Goal: Task Accomplishment & Management: Use online tool/utility

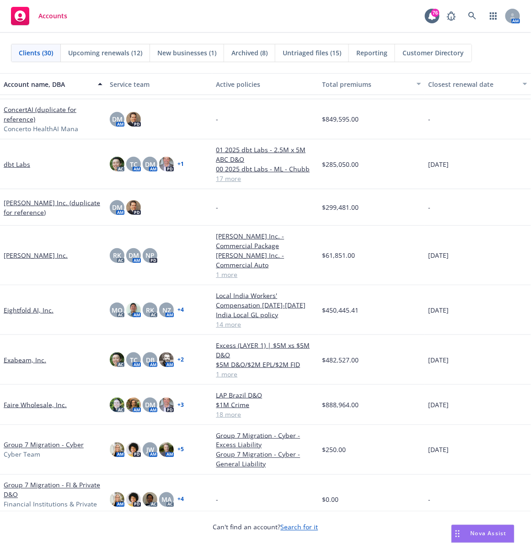
scroll to position [169, 0]
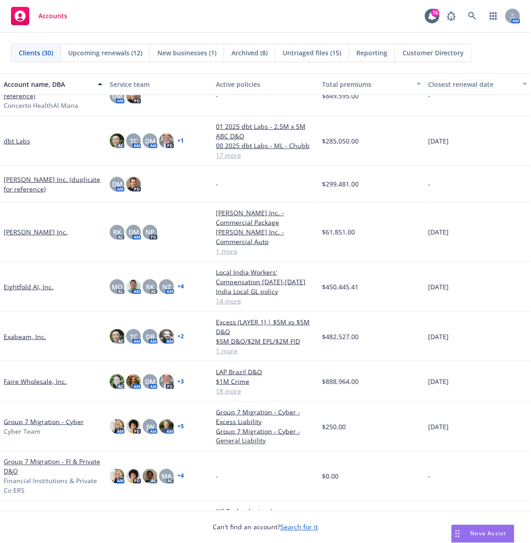
click at [21, 362] on link "Faire Wholesale, Inc." at bounding box center [35, 382] width 63 height 10
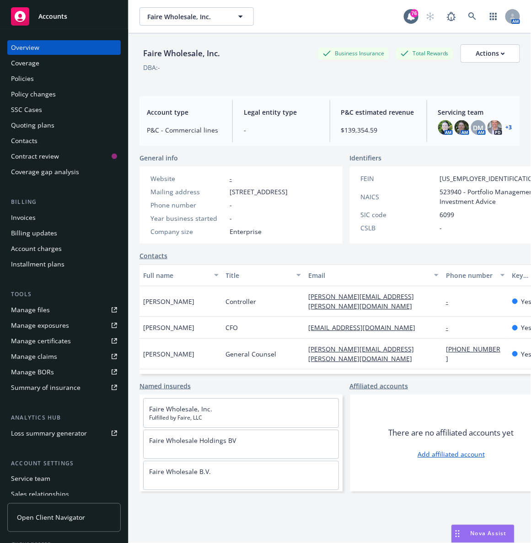
click at [46, 305] on div "Manage files" at bounding box center [30, 310] width 39 height 15
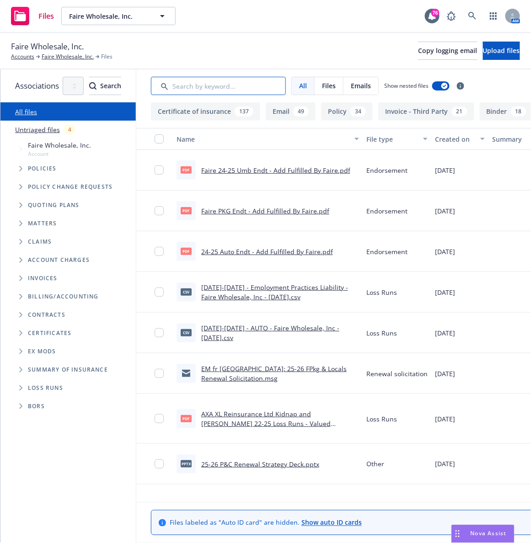
click at [226, 89] on input "Search by keyword..." at bounding box center [218, 86] width 135 height 18
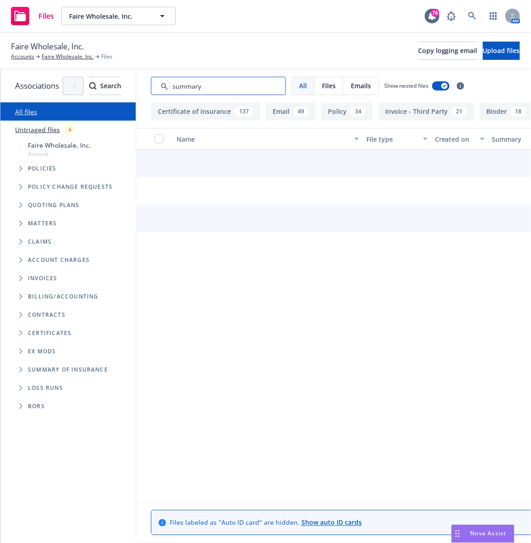
type input "summary"
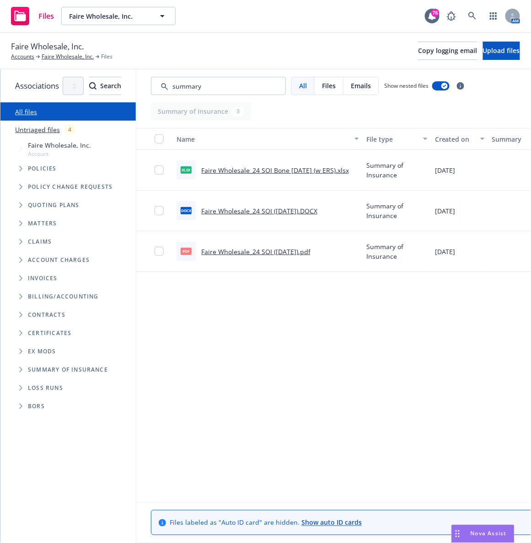
click at [278, 252] on link "Faire Wholesale_24 SOI (12.13.2024).pdf" at bounding box center [255, 251] width 109 height 9
click at [249, 18] on div "Files Faire Wholesale, Inc. Faire Wholesale, Inc. 76 AM" at bounding box center [265, 16] width 531 height 33
click at [22, 207] on icon "Tree Example" at bounding box center [21, 205] width 4 height 5
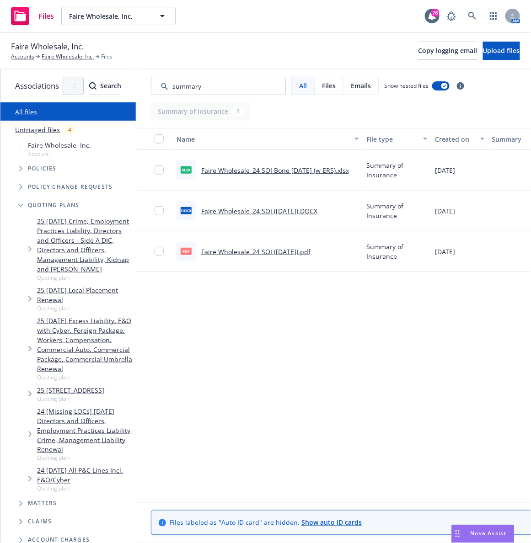
click at [102, 316] on link "25 09/15/25 Excess Liability, E&O with Cyber, Foreign Package, Workers' Compens…" at bounding box center [84, 345] width 95 height 58
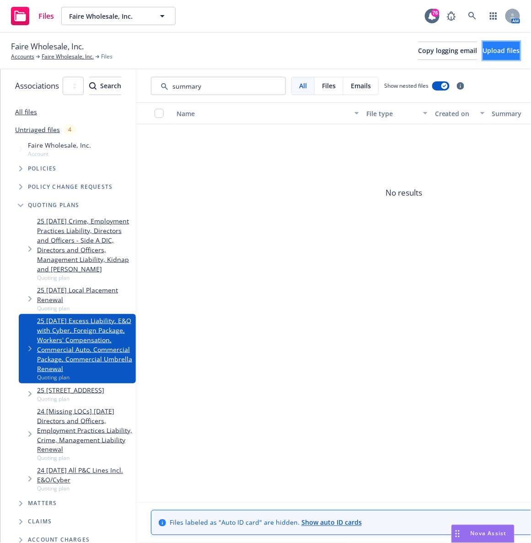
click at [483, 48] on span "Upload files" at bounding box center [501, 50] width 37 height 9
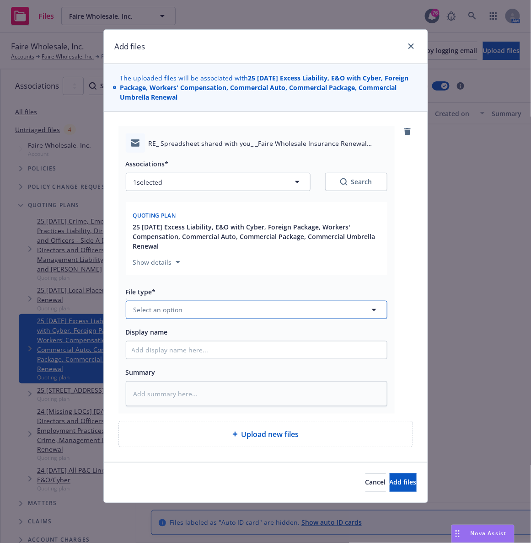
click at [174, 312] on span "Select an option" at bounding box center [158, 310] width 49 height 10
type input "email"
click at [152, 287] on span "Email" at bounding box center [143, 285] width 17 height 10
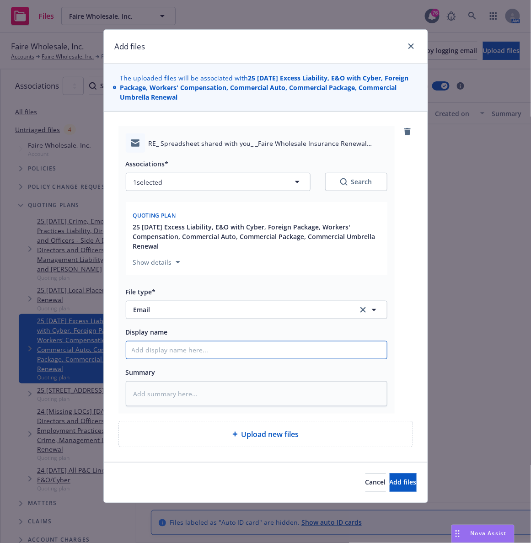
click at [158, 356] on input "Display name" at bounding box center [256, 350] width 261 height 17
type textarea "x"
type input "E"
type textarea "x"
type input "EM"
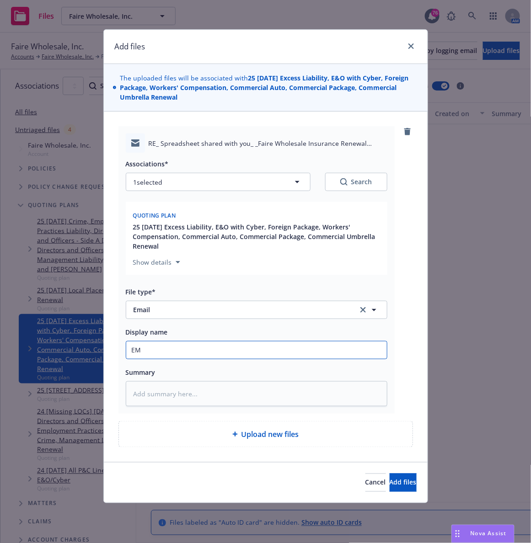
type textarea "x"
type input "EM"
type textarea "x"
type input "EM t"
type textarea "x"
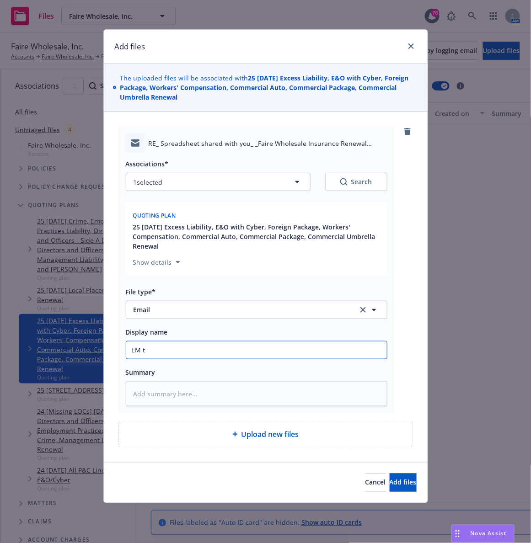
type input "EM to"
type textarea "x"
type input "EM to"
type textarea "x"
type input "EM to I"
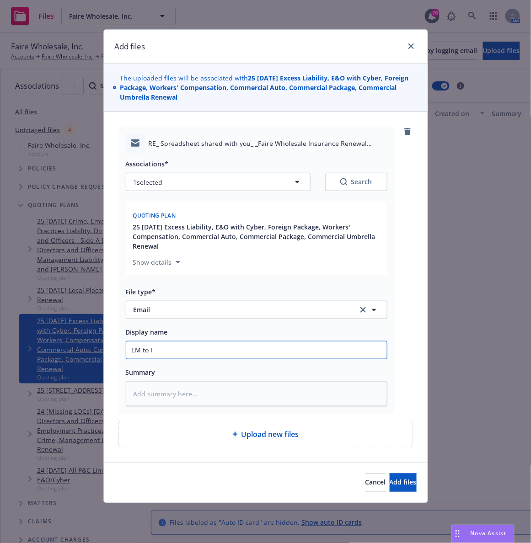
type textarea "x"
type input "EM to In"
type textarea "x"
type input "EM to Ins"
type textarea "x"
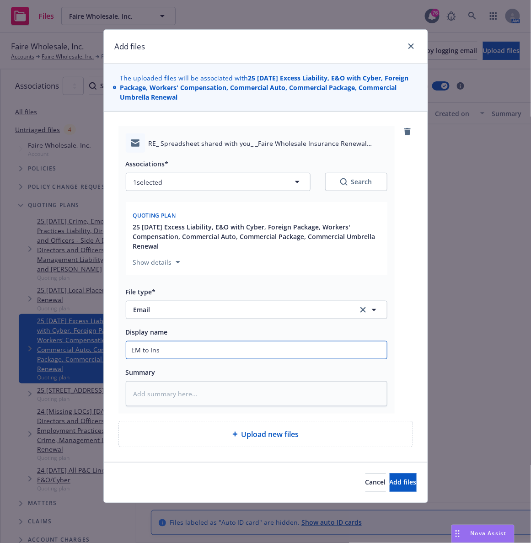
type input "EM to Insd"
type textarea "x"
type input "EM to Insd:"
type textarea "x"
type input "EM to Insd:"
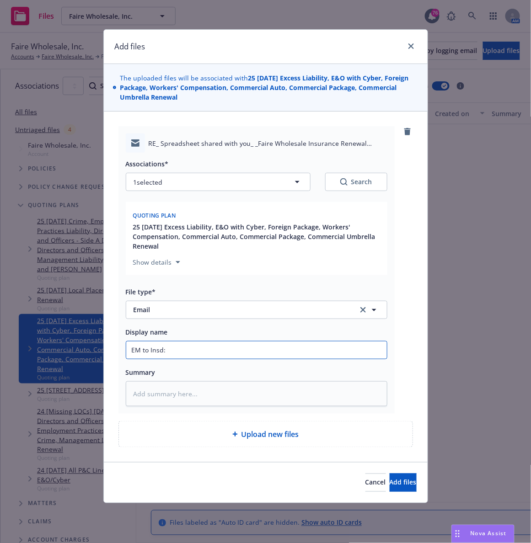
type textarea "x"
type input "EM to Insd: Ch"
type textarea "x"
type input "EM to Insd: Che"
type textarea "x"
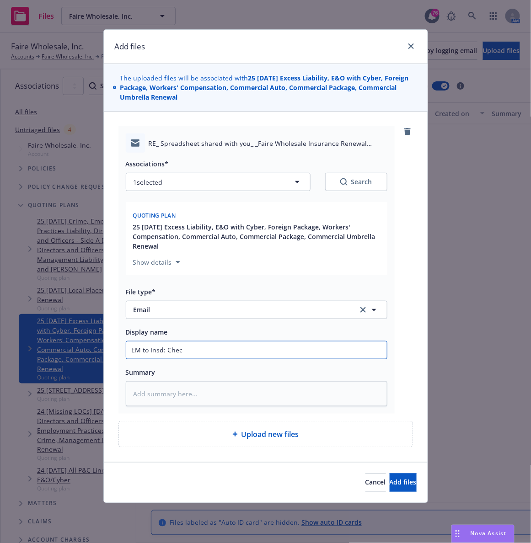
type input "EM to Insd: Chec"
type textarea "x"
type input "EM to Insd: Chec"
type textarea "x"
type input "EM to Insd: Check"
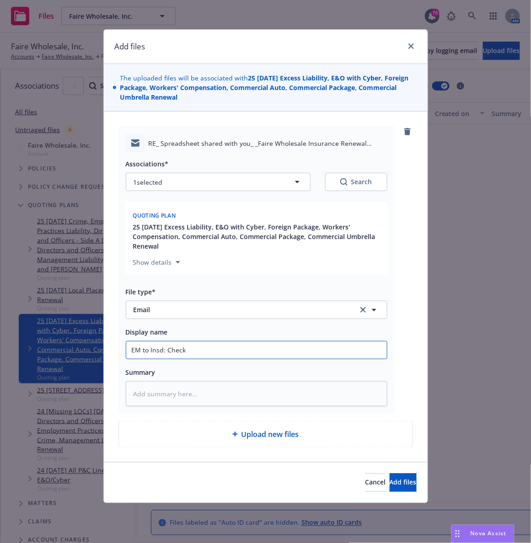
type textarea "x"
type input "EM to Insd: Check o"
type textarea "x"
type input "EM to Insd: Check on"
type textarea "x"
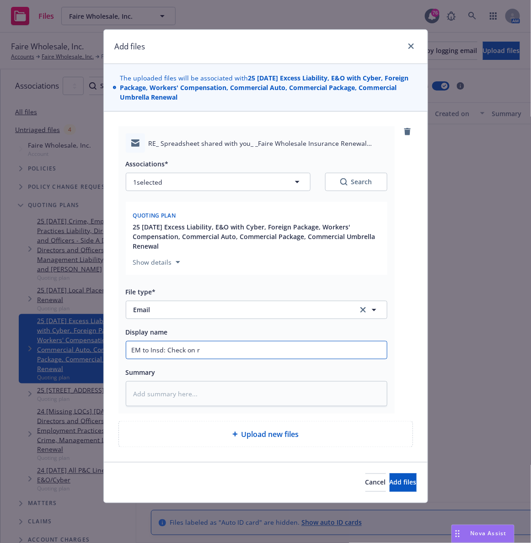
type input "EM to Insd: Check on re"
type textarea "x"
type input "EM to Insd: Check on ren"
type textarea "x"
type input "EM to Insd: Check on rene"
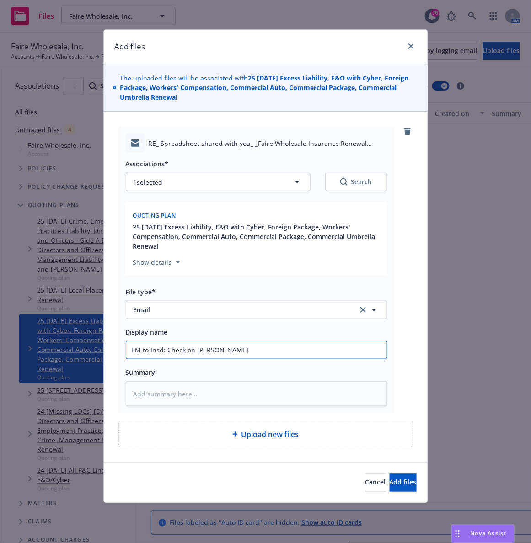
type textarea "x"
type input "EM to Insd: Check on renew"
type textarea "x"
type input "EM to Insd: Check on renewal"
type textarea "x"
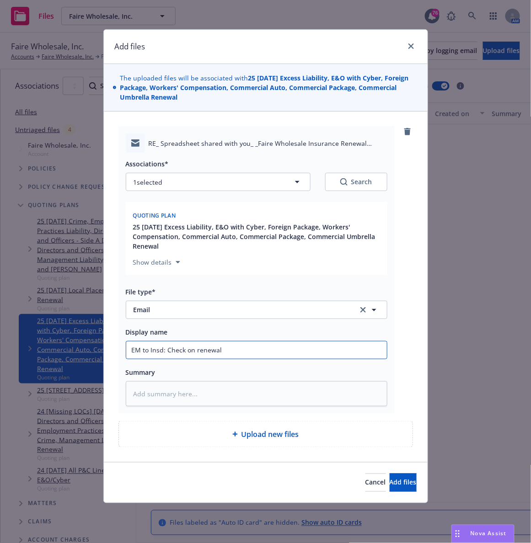
type input "EM to Insd: Check on renewal"
type textarea "x"
type input "EM to Insd: Check on renewal u"
type textarea "x"
type input "EM to Insd: Check on renewal upd"
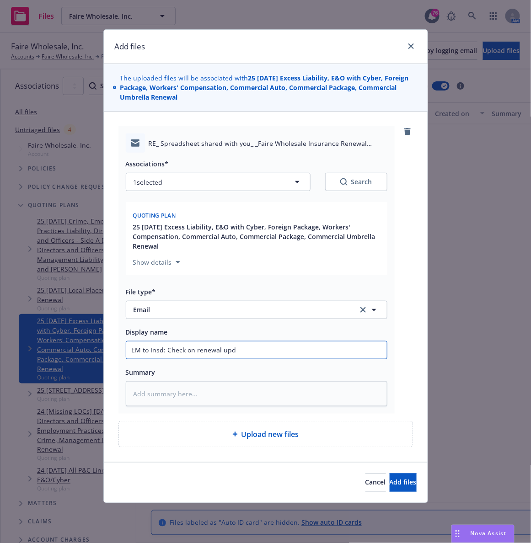
type textarea "x"
type input "EM to Insd: Check on renewal upda"
type textarea "x"
type input "EM to Insd: Check on renewal updat"
type textarea "x"
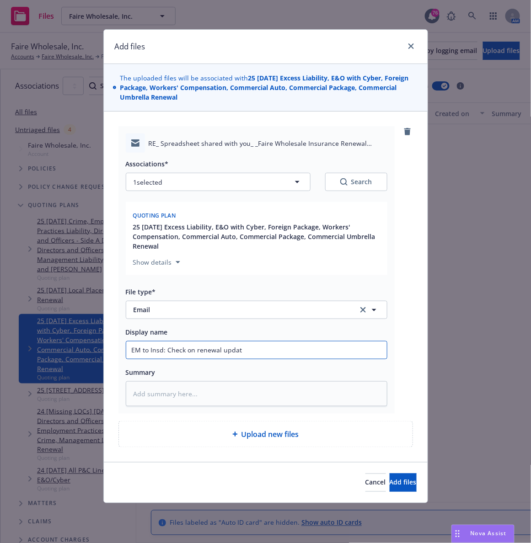
type input "EM to Insd: Check on renewal update"
type textarea "x"
type input "EM to Insd: Check on renewal updates"
type textarea "x"
type input "EM to Insd: Check on renewal updates,"
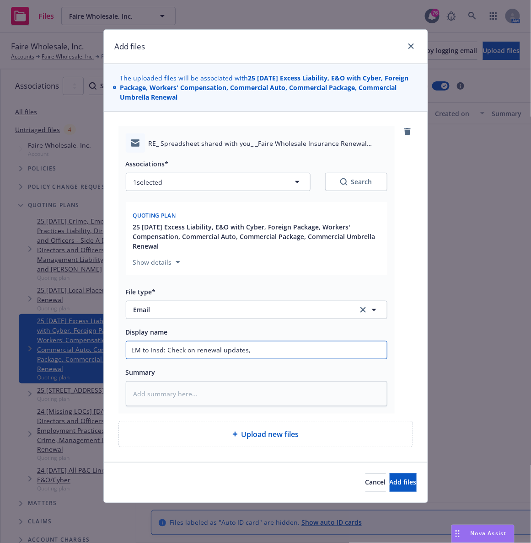
type textarea "x"
type input "EM to Insd: Check on renewal updates,"
type textarea "x"
type input "EM to Insd: Check on renewal updates, r"
type textarea "x"
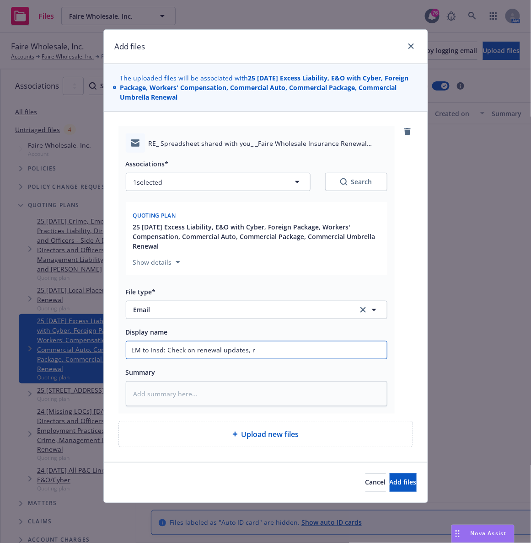
type input "EM to Insd: Check on renewal updates, re"
type textarea "x"
type input "EM to Insd: Check on renewal updates, requ"
type textarea "x"
type input "EM to Insd: Check on renewal updates, reque"
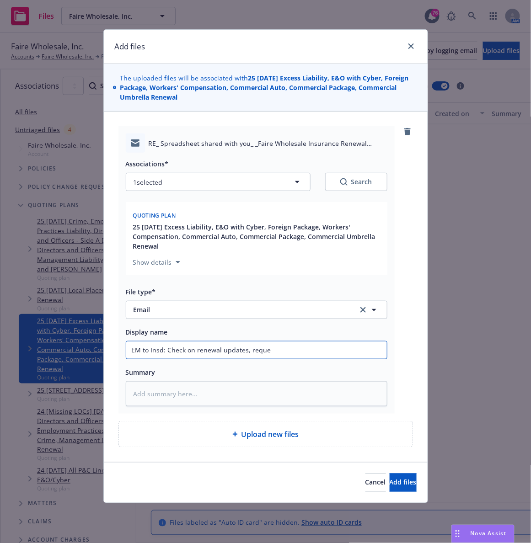
type textarea "x"
type input "EM to Insd: Check on renewal updates, reques"
type textarea "x"
type input "EM to Insd: Check on renewal updates, request"
type textarea "x"
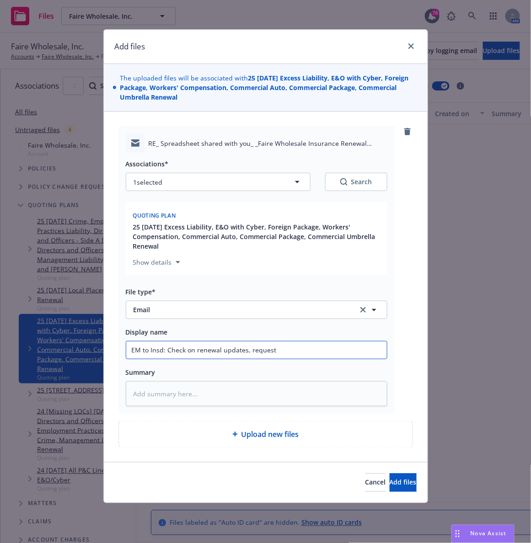
type input "EM to Insd: Check on renewal updates, request B"
type textarea "x"
type input "EM to Insd: Check on renewal updates, request BI"
type textarea "x"
type input "EM to Insd: Check on renewal updates, request BI w"
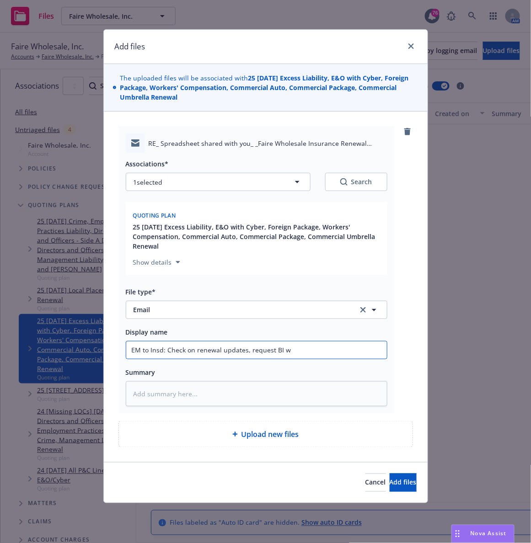
type textarea "x"
type input "EM to Insd: Check on renewal updates, request BI wo"
type textarea "x"
type input "EM to Insd: Check on renewal updates, request BI wor"
type textarea "x"
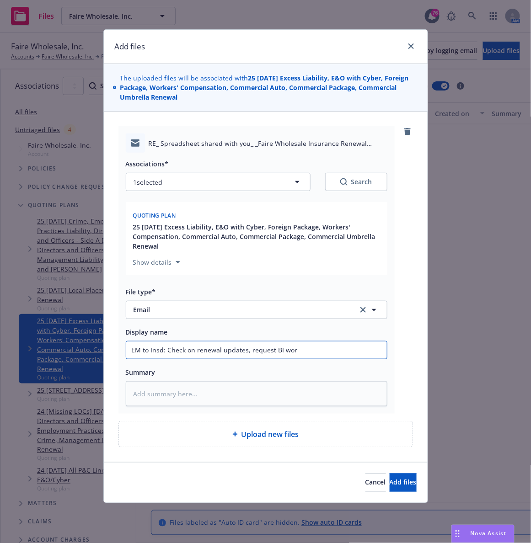
type input "EM to Insd: Check on renewal updates, request BI work"
type textarea "x"
type input "EM to Insd: Check on renewal updates, request BI works"
type textarea "x"
type input "EM to Insd: Check on renewal updates, request BI worksh"
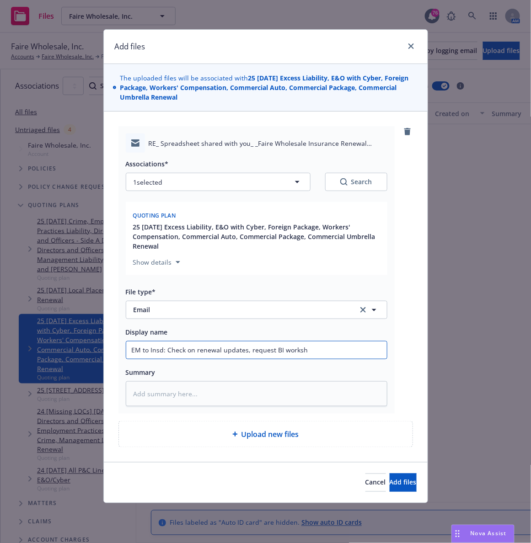
type textarea "x"
type input "EM to Insd: Check on renewal updates, request BI workshe"
type textarea "x"
type input "EM to Insd: Check on renewal updates, request BI workshee"
type textarea "x"
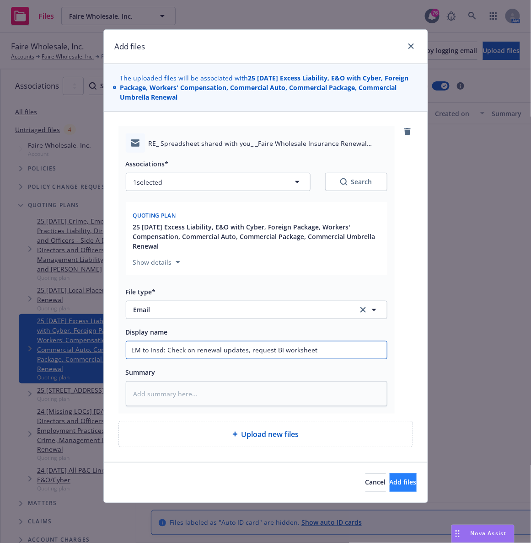
type input "EM to Insd: Check on renewal updates, request BI worksheet"
click at [390, 478] on button "Add files" at bounding box center [403, 483] width 27 height 18
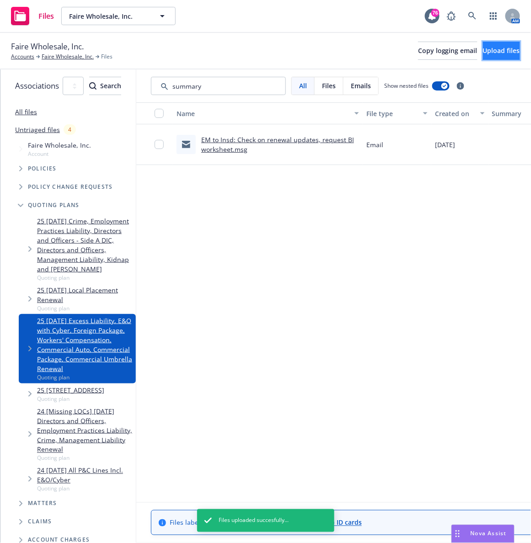
click at [483, 52] on span "Upload files" at bounding box center [501, 50] width 37 height 9
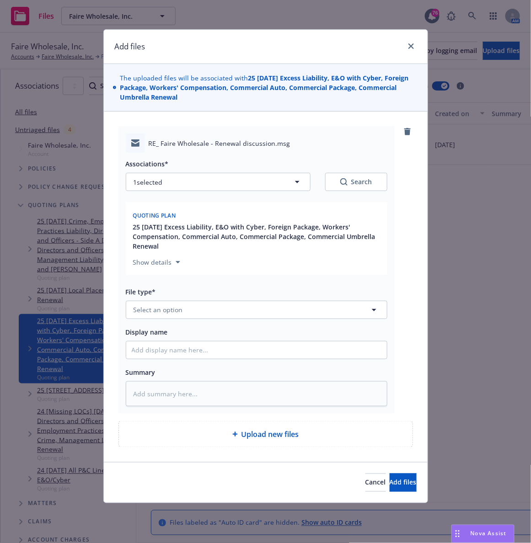
type textarea "x"
click at [163, 311] on span "Select an option" at bounding box center [158, 310] width 49 height 10
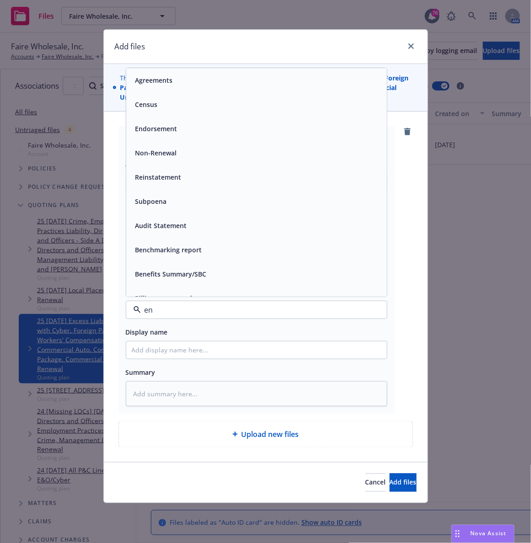
type input "e"
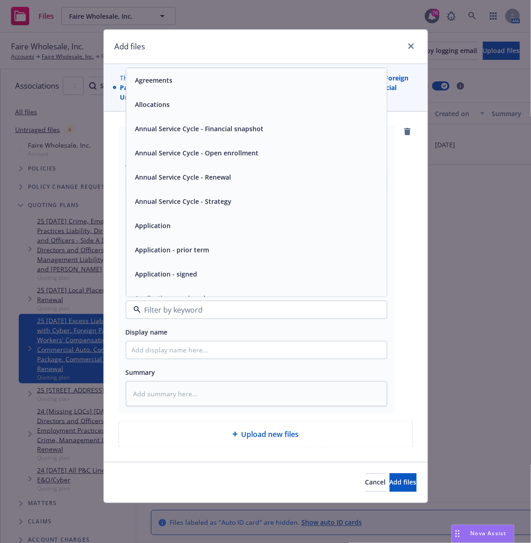
type input "e"
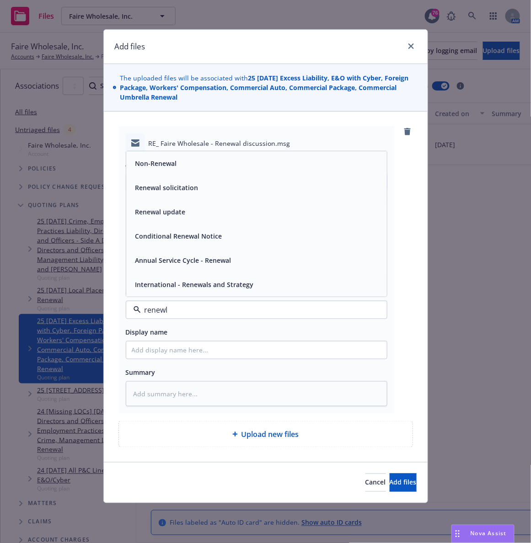
type input "renewla"
type textarea "x"
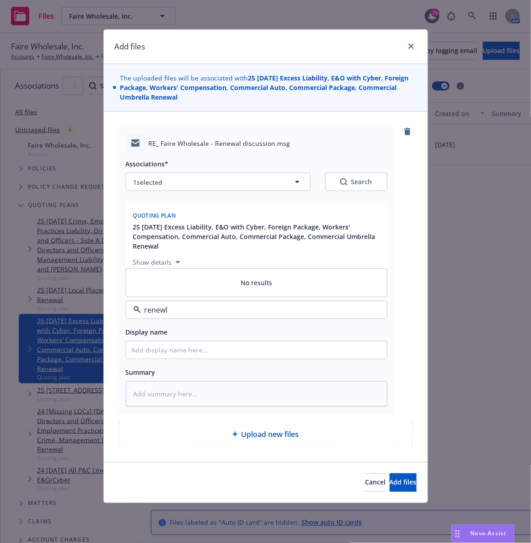
type input "renew"
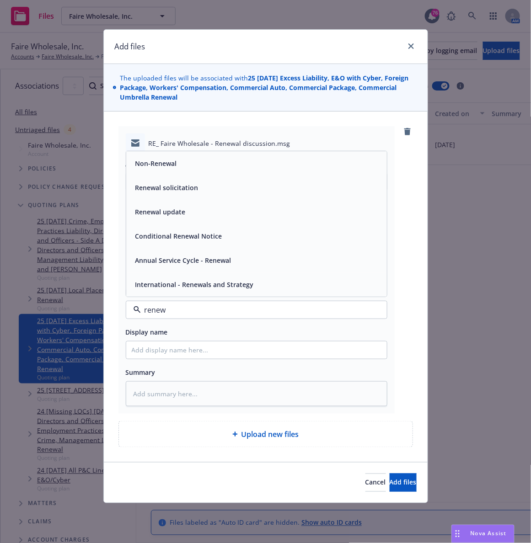
click at [181, 192] on span "Renewal solicitation" at bounding box center [166, 188] width 63 height 10
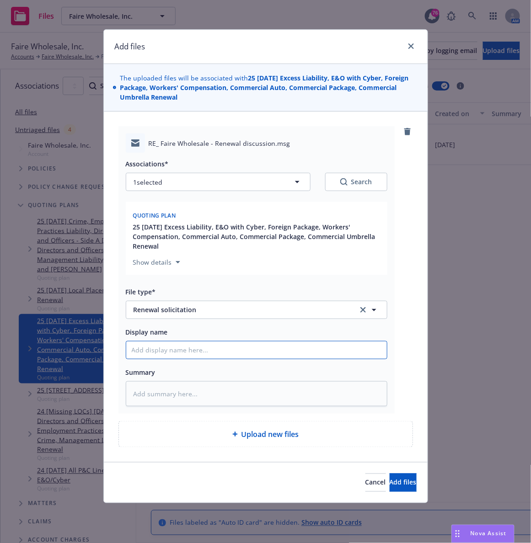
click at [166, 348] on input "Display name" at bounding box center [256, 350] width 261 height 17
type textarea "x"
type input "E"
type textarea "x"
type input "EM"
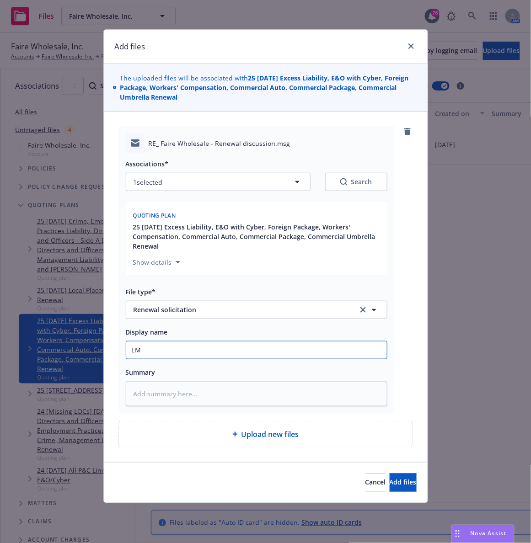
type textarea "x"
type input "EM"
type textarea "x"
type input "EM f"
type textarea "x"
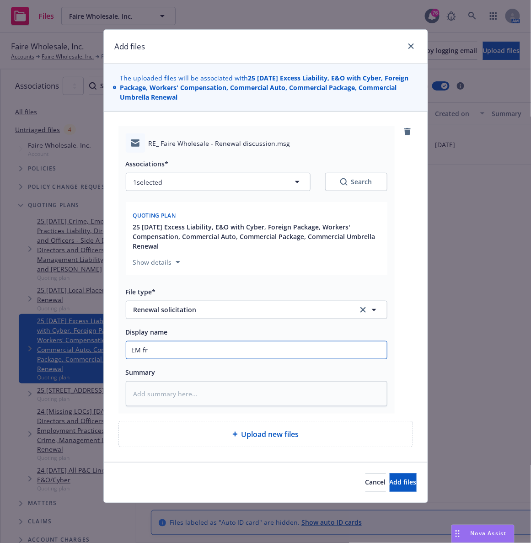
type input "EM fr"
type textarea "x"
type input "EM fr H"
type textarea "x"
type input "EM fr Ha"
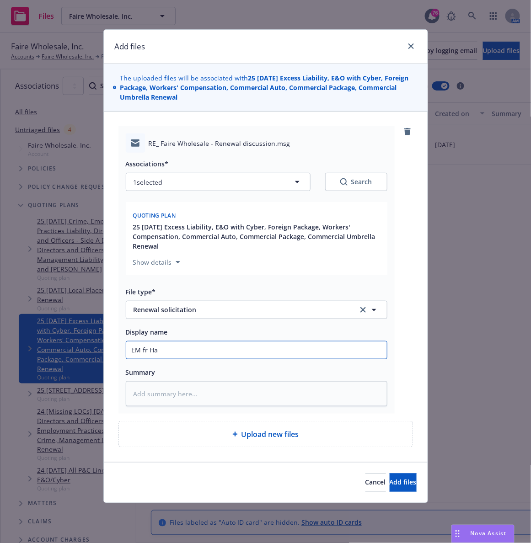
type textarea "x"
type input "EM fr Har"
type textarea "x"
type input "EM fr Hart"
type textarea "x"
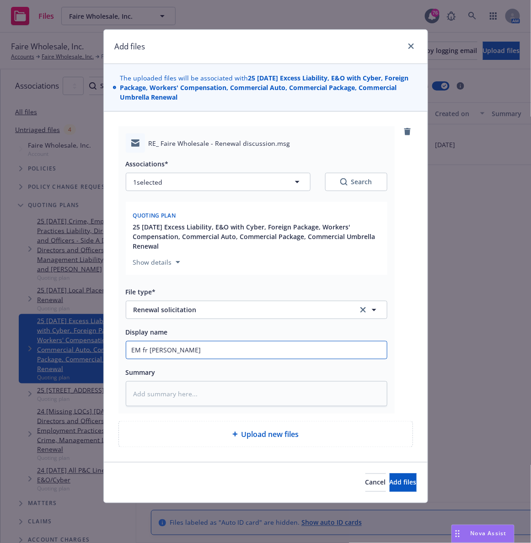
type input "EM fr Hartf"
type textarea "x"
type input "EM fr Hartfo"
type textarea "x"
type input "EM fr Hartfor"
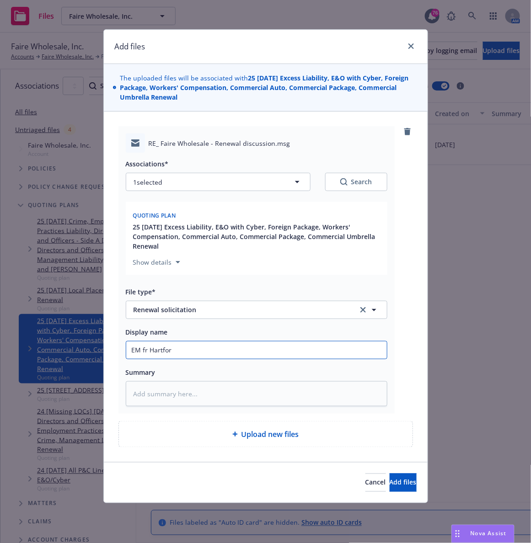
type textarea "x"
type input "EM fr Hartford"
type textarea "x"
type input "EM fr Hartford:"
type textarea "x"
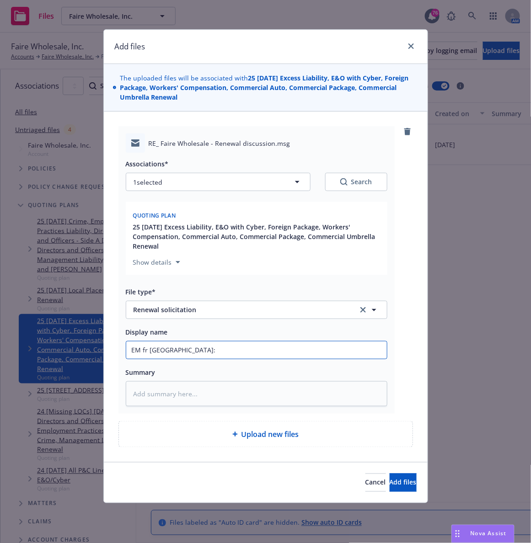
type input "EM fr Hartford:"
type textarea "x"
type input "EM fr Hartford: 2"
type textarea "x"
type input "EM fr Hartford: 25"
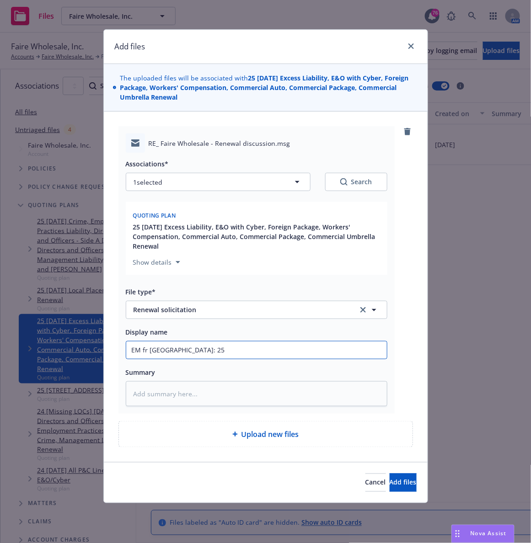
type textarea "x"
type input "EM fr Hartford: 25-2"
type textarea "x"
type input "EM fr Hartford: 25-26"
type textarea "x"
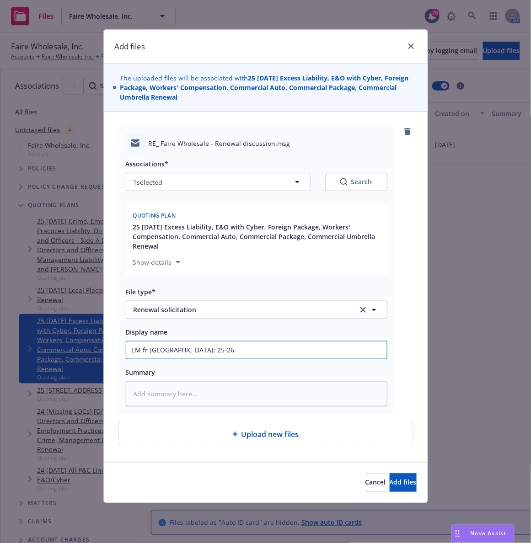
type input "EM fr Hartford: 25-26"
type textarea "x"
type input "EM fr Hartford: 25-26 R"
type textarea "x"
type input "EM fr Hartford: 25-26 Ren"
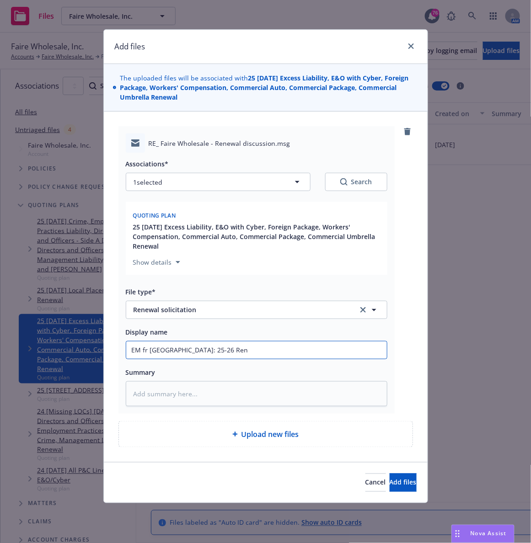
type textarea "x"
type input "EM fr Hartford: 25-26 Rene"
type textarea "x"
type input "EM fr Hartford: 25-26 Renew"
type textarea "x"
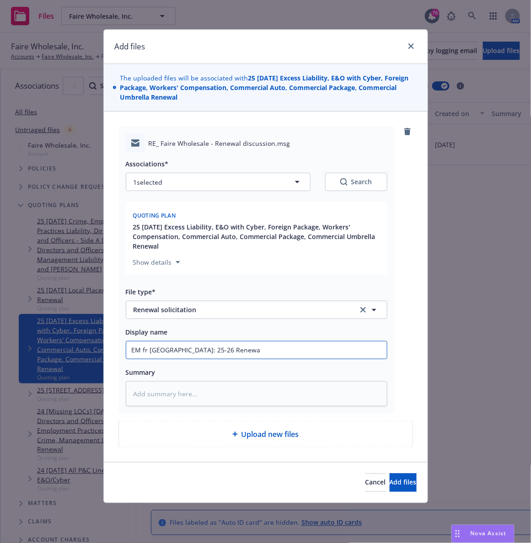
type input "EM fr Hartford: 25-26 Renewal"
type textarea "x"
type input "EM fr Hartford: 25-26 Renewal"
type textarea "x"
type input "EM fr Hartford: 25-26 Renewal S"
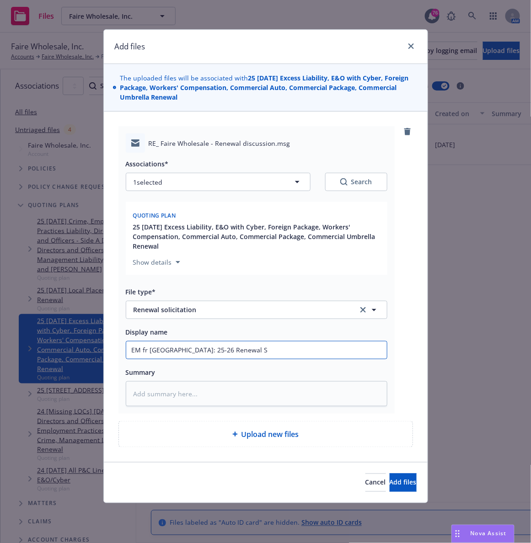
type textarea "x"
type input "EM fr Hartford: 25-26 Renewal So"
type textarea "x"
type input "EM fr Hartford: 25-26 Renewal Sol"
type textarea "x"
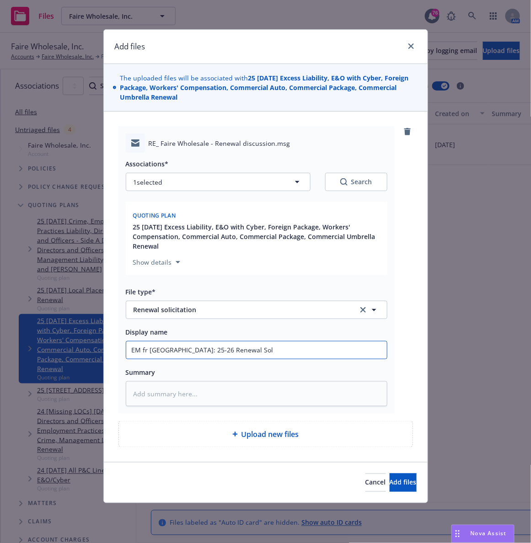
type input "EM fr Hartford: 25-26 Renewal Soli"
type textarea "x"
type input "EM fr Hartford: 25-26 Renewal Solic"
type textarea "x"
type input "EM fr Hartford: 25-26 Renewal Solici"
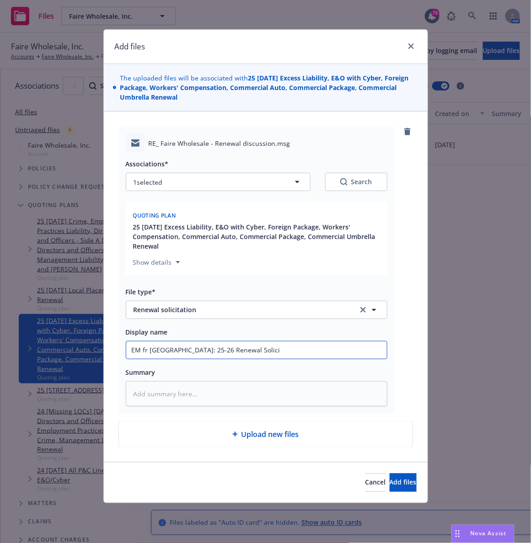
type textarea "x"
type input "EM fr Hartford: 25-26 Renewal Solicit"
type textarea "x"
type input "EM fr Hartford: 25-26 Renewal Solicita"
type textarea "x"
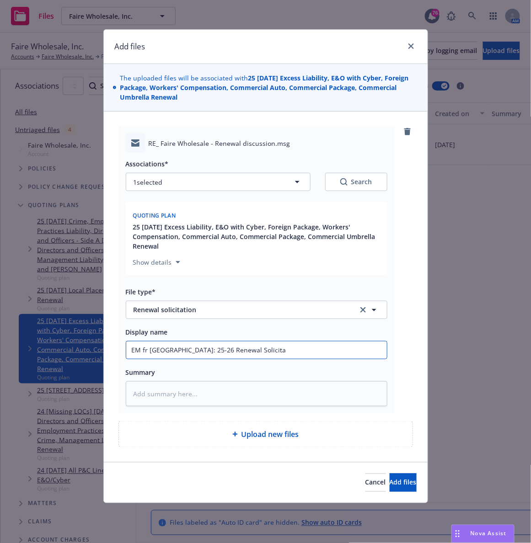
type input "EM fr Hartford: 25-26 Renewal Solicitat"
type textarea "x"
type input "EM fr Hartford: 25-26 Renewal Solicitati"
type textarea "x"
type input "EM fr Hartford: 25-26 Renewal Solicitatio"
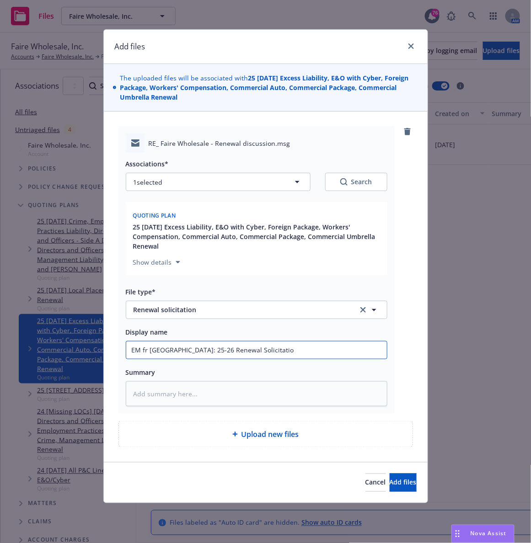
type textarea "x"
type input "EM fr Hartford: 25-26 Renewal Solicitation"
click at [390, 488] on button "Add files" at bounding box center [403, 483] width 27 height 18
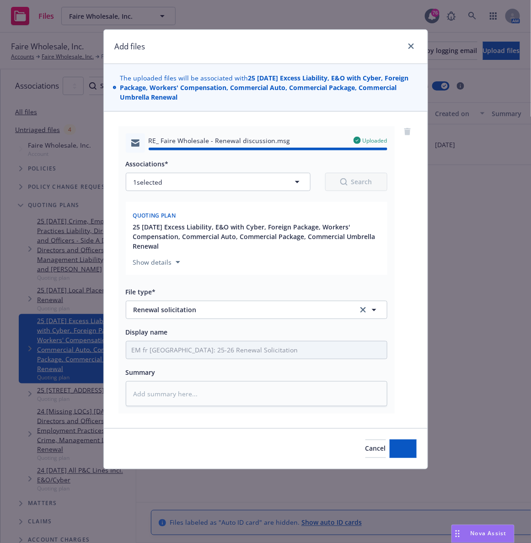
type textarea "x"
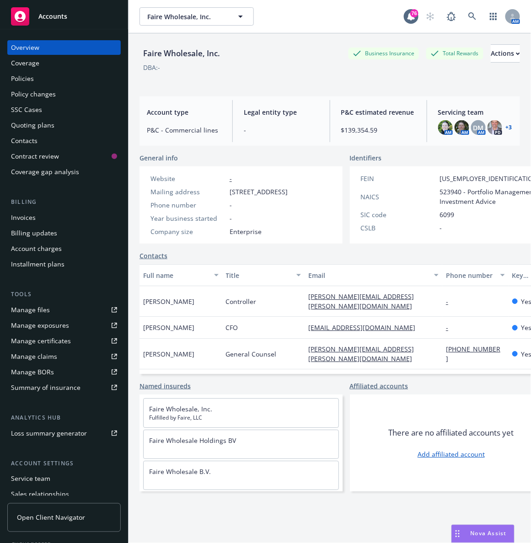
click at [53, 19] on span "Accounts" at bounding box center [52, 16] width 29 height 7
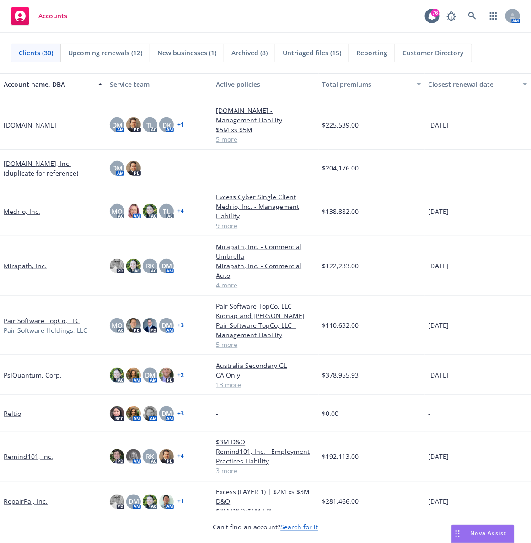
scroll to position [649, 0]
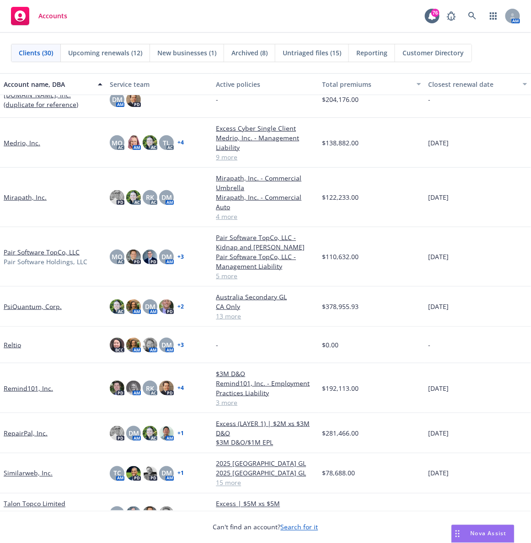
click at [14, 302] on link "PsiQuantum, Corp." at bounding box center [33, 307] width 58 height 10
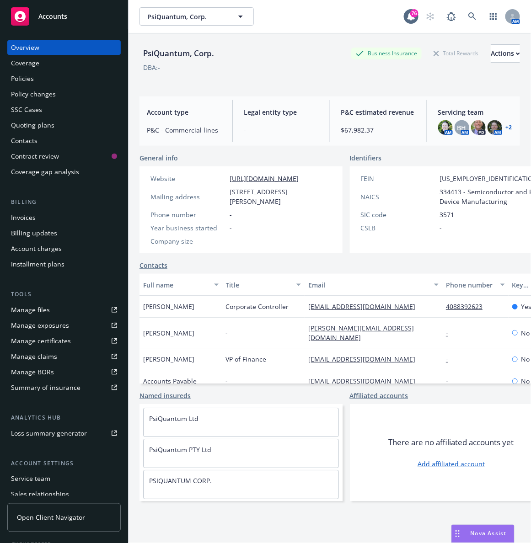
click at [265, 89] on div "PsiQuantum, Corp. Business Insurance Total Rewards Actions DBA: -" at bounding box center [329, 61] width 380 height 56
click at [37, 76] on div "Policies" at bounding box center [64, 78] width 106 height 15
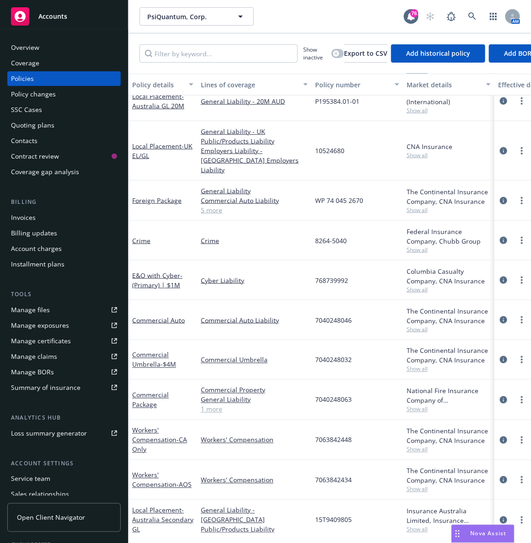
scroll to position [173, 0]
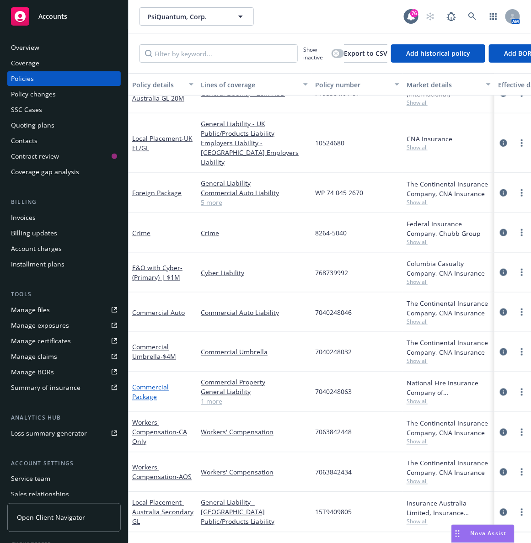
click at [143, 383] on link "Commercial Package" at bounding box center [150, 392] width 37 height 18
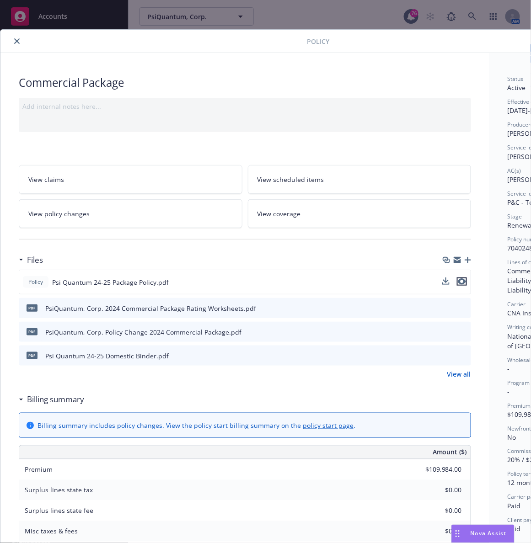
click at [463, 282] on icon "preview file" at bounding box center [462, 281] width 8 height 6
click at [21, 41] on button "close" at bounding box center [16, 41] width 11 height 11
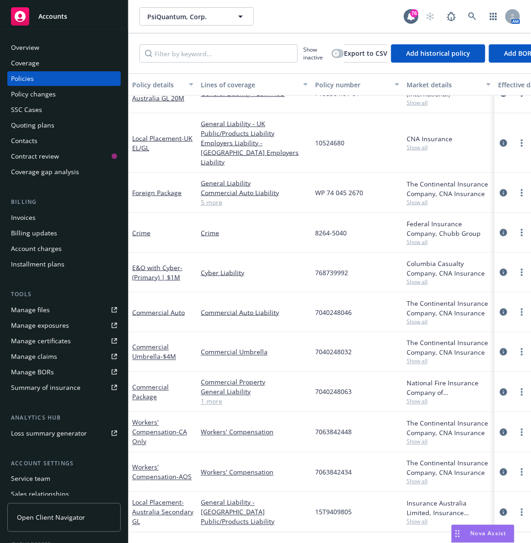
click at [69, 20] on div "Accounts" at bounding box center [64, 16] width 106 height 18
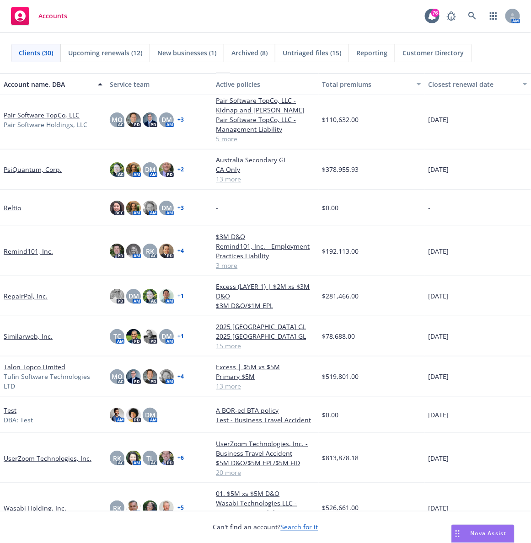
scroll to position [762, 0]
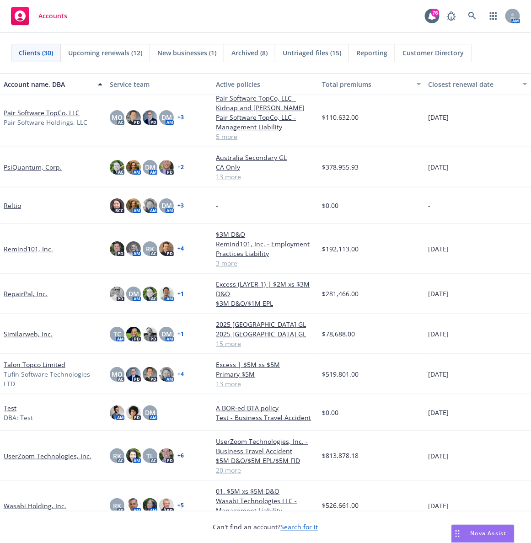
click at [21, 456] on link "UserZoom Technologies, Inc." at bounding box center [48, 456] width 88 height 10
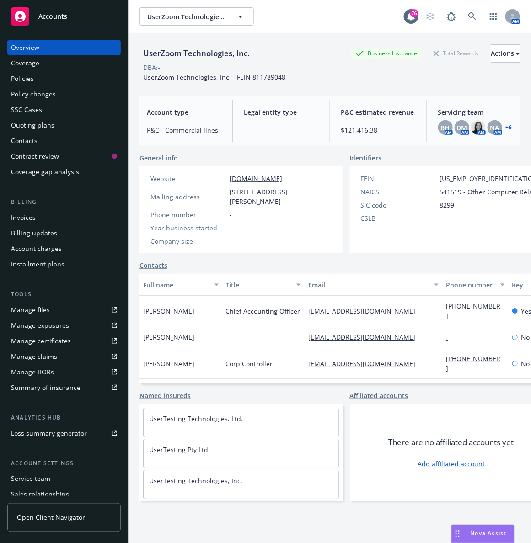
click at [306, 21] on div "UserZoom Technologies, Inc. UserZoom Technologies, Inc." at bounding box center [271, 16] width 264 height 18
click at [42, 21] on div "Accounts" at bounding box center [64, 16] width 106 height 18
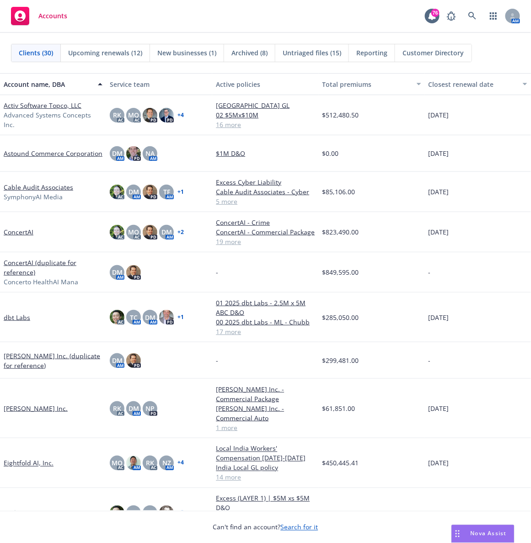
click at [28, 191] on link "Cable Audit Associates" at bounding box center [38, 187] width 69 height 10
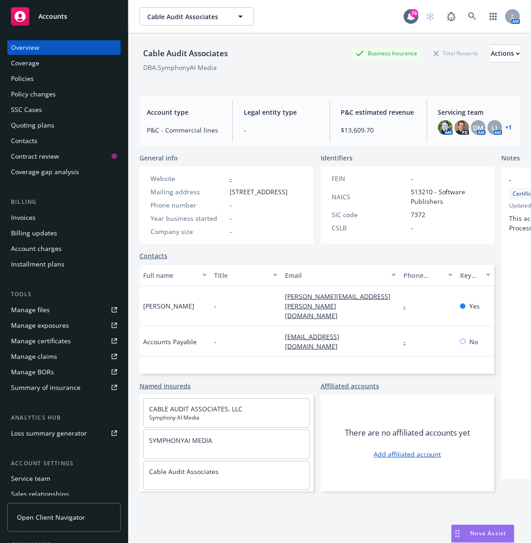
click at [267, 72] on div "Cable Audit Associates Business Insurance Total Rewards Actions DBA: SymphonyAI…" at bounding box center [329, 62] width 380 height 37
click at [21, 126] on div "Quoting plans" at bounding box center [32, 125] width 43 height 15
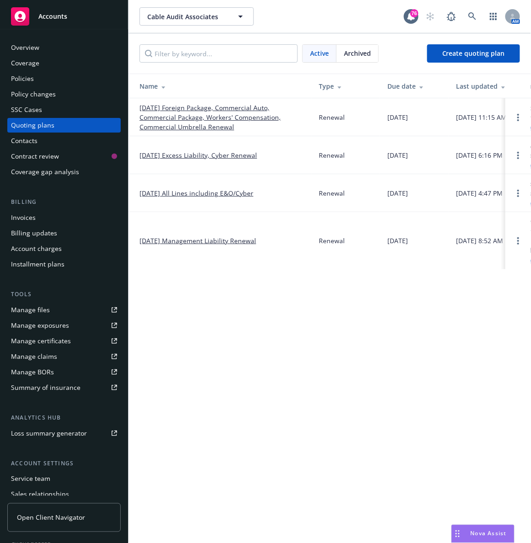
click at [193, 119] on link "08/21/25 Foreign Package, Commercial Auto, Commercial Package, Workers' Compens…" at bounding box center [221, 117] width 165 height 29
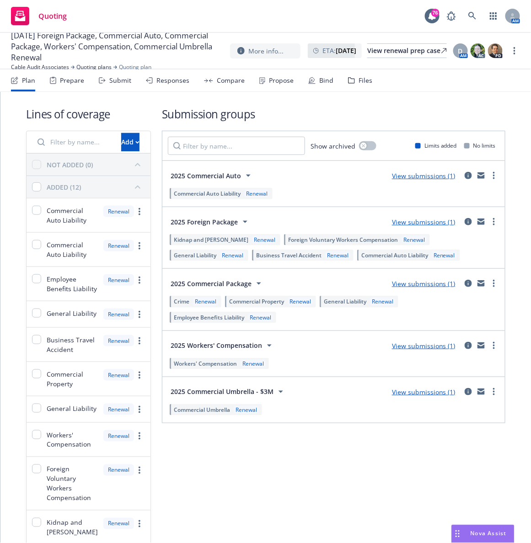
click at [438, 220] on link "View submissions (1)" at bounding box center [424, 222] width 64 height 9
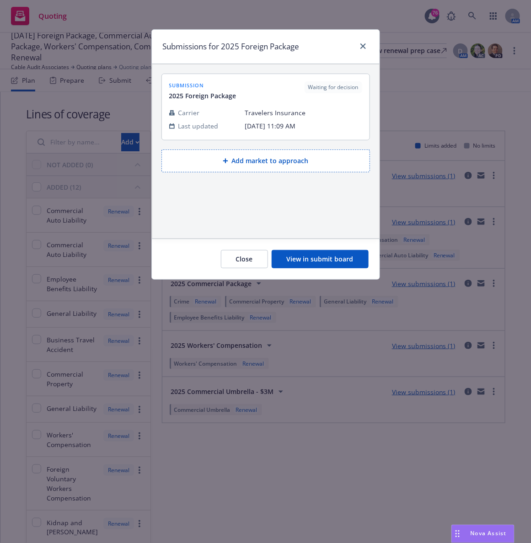
click at [314, 260] on button "View in submit board" at bounding box center [320, 259] width 97 height 18
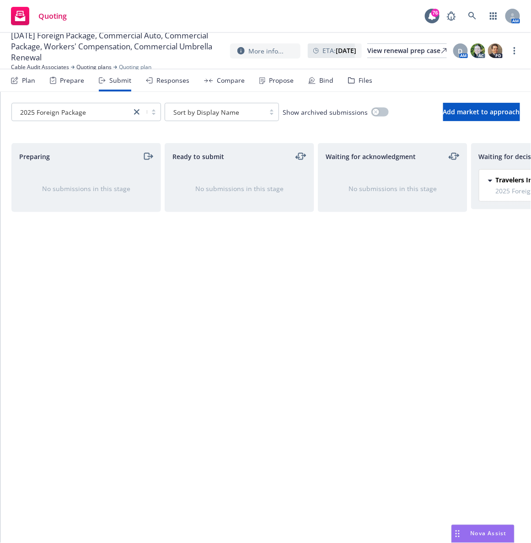
scroll to position [0, 253]
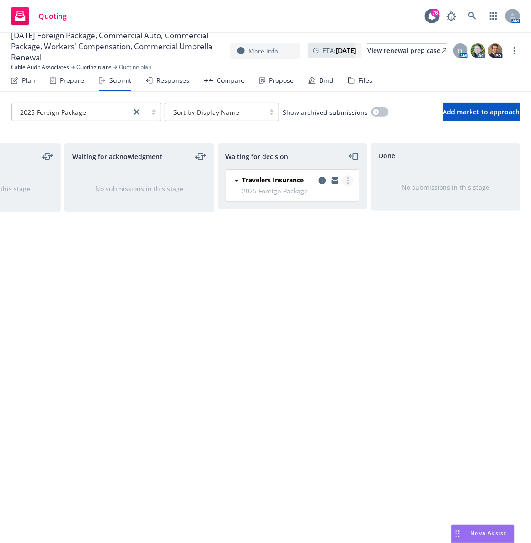
click at [345, 179] on link "more" at bounding box center [347, 180] width 11 height 11
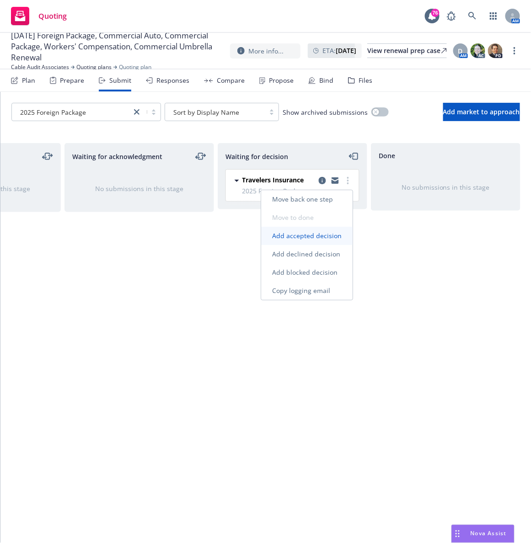
click at [314, 235] on span "Add accepted decision" at bounding box center [306, 235] width 91 height 9
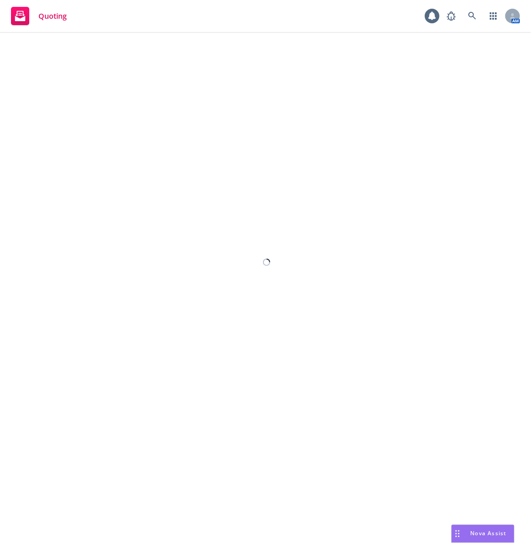
select select "12"
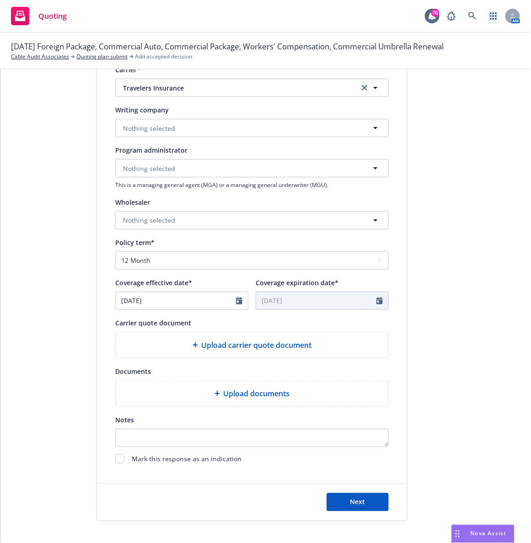
scroll to position [214, 0]
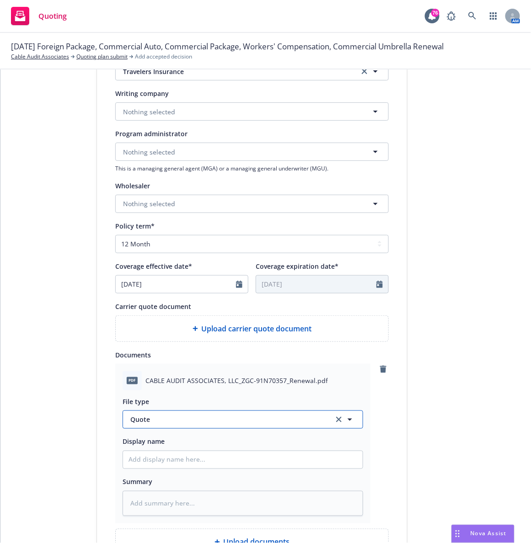
click at [160, 421] on span "Quote" at bounding box center [226, 420] width 192 height 10
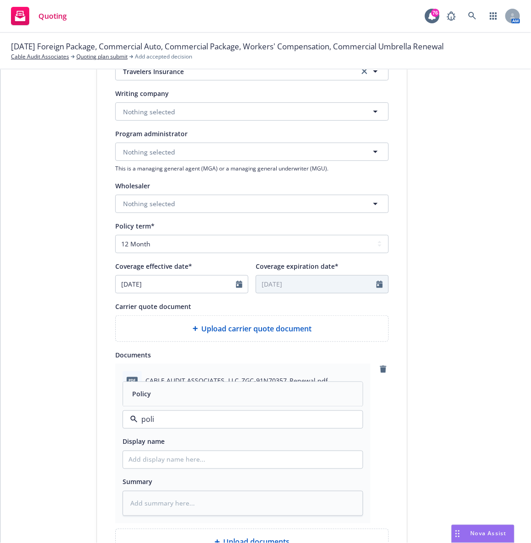
type input "poliy"
type textarea "x"
type input "poli"
click at [158, 388] on div "Policy" at bounding box center [242, 394] width 229 height 13
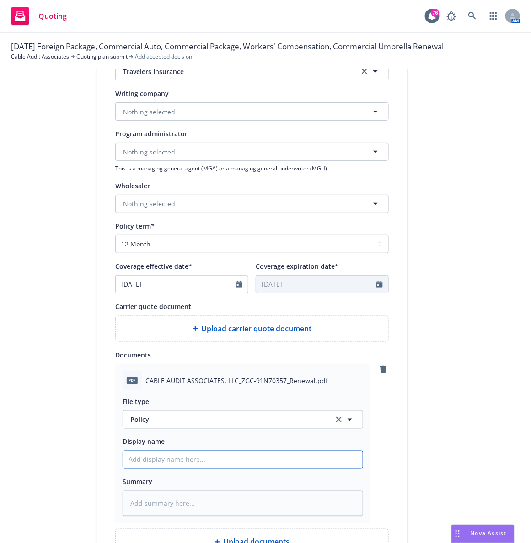
click at [152, 462] on input "Display name" at bounding box center [243, 459] width 240 height 17
type textarea "x"
type input "2"
type textarea "x"
type input "25"
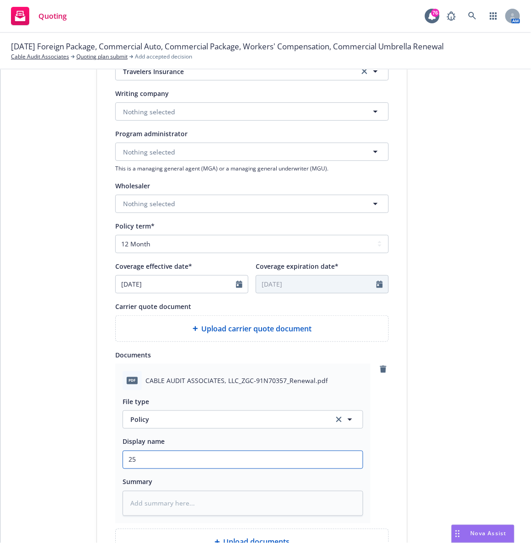
type textarea "x"
type input "25-"
type textarea "x"
type input "25-2"
type textarea "x"
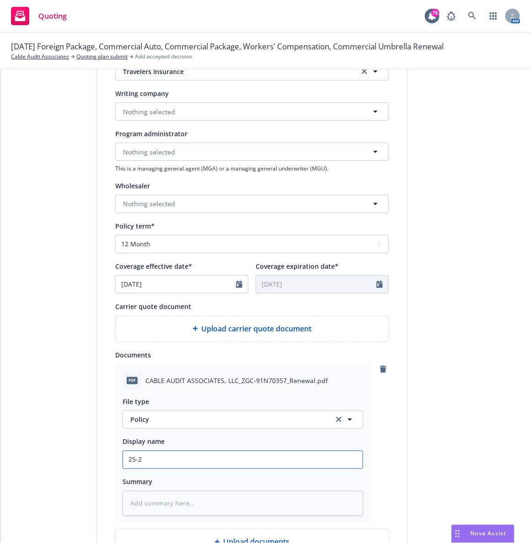
type input "25-26"
type textarea "x"
type input "25-26"
type textarea "x"
type input "25-26 C"
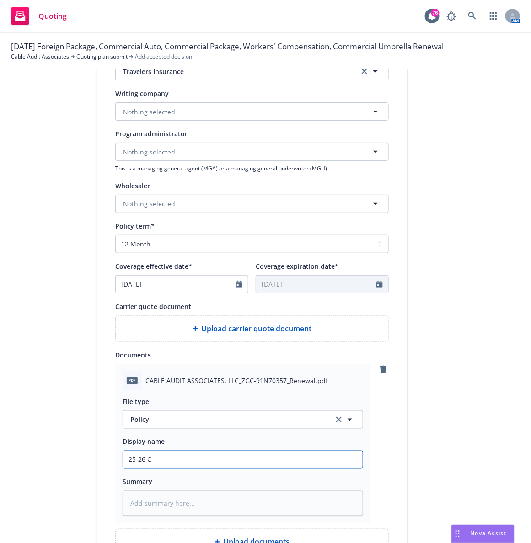
type textarea "x"
type input "25-26 Ca"
type textarea "x"
type input "25-26 Cab"
type textarea "x"
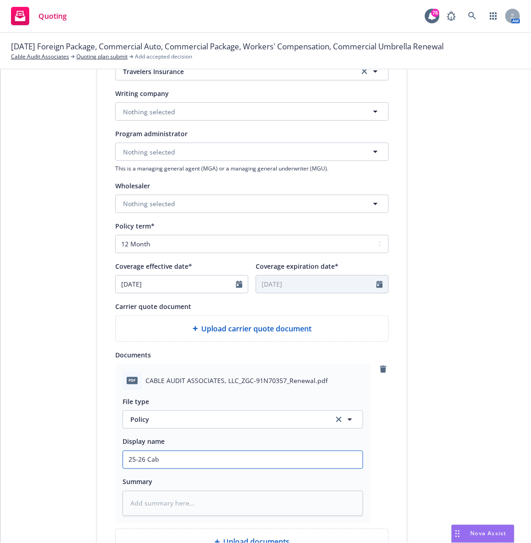
type input "25-26 Cabl"
type textarea "x"
type input "25-26 Cable"
type textarea "x"
type input "25-26 Cable"
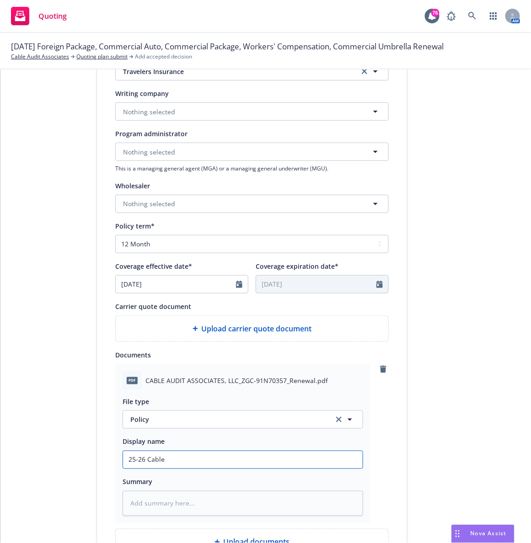
type textarea "x"
type input "25-26 Cable A"
type textarea "x"
type input "25-26 Cable Au"
type textarea "x"
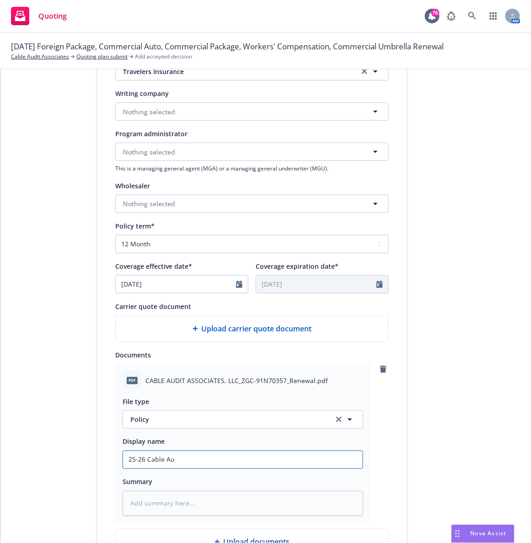
type input "25-26 Cable Aut"
type textarea "x"
type input "25-26 Cable Auti"
type textarea "x"
type input "25-26 Cable Autid"
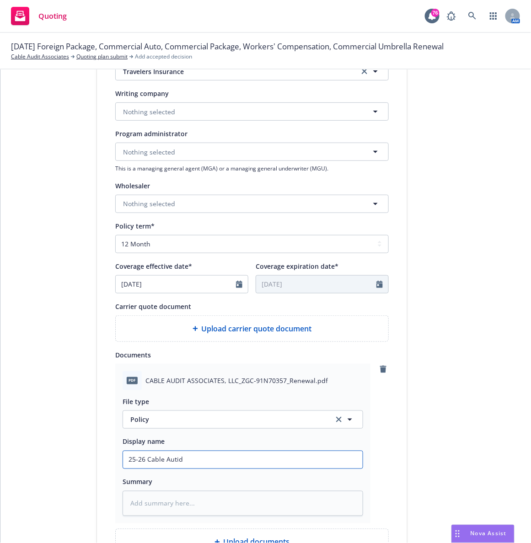
type textarea "x"
type input "25-26 Cable Auti"
type textarea "x"
type input "25-26 Cable Aut"
type textarea "x"
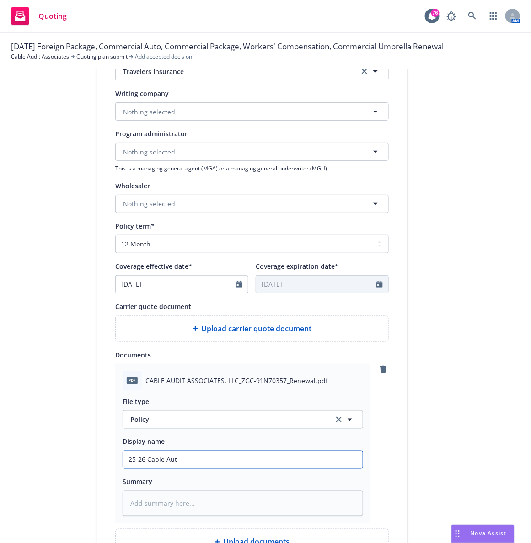
type input "25-26 Cable Au"
type textarea "x"
type input "25-26 Cable Audi"
type textarea "x"
type input "25-26 Cable Audit"
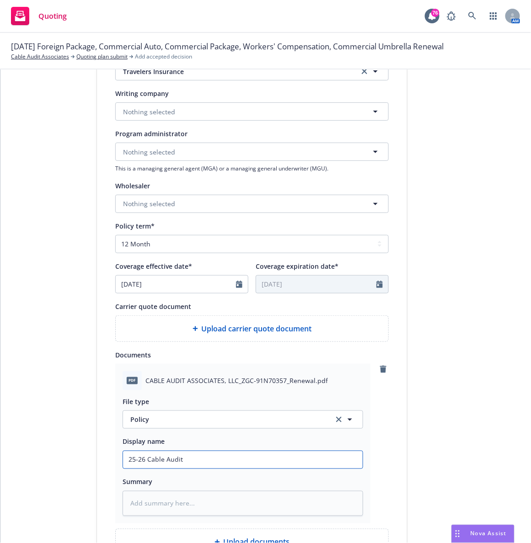
type textarea "x"
type input "25-26 Cable Audit"
type textarea "x"
type input "25-26 Cable Audit F"
type textarea "x"
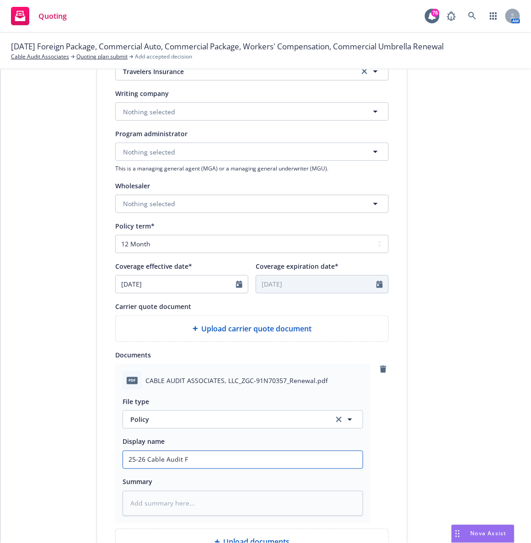
type input "25-26 Cable Audit Fo"
type textarea "x"
type input "25-26 Cable Audit For"
type textarea "x"
type input "25-26 Cable Audit Fore"
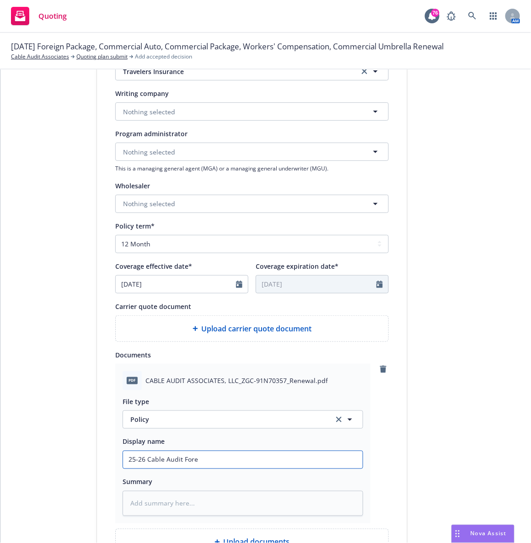
type textarea "x"
type input "25-26 Cable Audit Forei"
type textarea "x"
type input "25-26 Cable Audit Foreign"
type textarea "x"
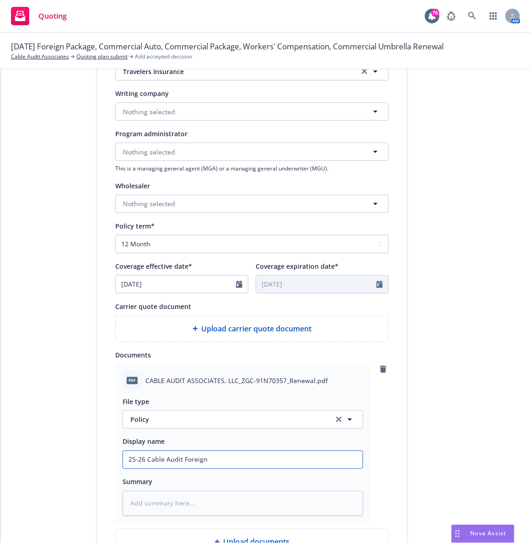
type input "25-26 Cable Audit Foreign"
type textarea "x"
type input "25-26 Cable Audit Foreign P"
type textarea "x"
type input "25-26 Cable Audit Foreign Pa"
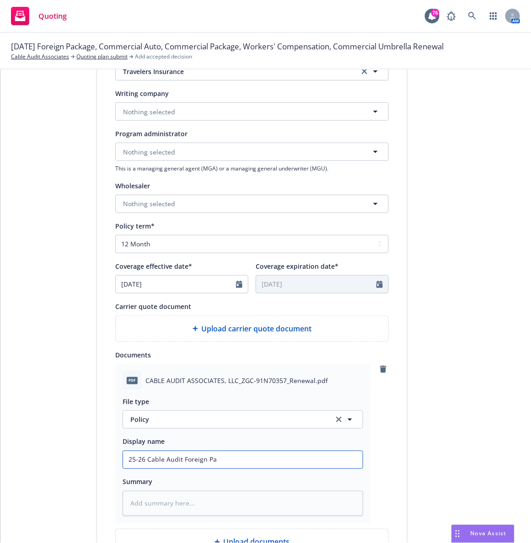
type textarea "x"
type input "25-26 Cable Audit Foreign Pac"
type textarea "x"
type input "25-26 Cable Audit Foreign Pack"
type textarea "x"
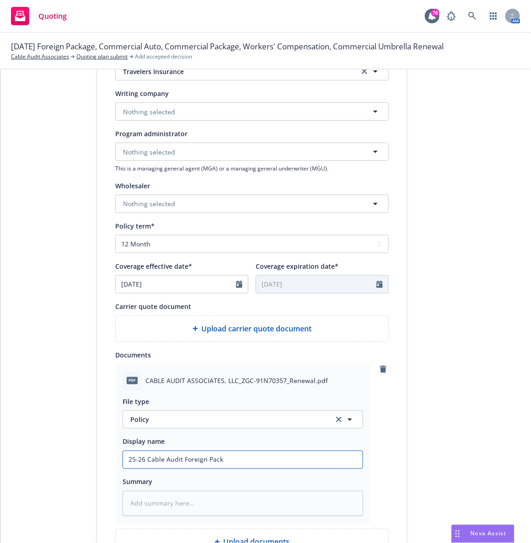
type input "25-26 Cable Audit Foreign Packa"
type textarea "x"
type input "25-26 Cable Audit Foreign Packag"
type textarea "x"
type input "25-26 Cable Audit Foreign Package"
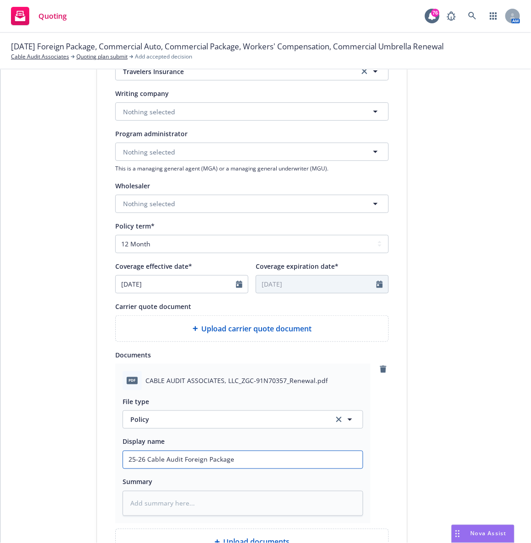
type textarea "x"
type input "25-26 Cable Audit Foreign Package"
type textarea "x"
type input "25-26 Cable Audit Foreign Package P"
type textarea "x"
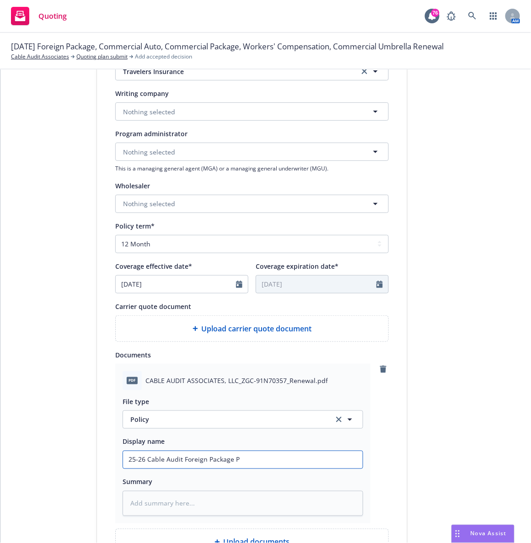
type input "25-26 Cable Audit Foreign Package Po"
type textarea "x"
type input "25-26 Cable Audit Foreign Package Pol"
type textarea "x"
type input "25-26 Cable Audit Foreign Package Poli"
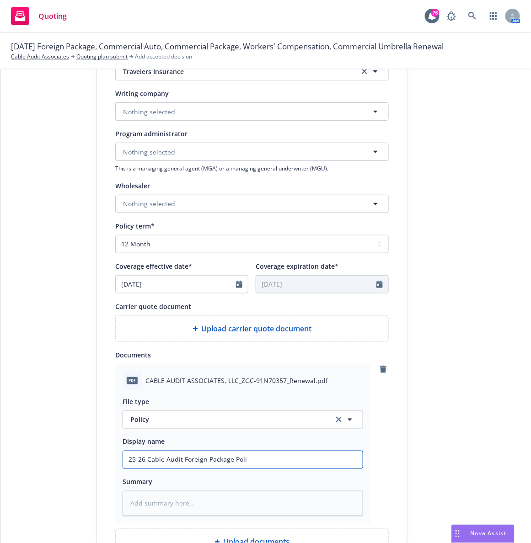
type textarea "x"
type input "25-26 Cable Audit Foreign Package Polic"
type textarea "x"
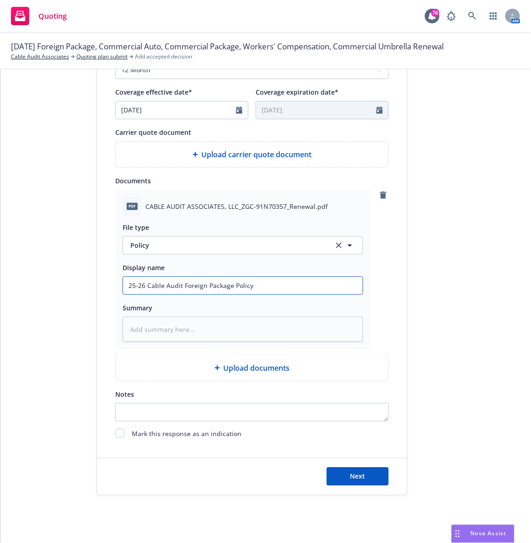
scroll to position [390, 0]
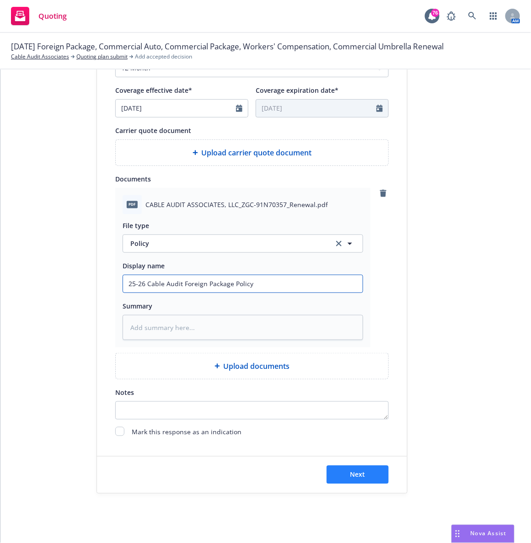
type input "25-26 Cable Audit Foreign Package Policy"
click at [340, 475] on button "Next" at bounding box center [357, 475] width 62 height 18
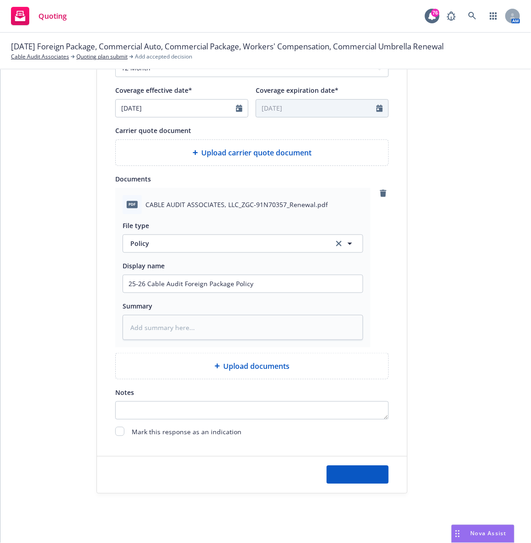
type textarea "x"
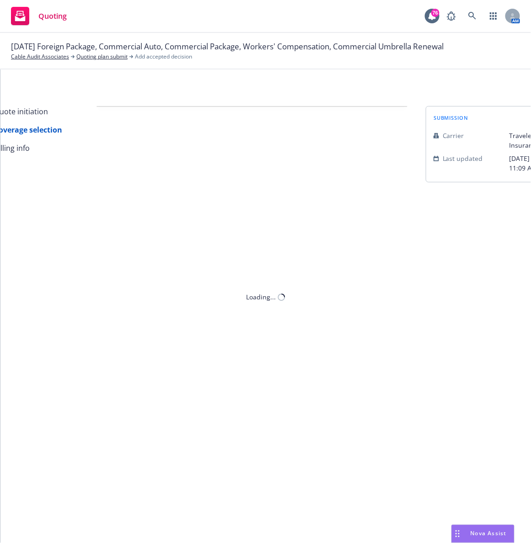
scroll to position [0, 0]
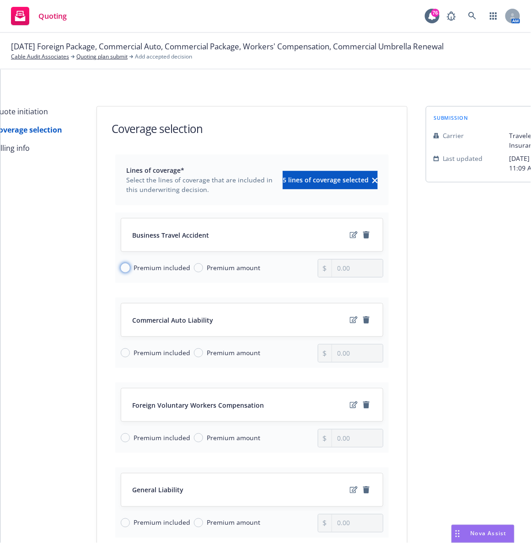
click at [121, 270] on input "Premium included" at bounding box center [125, 267] width 9 height 9
radio input "true"
click at [121, 355] on input "Premium included" at bounding box center [125, 352] width 9 height 9
radio input "true"
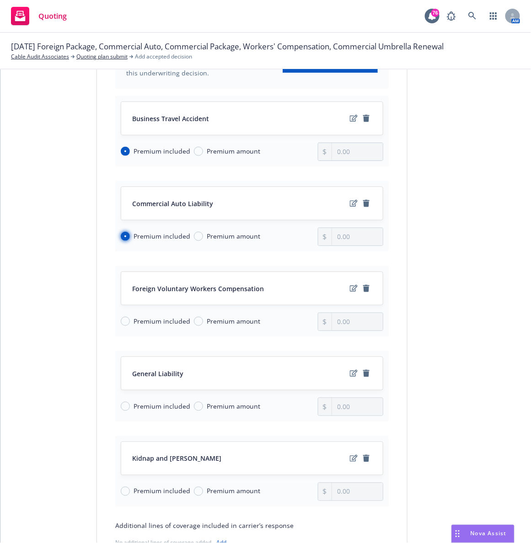
scroll to position [133, 0]
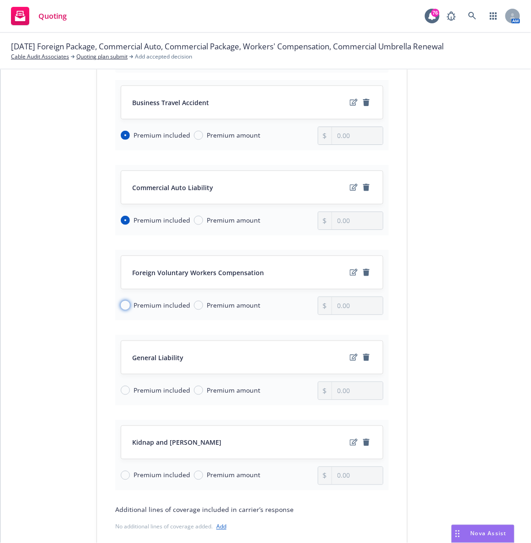
click at [121, 310] on input "Premium included" at bounding box center [125, 305] width 9 height 9
radio input "true"
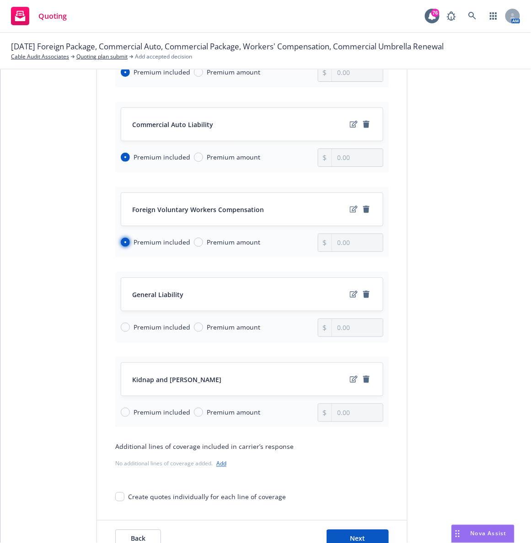
scroll to position [212, 0]
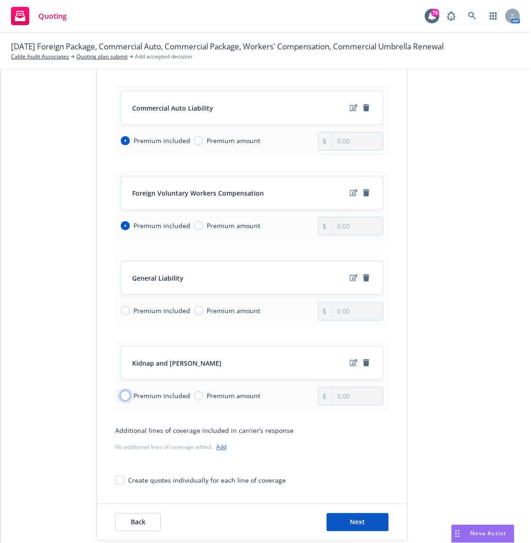
click at [121, 399] on input "Premium included" at bounding box center [125, 395] width 9 height 9
radio input "true"
click at [194, 312] on input "Premium amount" at bounding box center [198, 310] width 9 height 9
radio input "true"
click at [338, 316] on input "0.00" at bounding box center [357, 311] width 51 height 17
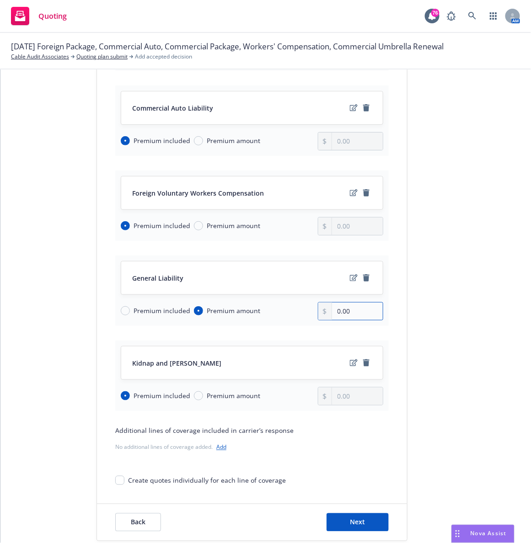
click at [338, 316] on input "0.00" at bounding box center [357, 311] width 51 height 17
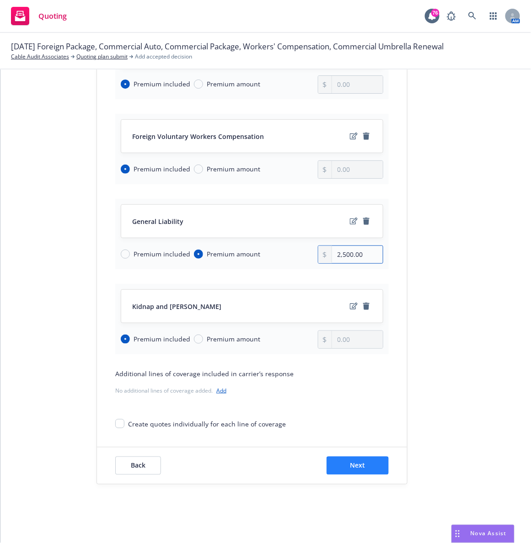
type input "2,500.00"
click at [350, 461] on span "Next" at bounding box center [357, 465] width 15 height 9
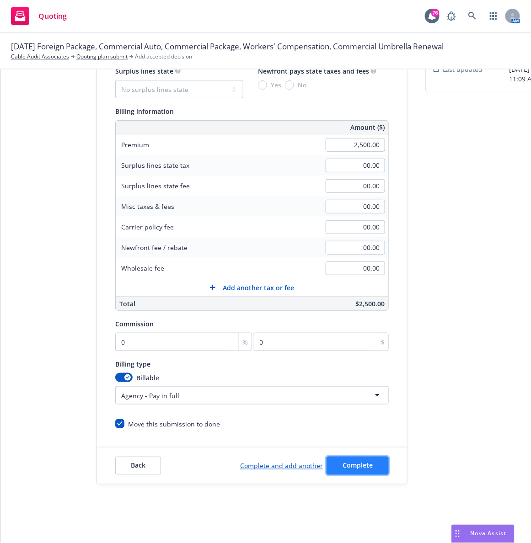
click at [342, 461] on span "Complete" at bounding box center [357, 465] width 30 height 9
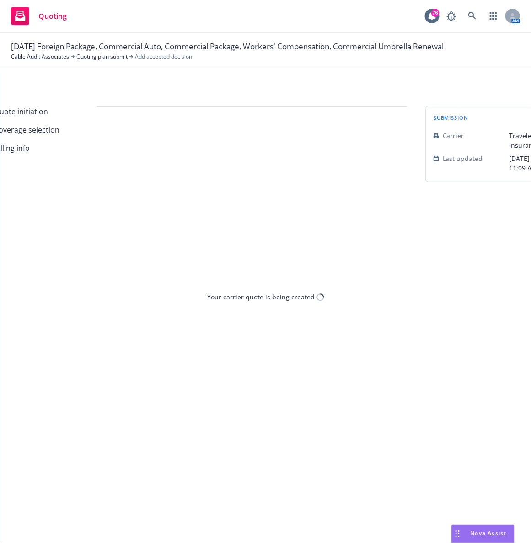
scroll to position [0, 0]
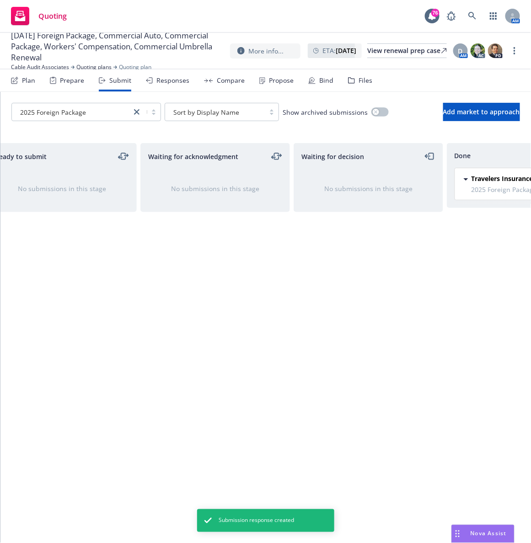
scroll to position [0, 253]
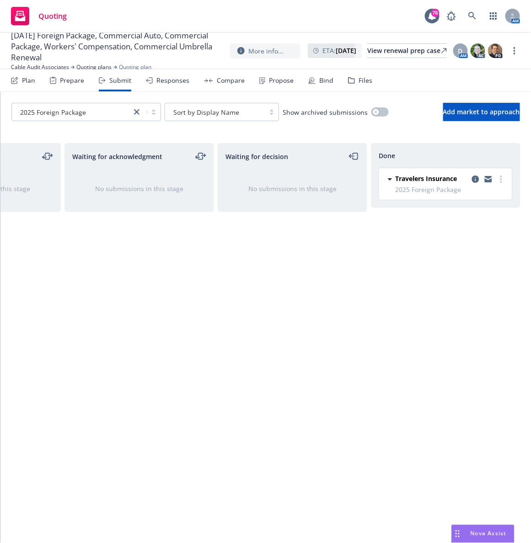
click at [208, 82] on div "Compare" at bounding box center [224, 80] width 41 height 22
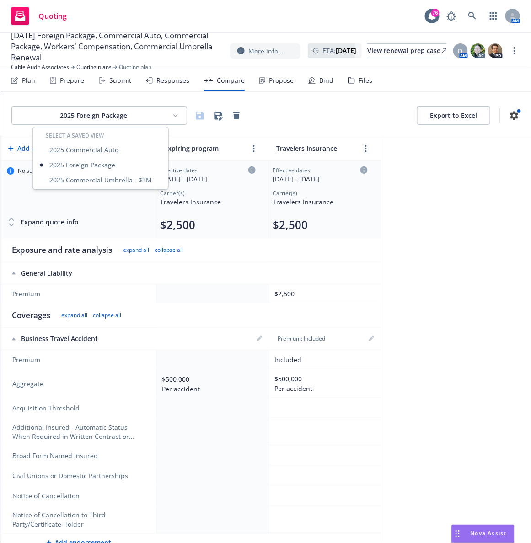
click at [175, 112] on html "Quoting 76 AM 08/21/25 Foreign Package, Commercial Auto, Commercial Package, Wo…" at bounding box center [265, 271] width 531 height 543
click at [113, 151] on div "2025 Commercial Auto" at bounding box center [101, 149] width 132 height 15
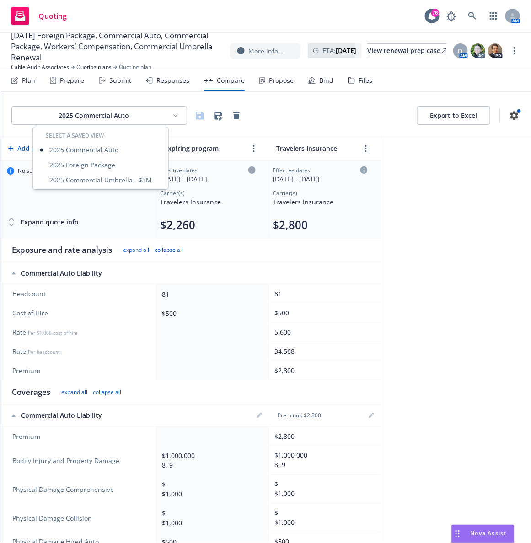
click at [172, 115] on html "Quoting 76 AM 08/21/25 Foreign Package, Commercial Auto, Commercial Package, Wo…" at bounding box center [265, 271] width 531 height 543
click at [429, 258] on html "Quoting 76 AM 08/21/25 Foreign Package, Commercial Auto, Commercial Package, Wo…" at bounding box center [265, 271] width 531 height 543
click at [97, 120] on html "Quoting 76 AM 08/21/25 Foreign Package, Commercial Auto, Commercial Package, Wo…" at bounding box center [265, 271] width 531 height 543
click at [110, 84] on html "Quoting 76 AM 08/21/25 Foreign Package, Commercial Auto, Commercial Package, Wo…" at bounding box center [265, 271] width 531 height 543
click at [110, 84] on div "Submit" at bounding box center [120, 80] width 22 height 7
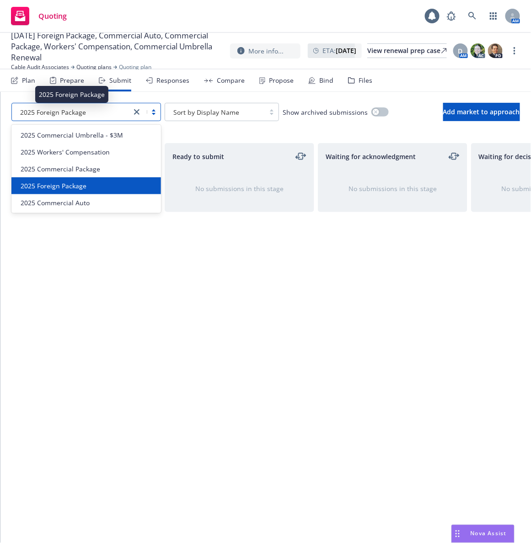
click at [68, 115] on span "2025 Foreign Package" at bounding box center [53, 112] width 66 height 10
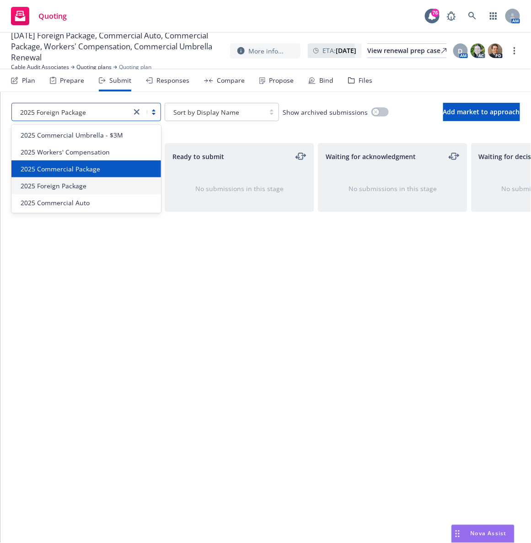
click at [59, 169] on span "2025 Commercial Package" at bounding box center [61, 169] width 80 height 10
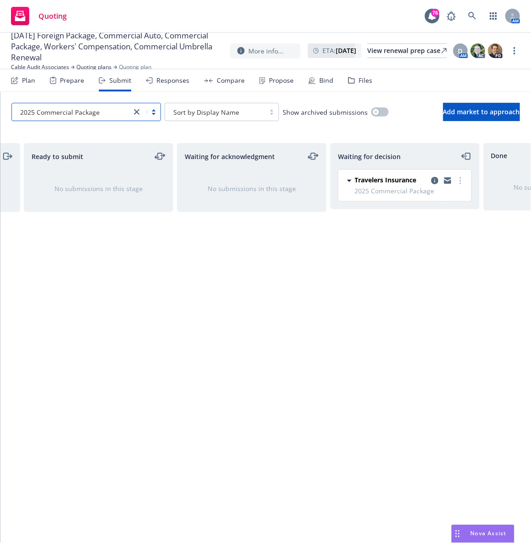
scroll to position [0, 253]
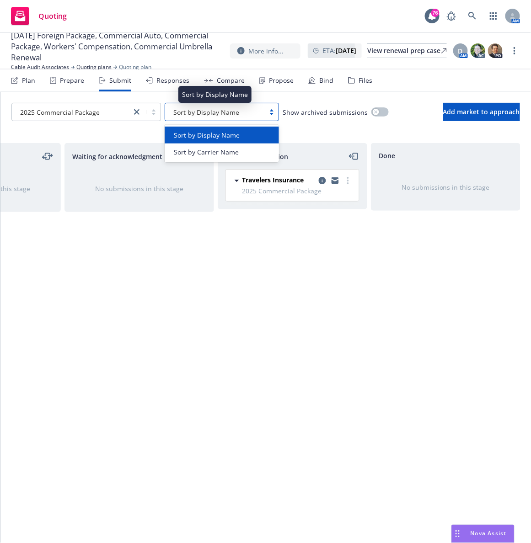
click at [253, 115] on div "Sort by Display Name" at bounding box center [215, 112] width 91 height 10
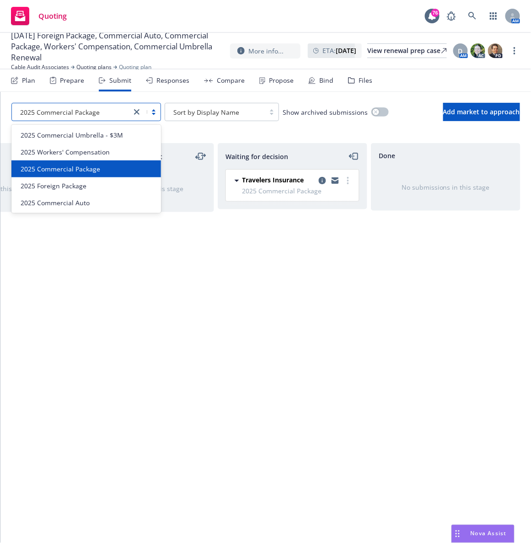
click at [155, 113] on div at bounding box center [145, 112] width 29 height 11
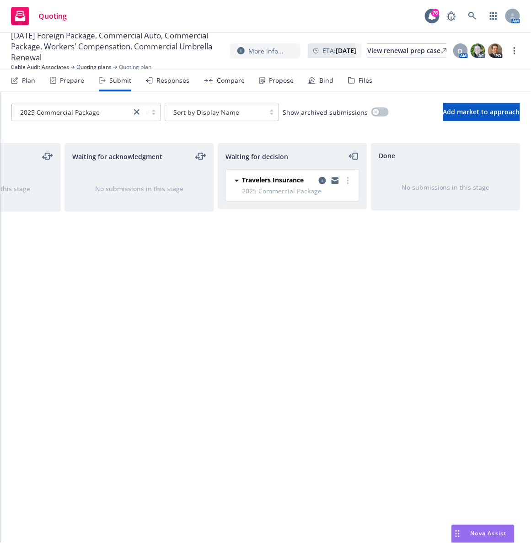
click at [158, 86] on div "Responses" at bounding box center [167, 80] width 43 height 22
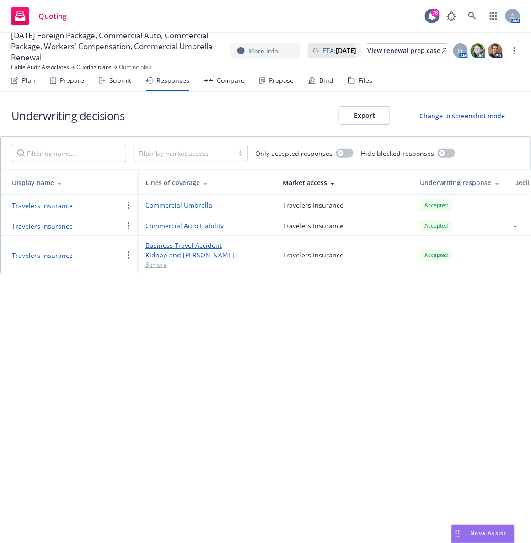
click at [104, 84] on div "Submit" at bounding box center [115, 80] width 32 height 22
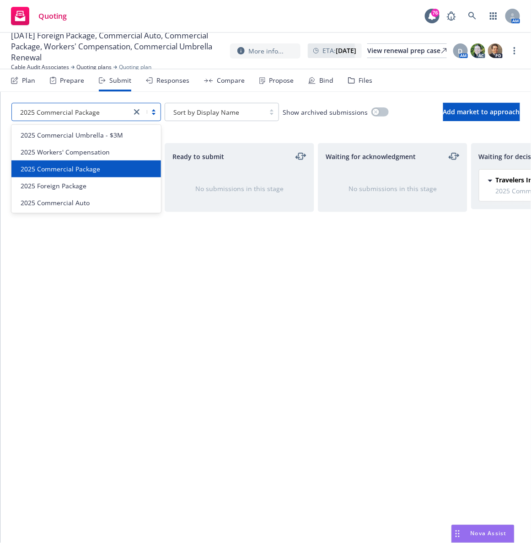
click at [155, 117] on div at bounding box center [145, 112] width 29 height 11
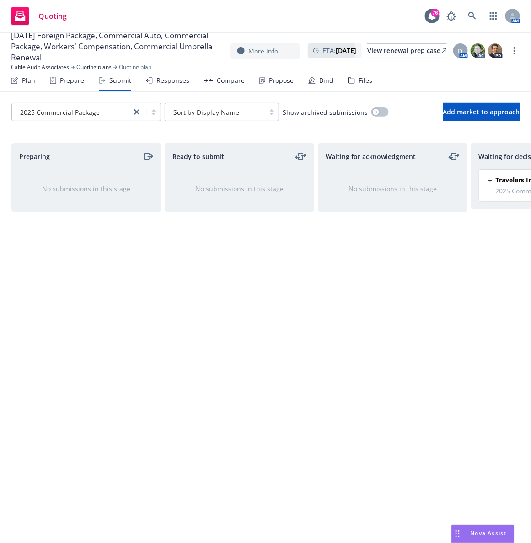
click at [69, 80] on div "Prepare" at bounding box center [72, 80] width 24 height 7
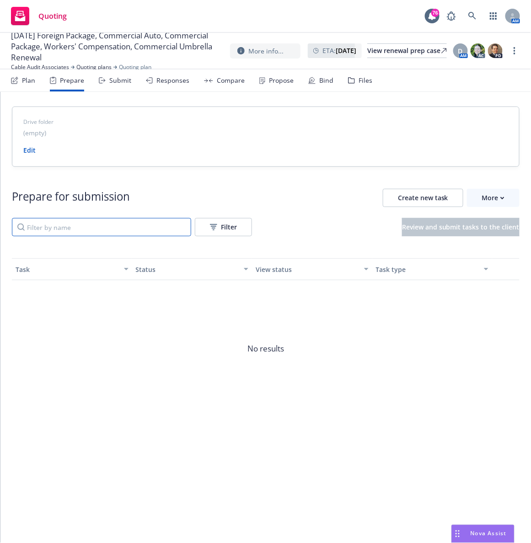
click at [71, 233] on input "Filter by name" at bounding box center [101, 227] width 179 height 18
type input "p"
click at [20, 79] on div "Plan" at bounding box center [23, 80] width 24 height 22
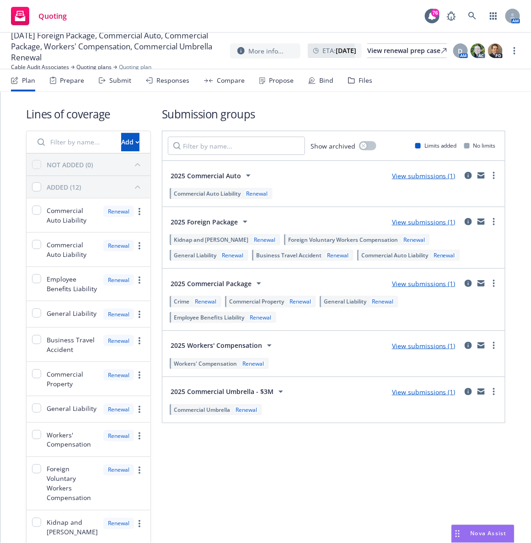
click at [76, 79] on div "Prepare" at bounding box center [72, 80] width 24 height 7
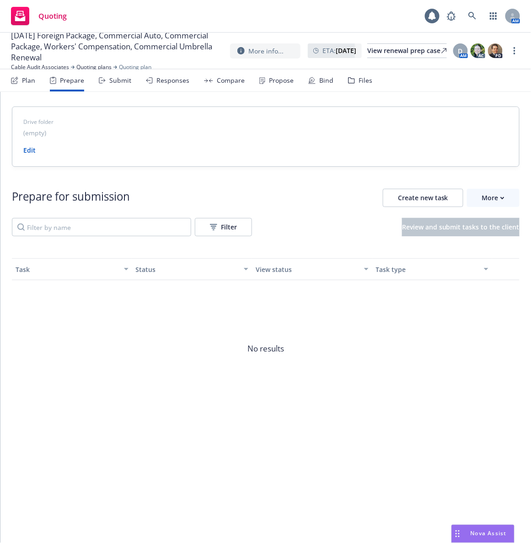
click at [118, 80] on div "Submit" at bounding box center [120, 80] width 22 height 7
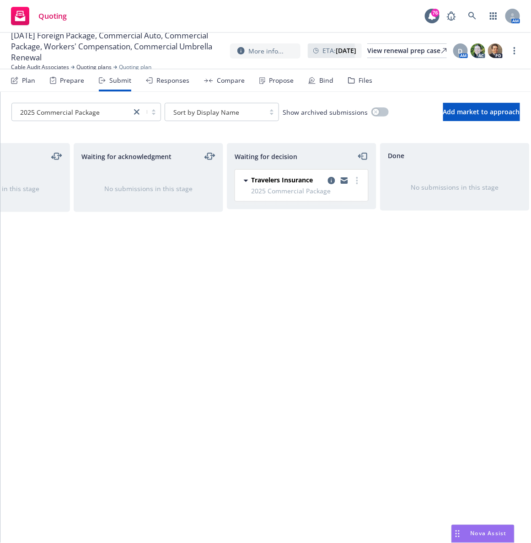
scroll to position [0, 253]
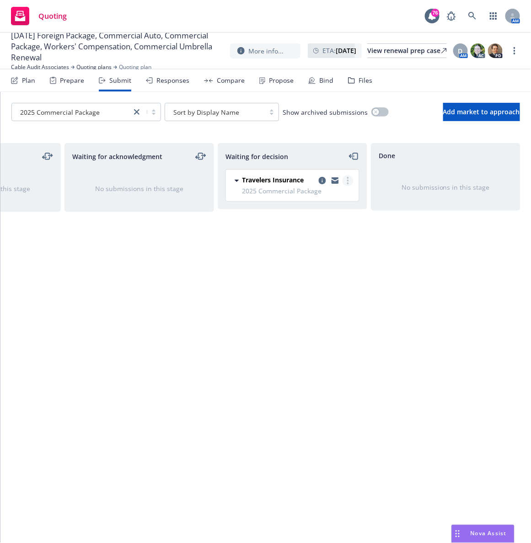
click at [349, 184] on link "more" at bounding box center [347, 180] width 11 height 11
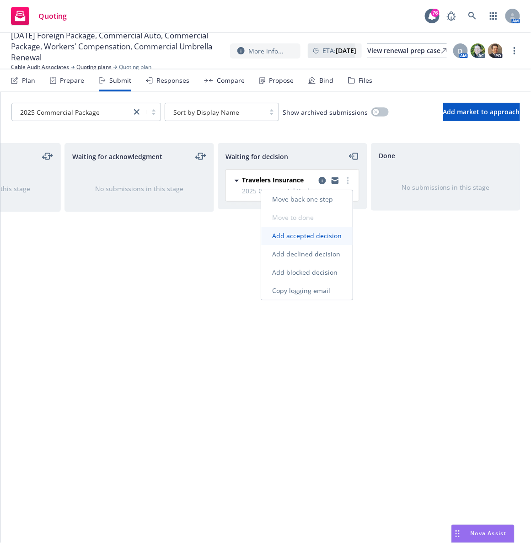
click at [313, 232] on span "Add accepted decision" at bounding box center [306, 235] width 91 height 9
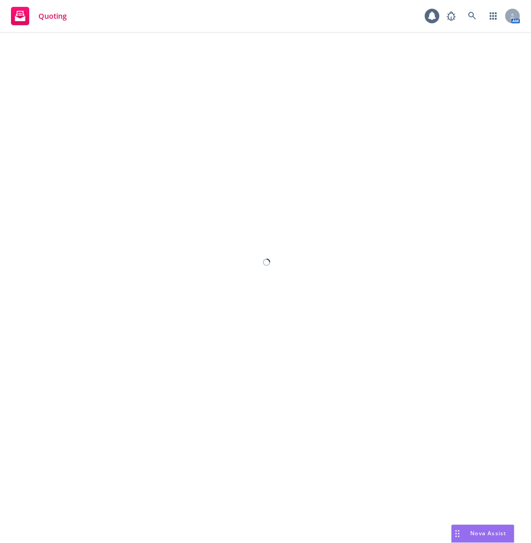
select select "12"
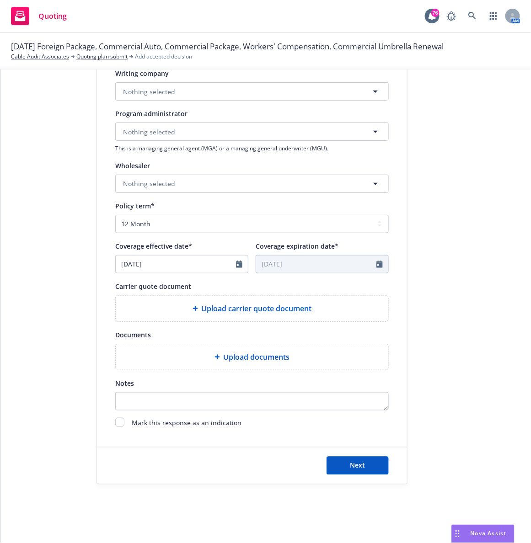
scroll to position [245, 0]
click at [355, 461] on span "Next" at bounding box center [357, 465] width 15 height 9
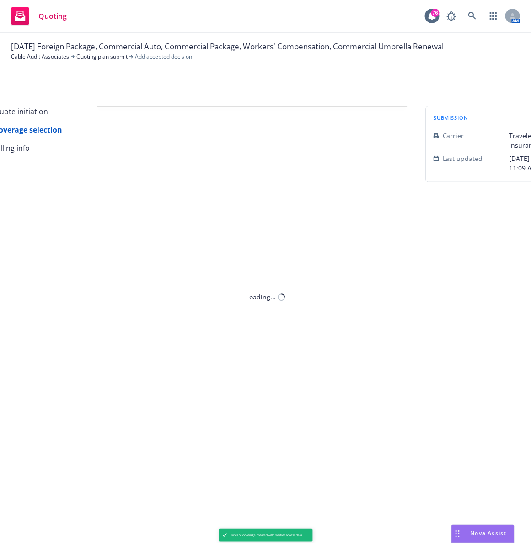
scroll to position [0, 0]
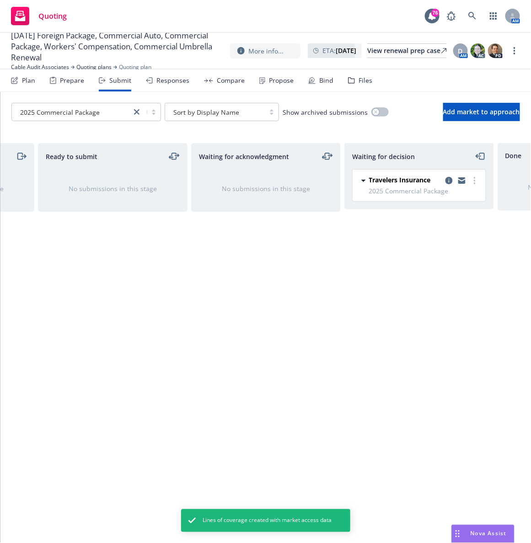
scroll to position [0, 253]
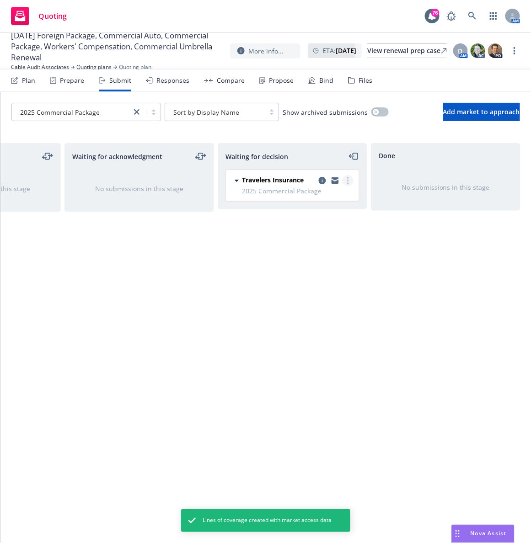
click at [347, 182] on icon "more" at bounding box center [348, 180] width 2 height 7
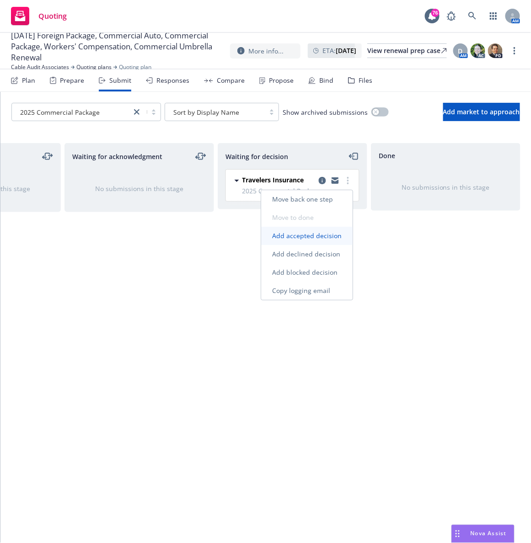
click at [298, 240] on span "Add accepted decision" at bounding box center [306, 235] width 91 height 9
select select "12"
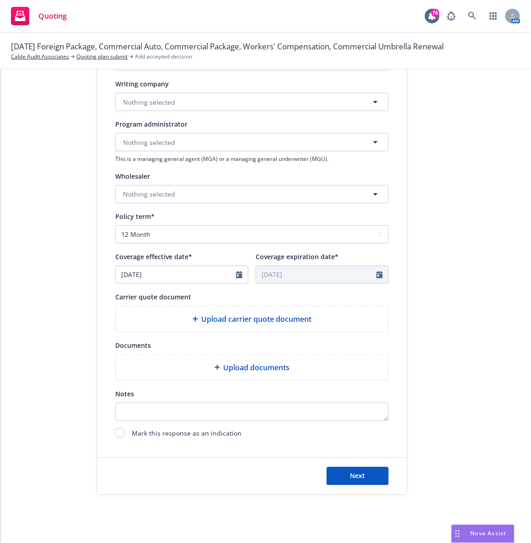
scroll to position [245, 0]
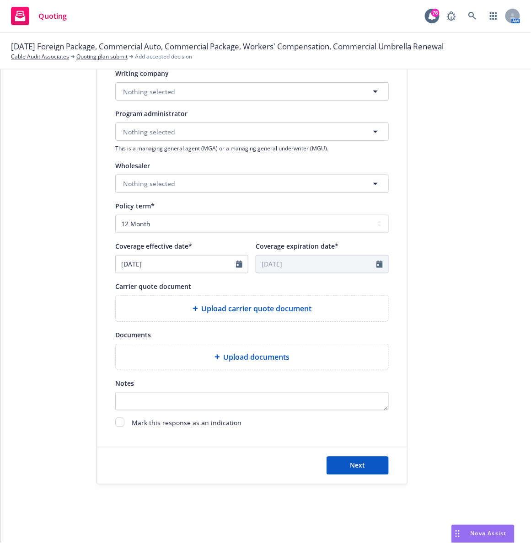
type textarea "x"
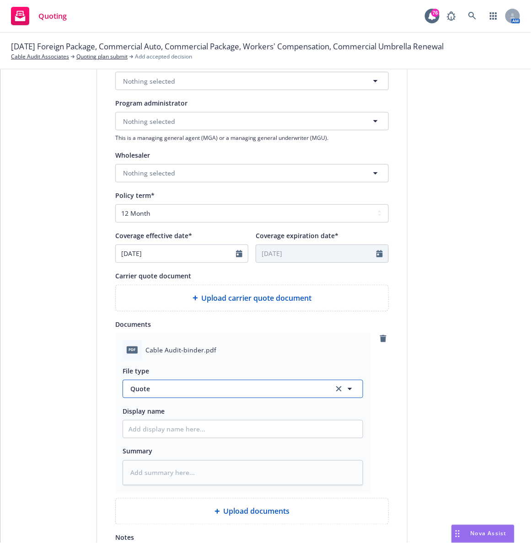
click at [139, 388] on span "Quote" at bounding box center [226, 389] width 192 height 10
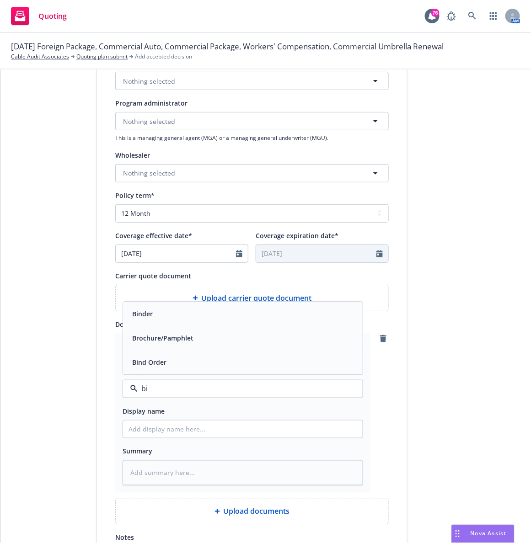
type input "bin"
click at [139, 336] on span "Binder" at bounding box center [142, 340] width 21 height 10
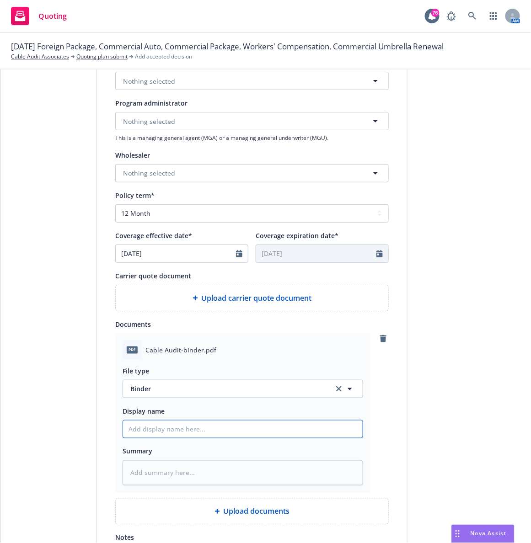
click at [139, 432] on input "Display name" at bounding box center [243, 429] width 240 height 17
type textarea "x"
type input "2"
type textarea "x"
type input "25-"
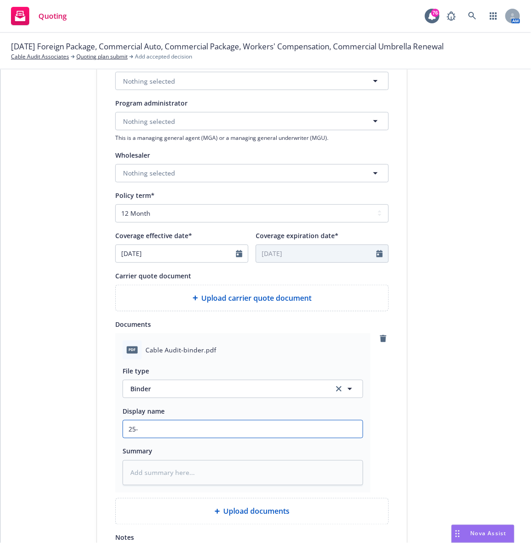
type textarea "x"
type input "25-2"
type textarea "x"
type input "25-26"
type textarea "x"
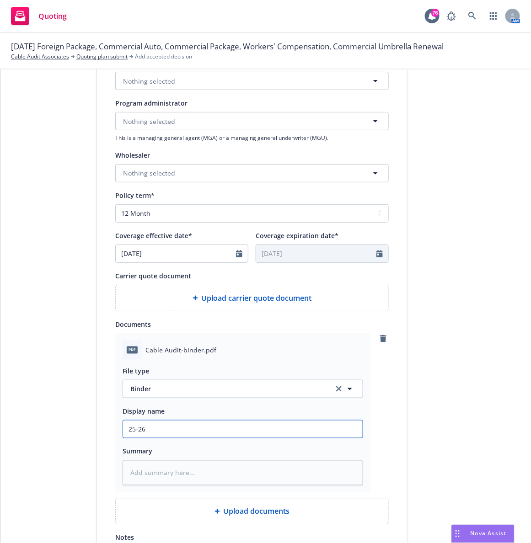
type input "25-26"
type textarea "x"
type input "25-26 C"
type textarea "x"
type input "25-26 Ca"
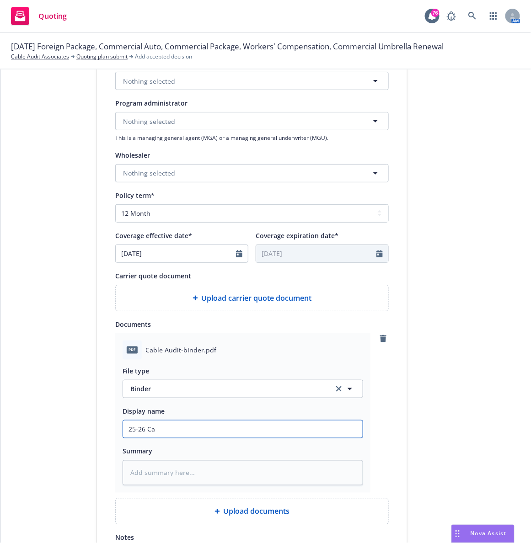
type textarea "x"
type input "25-26 Cab"
type textarea "x"
type input "25-26 Cabl"
type textarea "x"
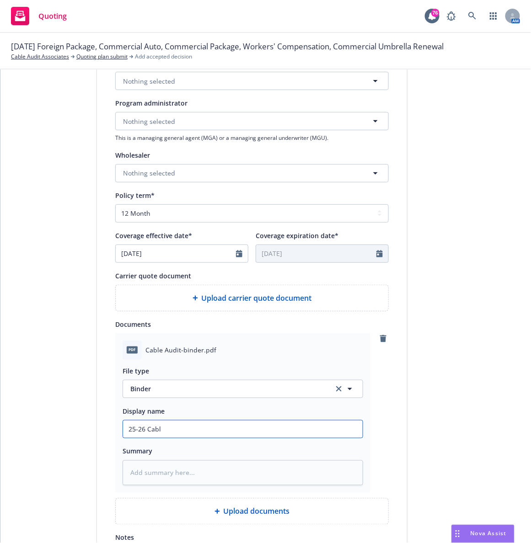
type input "25-26 Cable"
type textarea "x"
type input "25-26 Cable"
type textarea "x"
type input "25-26 Cable Au"
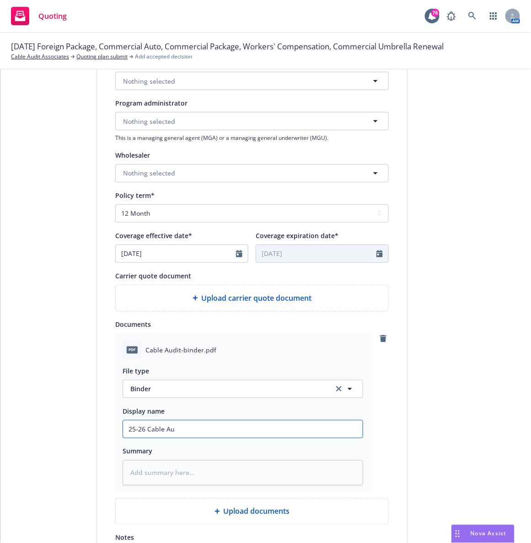
type textarea "x"
type input "25-26 Cable Aud"
type textarea "x"
type input "25-26 Cable Audi"
type textarea "x"
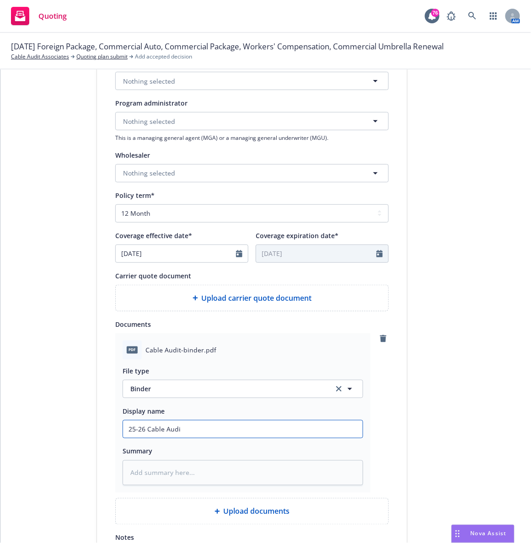
type input "25-26 Cable Audit"
type textarea "x"
type input "25-26 Cable Audit"
type textarea "x"
type input "25-26 Cable Audit -"
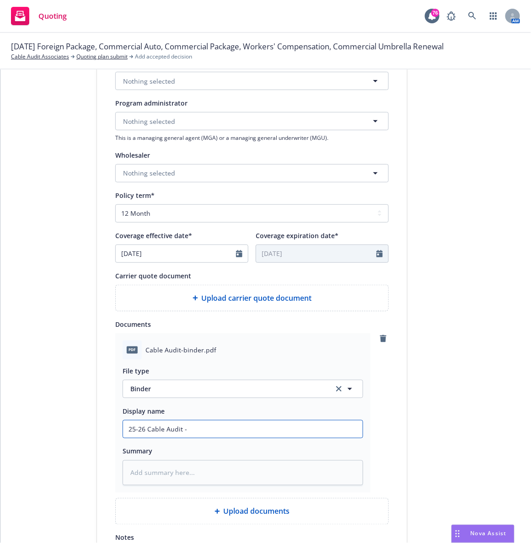
type textarea "x"
type input "25-26 Cable Audit - Ch"
type textarea "x"
type input "25-26 Cable Audit - Chu"
type textarea "x"
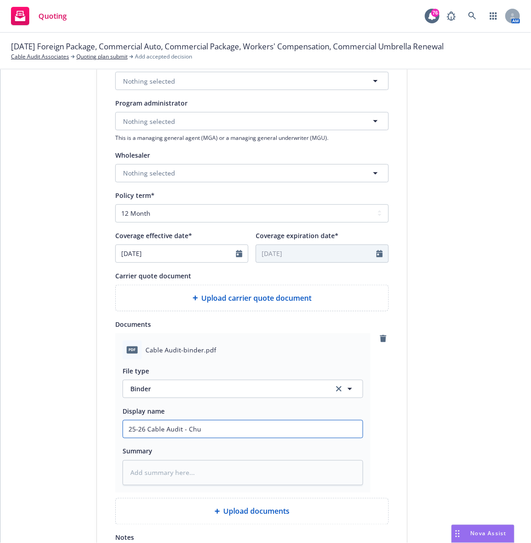
type input "25-26 Cable Audit - Chub"
type textarea "x"
type input "25-26 Cable Audit - Chubb"
type textarea "x"
type input "25-26 Cable Audit - Chubb"
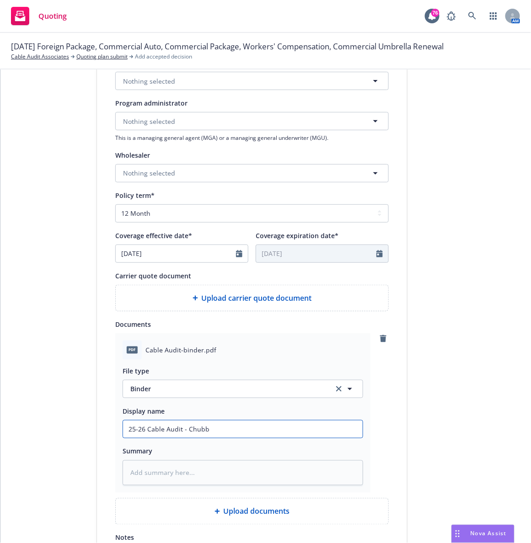
type textarea "x"
type input "25-26 Cable Audit - Chubb A"
type textarea "x"
type input "25-26 Cable Audit - Chubb Au"
type textarea "x"
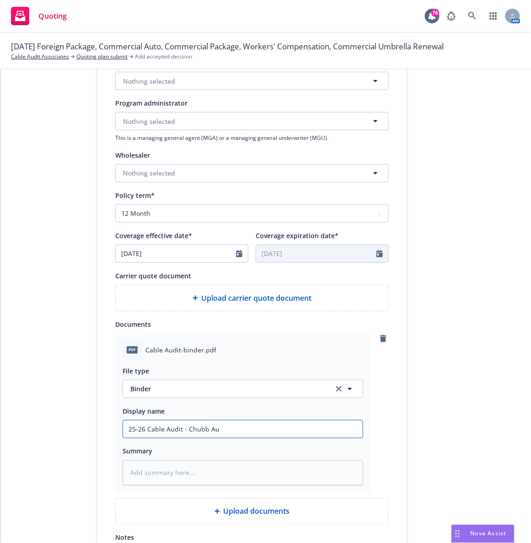
type input "25-26 Cable Audit - Chubb Aut"
type textarea "x"
type input "25-26 Cable Audit - Chubb Auto-renew Umbrella Binder"
click at [265, 430] on input "25-26 Cable Audit - Chubb Auto-renew Umbrella Binder" at bounding box center [243, 429] width 240 height 17
type textarea "x"
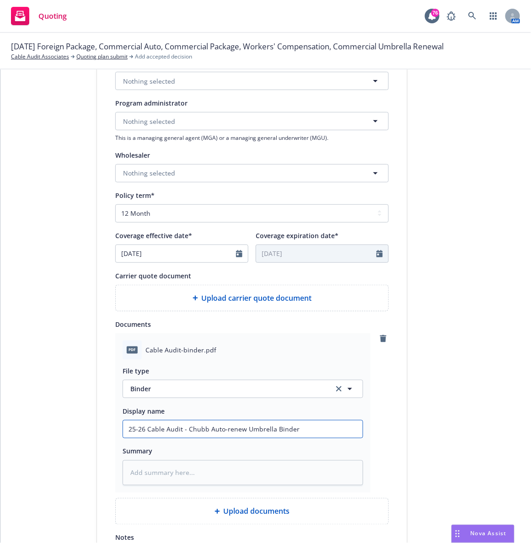
type input "25-26 Cable Audit - Chubb Auto-renew Umbrell Binder"
type textarea "x"
type input "25-26 Cable Audit - Chubb Auto-renew Umbrel Binder"
type textarea "x"
type input "25-26 Cable Audit - Chubb Auto-renew Umbre Binder"
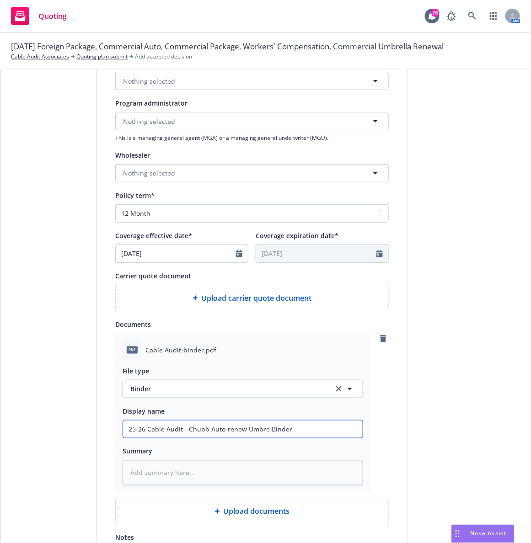
type textarea "x"
type input "25-26 Cable Audit - Chubb Auto-renew Umbr Binder"
type textarea "x"
type input "25-26 Cable Audit - Chubb Auto-renew Umb Binder"
type textarea "x"
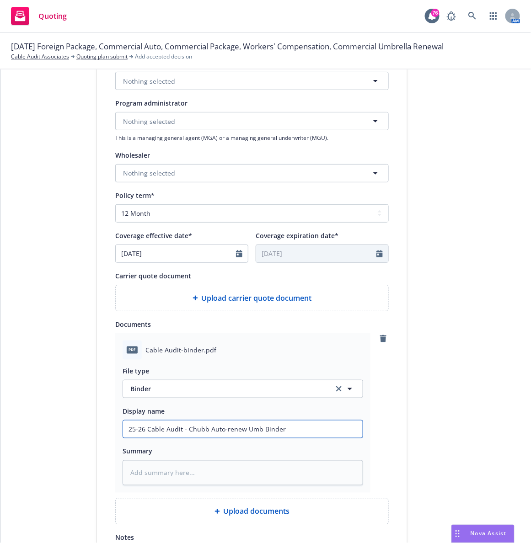
type input "25-26 Cable Audit - Chubb Auto-renew Um Binder"
type textarea "x"
type input "25-26 Cable Audit - Chubb Auto-renew U Binder"
type textarea "x"
type input "25-26 Cable Audit - Chubb Auto-renew Binder"
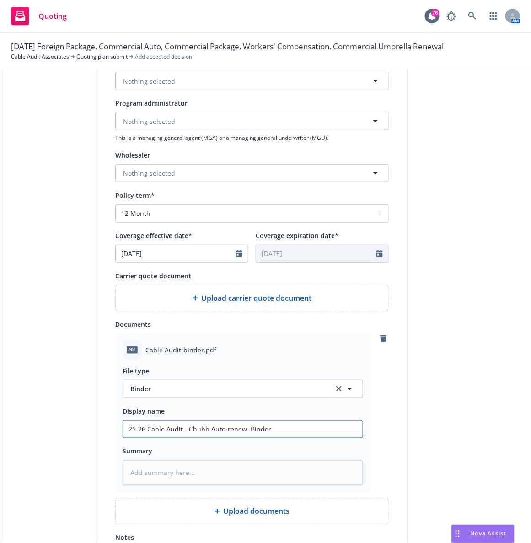
type textarea "x"
type input "25-26 Cable Audit - Chubb Auto-renew P Binder"
type textarea "x"
type input "25-26 Cable Audit - Chubb Auto-renew PJ Binder"
type textarea "x"
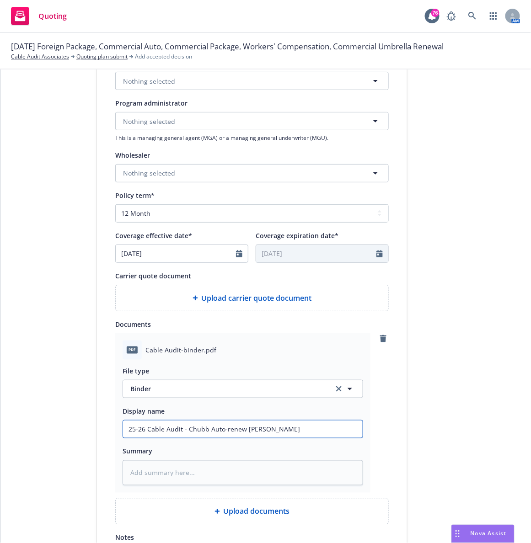
type input "25-26 Cable Audit - Chubb Auto-renew P Binder"
type textarea "x"
type input "25-26 Cable Audit - Chubb Auto-renew PK Binder"
type textarea "x"
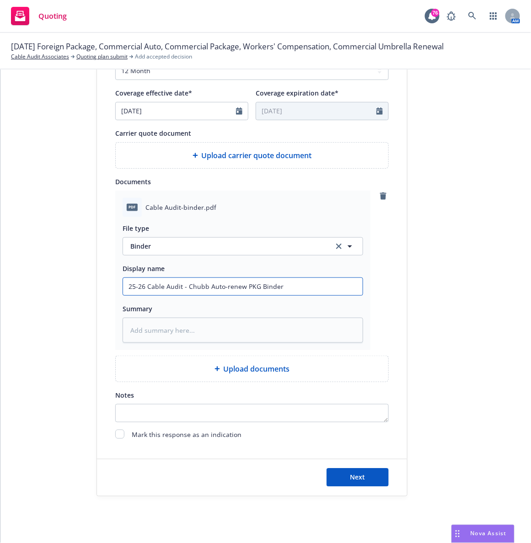
scroll to position [393, 0]
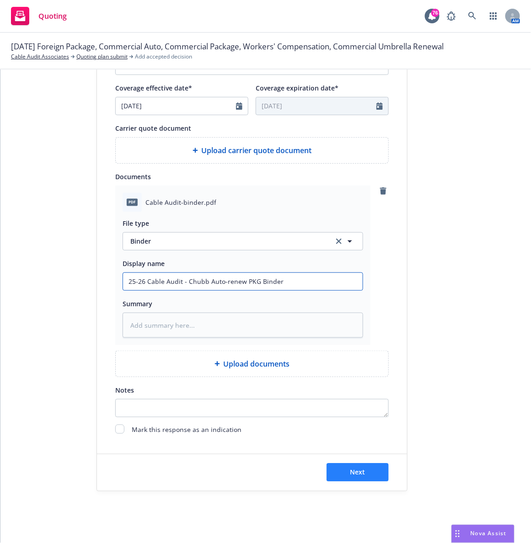
type input "25-26 Cable Audit - Chubb Auto-renew PKG Binder"
click at [363, 474] on button "Next" at bounding box center [357, 473] width 62 height 18
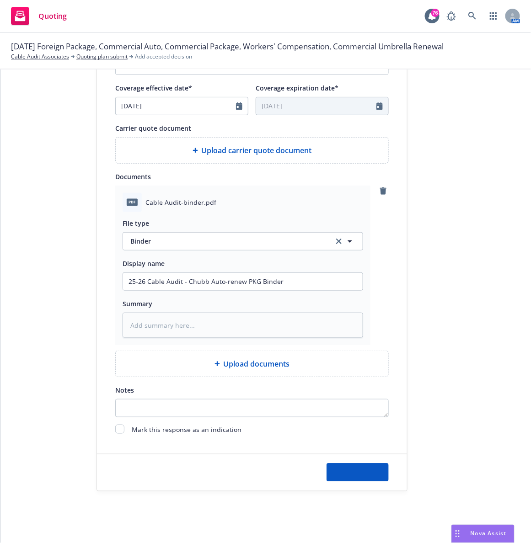
type textarea "x"
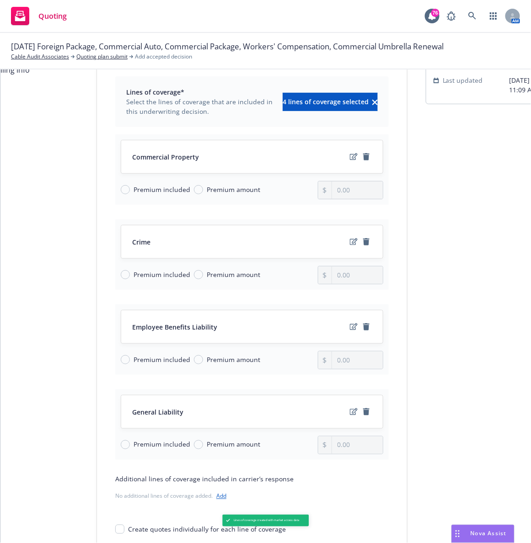
scroll to position [78, 0]
click at [194, 191] on input "Premium amount" at bounding box center [198, 190] width 9 height 9
radio input "true"
click at [345, 191] on input "0.00" at bounding box center [357, 190] width 51 height 17
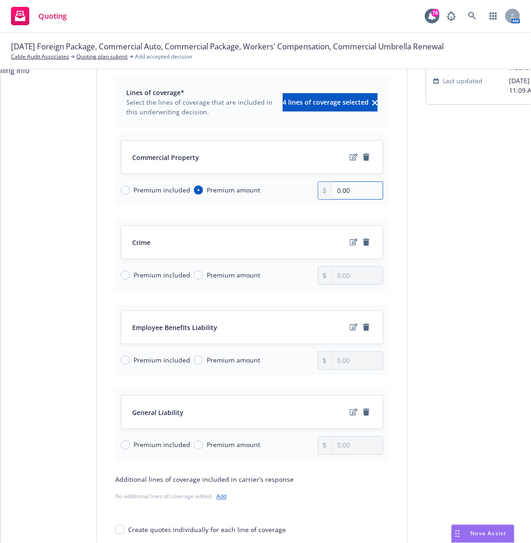
click at [349, 189] on input "0.00" at bounding box center [357, 190] width 51 height 17
click at [348, 187] on input "0.00" at bounding box center [357, 190] width 51 height 17
type input "2,427.00"
click at [123, 275] on input "Premium included" at bounding box center [125, 275] width 9 height 9
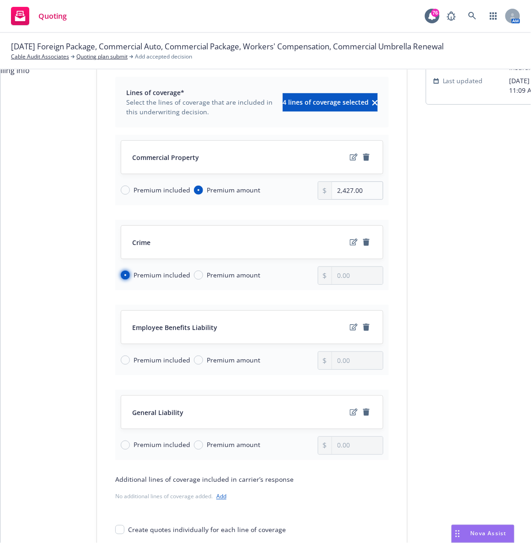
radio input "true"
click at [194, 359] on input "Premium amount" at bounding box center [198, 360] width 9 height 9
radio input "true"
drag, startPoint x: 351, startPoint y: 361, endPoint x: 283, endPoint y: 355, distance: 67.5
click at [283, 355] on div "Premium included Premium amount 0.00" at bounding box center [252, 361] width 262 height 18
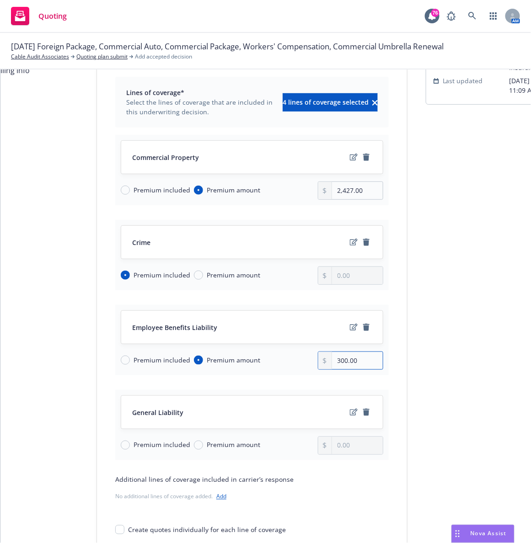
type input "300.00"
click at [195, 446] on input "Premium amount" at bounding box center [198, 445] width 9 height 9
radio input "true"
click at [356, 447] on input "0.00" at bounding box center [357, 445] width 51 height 17
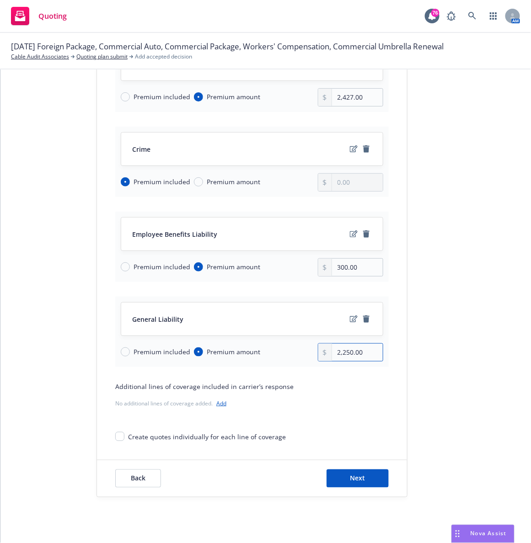
scroll to position [196, 0]
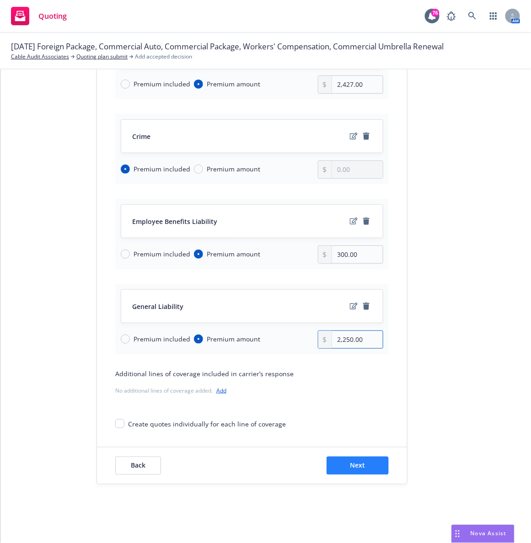
type input "2,250.00"
click at [342, 457] on button "Next" at bounding box center [357, 466] width 62 height 18
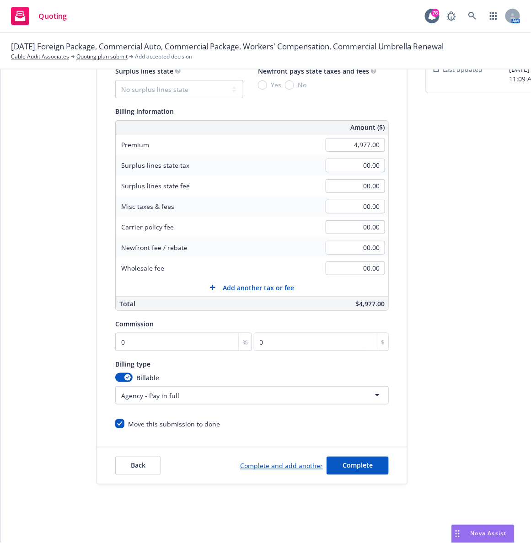
scroll to position [100, 0]
click at [173, 333] on input "0" at bounding box center [183, 342] width 137 height 18
type input "1"
type input "49.77"
type input "15"
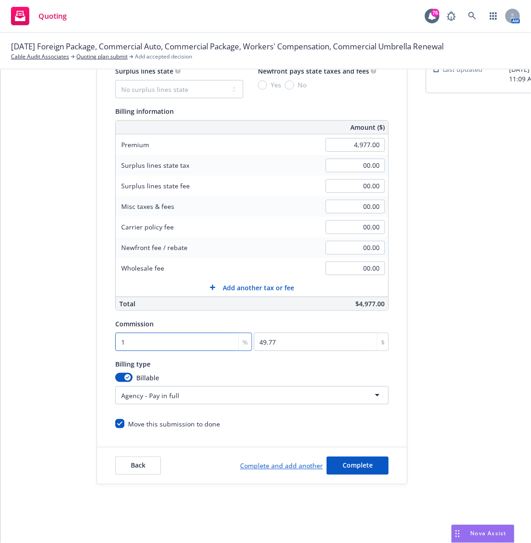
type input "746.55"
type input "15"
click at [330, 457] on button "Complete" at bounding box center [357, 466] width 62 height 18
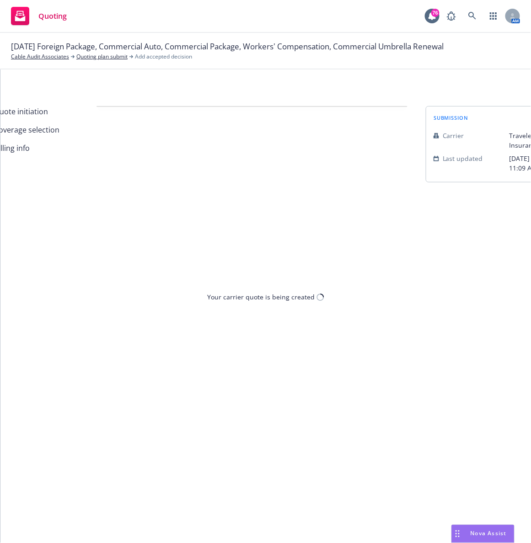
scroll to position [0, 0]
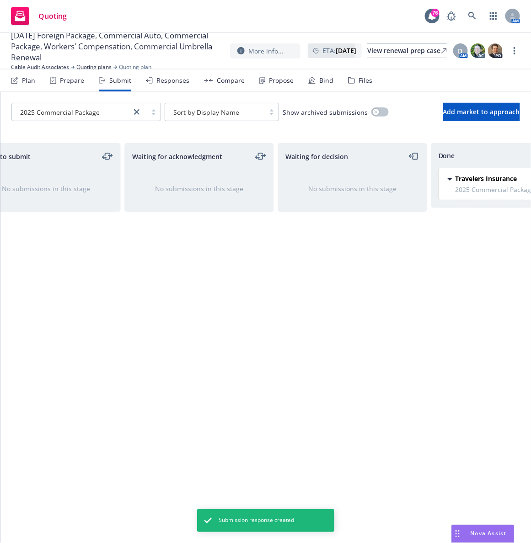
scroll to position [0, 253]
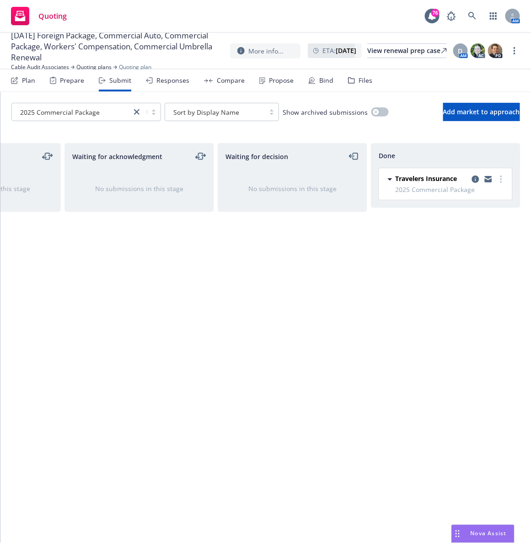
click at [151, 81] on div "Responses" at bounding box center [167, 80] width 43 height 22
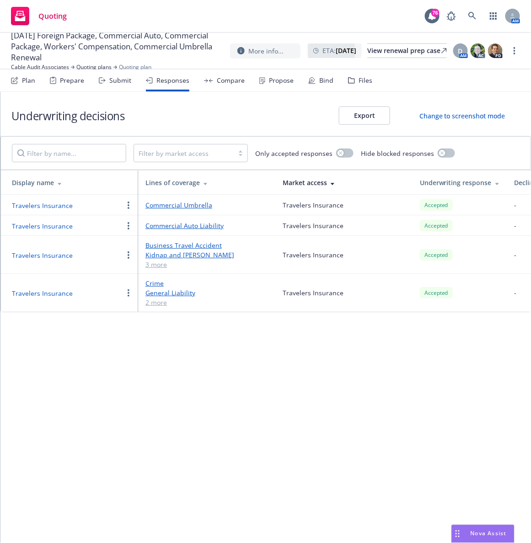
click at [130, 208] on button "button" at bounding box center [128, 205] width 11 height 11
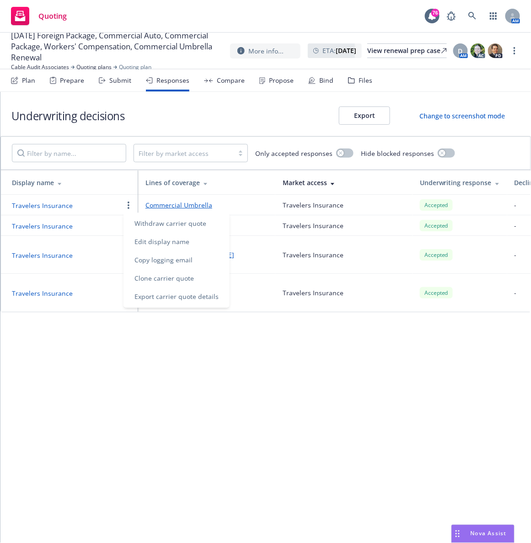
click at [232, 80] on div "Compare" at bounding box center [231, 80] width 28 height 7
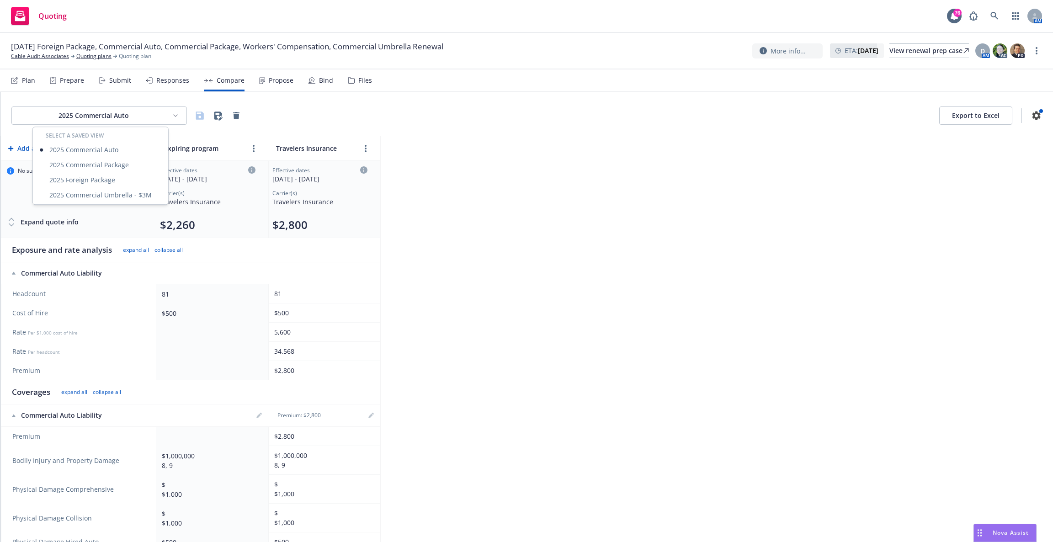
click at [70, 119] on html "Quoting 76 AM 08/21/25 Foreign Package, Commercial Auto, Commercial Package, Wo…" at bounding box center [526, 271] width 1053 height 542
click at [105, 165] on div "2025 Commercial Package" at bounding box center [101, 164] width 132 height 15
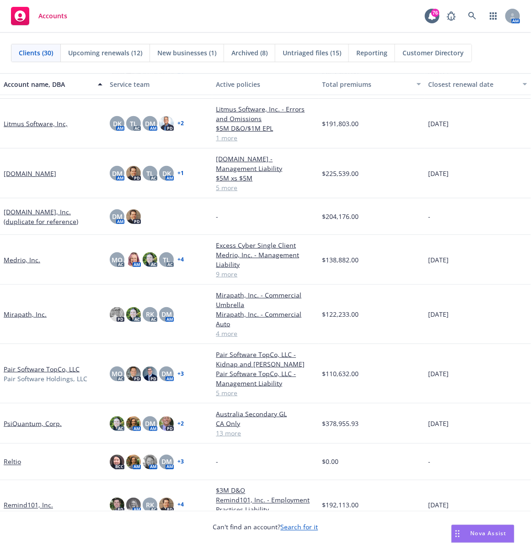
scroll to position [586, 0]
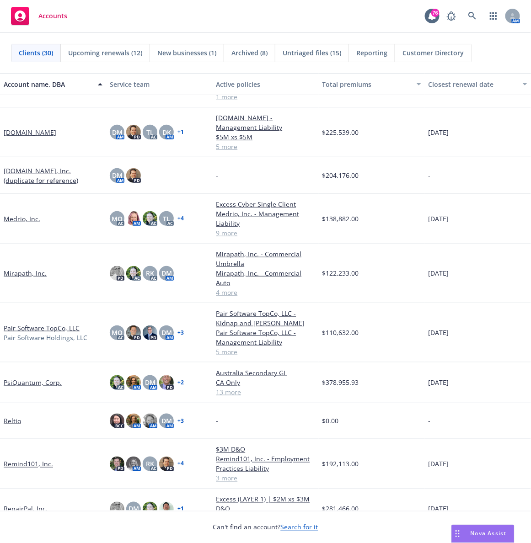
click at [28, 378] on link "PsiQuantum, Corp." at bounding box center [33, 383] width 58 height 10
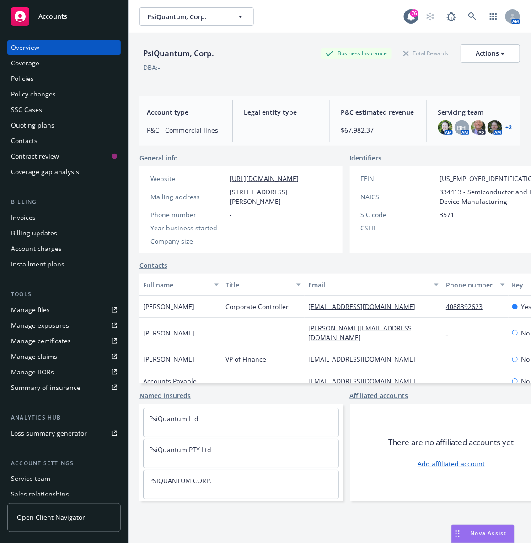
click at [45, 77] on div "Policies" at bounding box center [64, 78] width 106 height 15
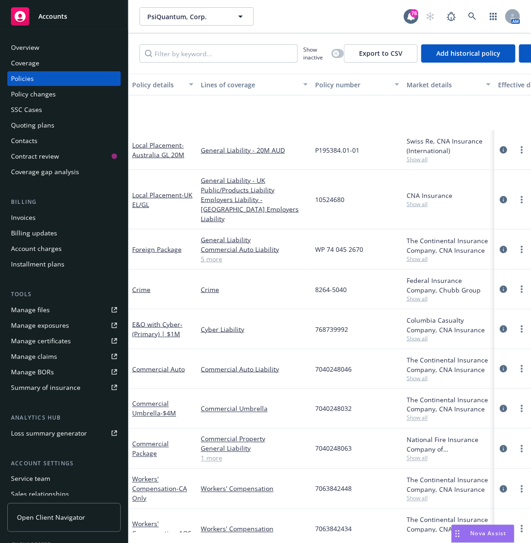
scroll to position [171, 0]
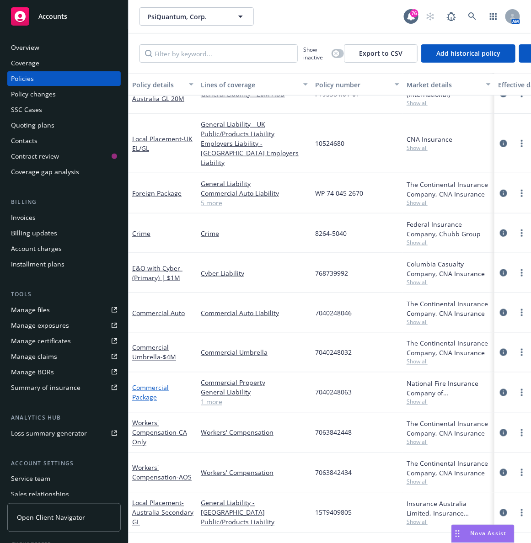
click at [144, 384] on link "Commercial Package" at bounding box center [150, 393] width 37 height 18
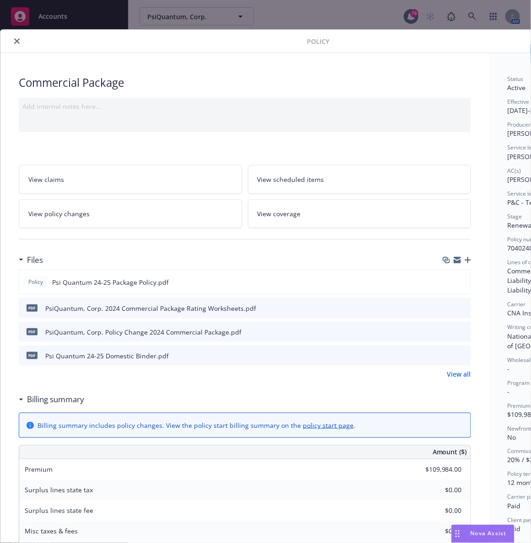
click at [465, 260] on icon "button" at bounding box center [468, 260] width 6 height 6
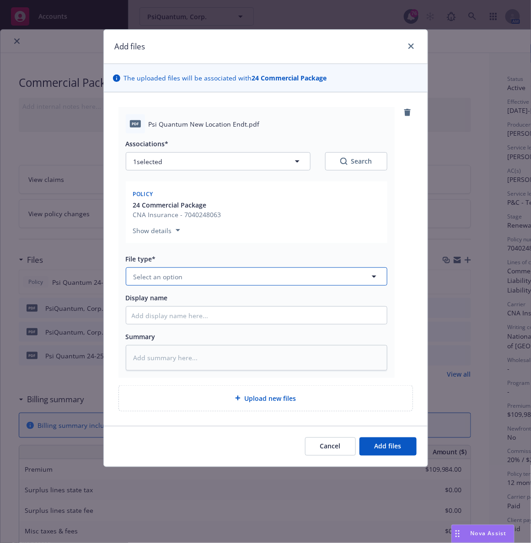
click at [150, 276] on span "Select an option" at bounding box center [158, 277] width 49 height 10
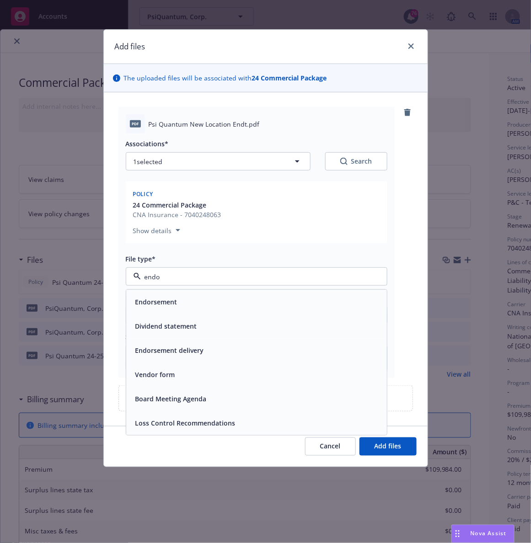
type input "endor"
click at [152, 297] on span "Endorsement" at bounding box center [156, 302] width 42 height 10
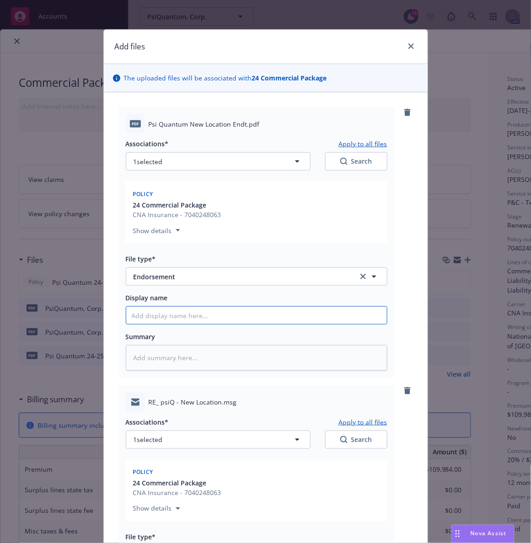
click at [159, 320] on input "Display name" at bounding box center [256, 315] width 261 height 17
type textarea "x"
type input "2"
type textarea "x"
type input "24"
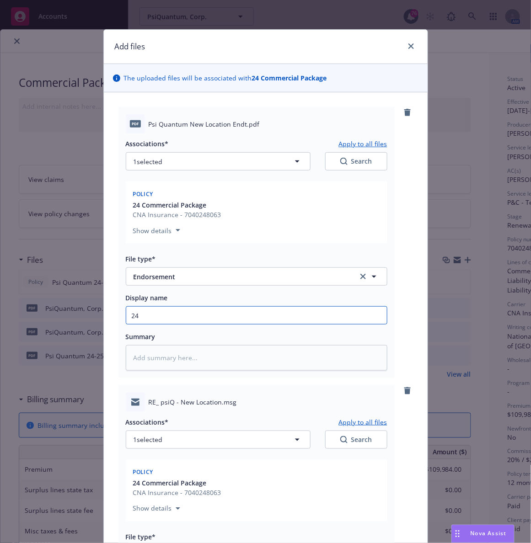
type textarea "x"
type input "24-"
type textarea "x"
type input "24-2"
type textarea "x"
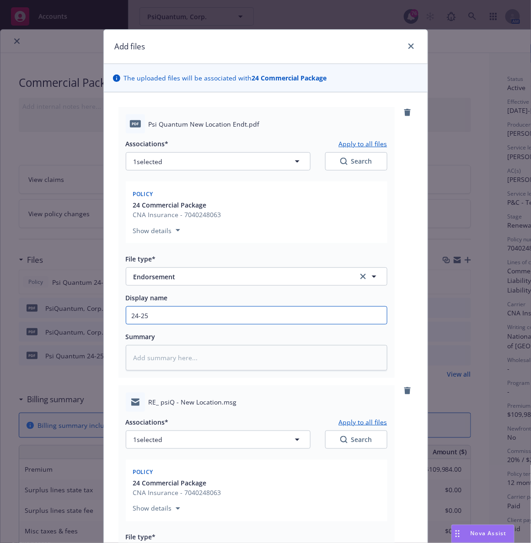
type input "24-25"
type textarea "x"
type input "24-25 P"
type textarea "x"
type input "24-25 PK"
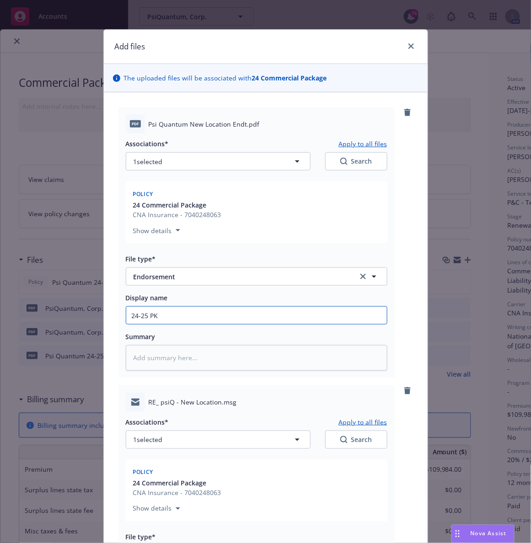
type textarea "x"
type input "24-25 PKG"
type textarea "x"
type input "24-25 PKG"
type textarea "x"
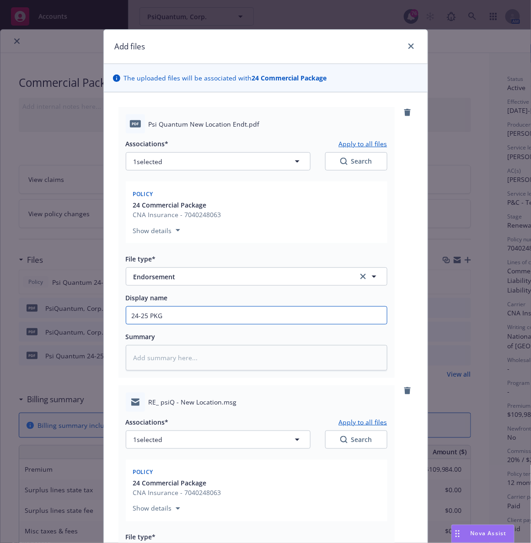
type input "24-25 PKG E"
type textarea "x"
type input "24-25 PKG En"
type textarea "x"
type input "24-25 PKG End"
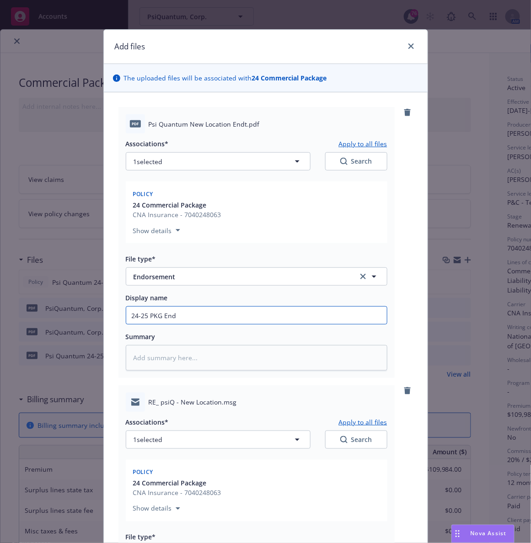
type textarea "x"
type input "24-25 PKG Endt"
type textarea "x"
type input "24-25 PKG Endt:"
type textarea "x"
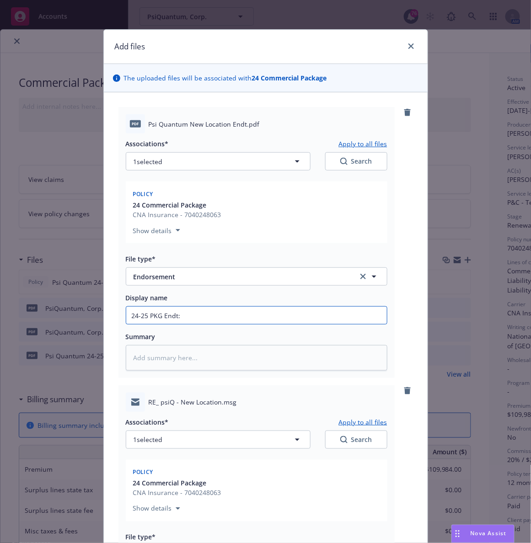
type input "24-25 PKG Endt:"
click at [145, 315] on input "24-25 PKG Endt:" at bounding box center [256, 315] width 261 height 17
type textarea "x"
type input "24-25 PPKG Endt:"
type textarea "x"
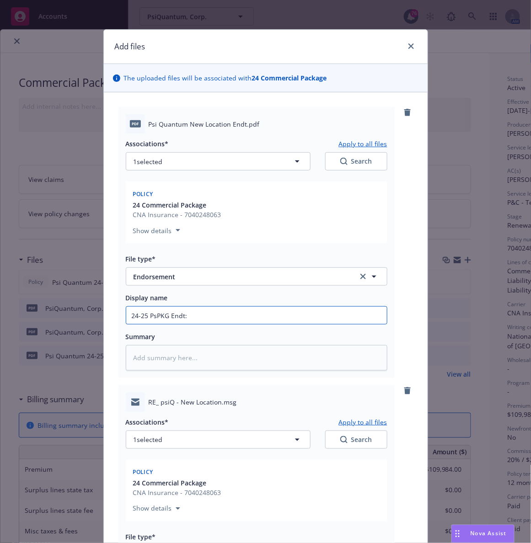
type input "24-25 PsiPKG Endt:"
type textarea "x"
type input "24-25 PsiQ PKG Endt:"
click at [212, 317] on input "24-25 PsiQ PKG Endt:" at bounding box center [256, 315] width 261 height 17
type textarea "x"
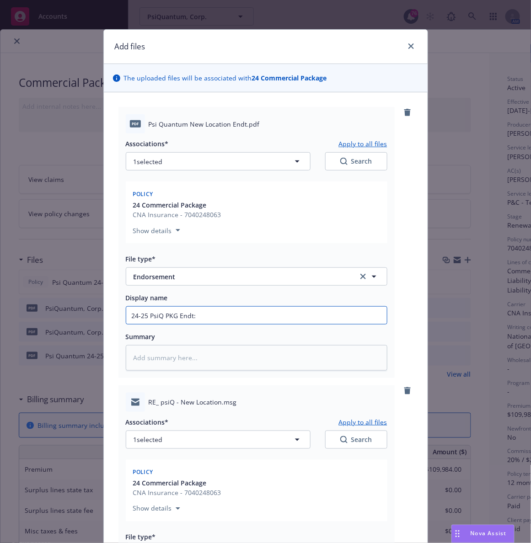
type input "24-25 PsiQ PKG Endt: A"
type textarea "x"
type input "24-25 PsiQ PKG Endt: Ad"
type textarea "x"
type input "24-25 PsiQ PKG Endt: Add"
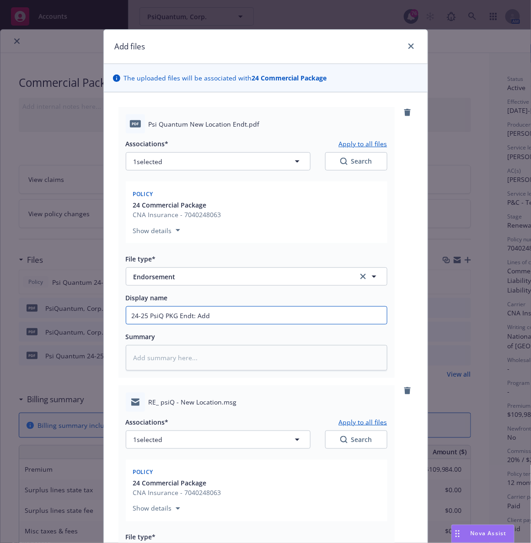
type textarea "x"
type input "24-25 PsiQ PKG Endt: Add N"
type textarea "x"
type input "24-25 PsiQ PKG Endt: Add Ne"
type textarea "x"
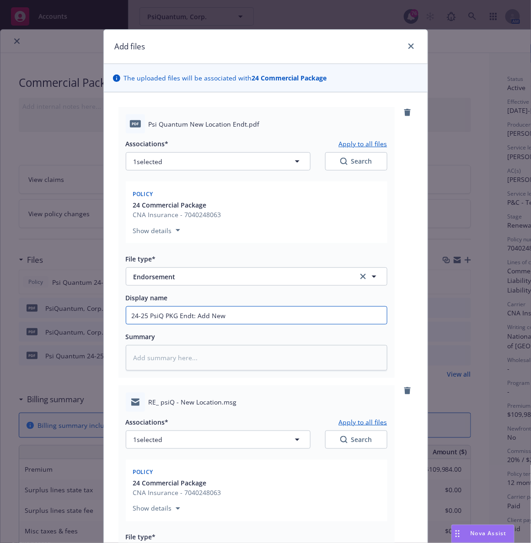
type input "24-25 PsiQ PKG Endt: Add New"
type textarea "x"
type input "24-25 PsiQ PKG Endt: Add New V"
type textarea "x"
type input "24-25 PsiQ PKG Endt: Add New VA"
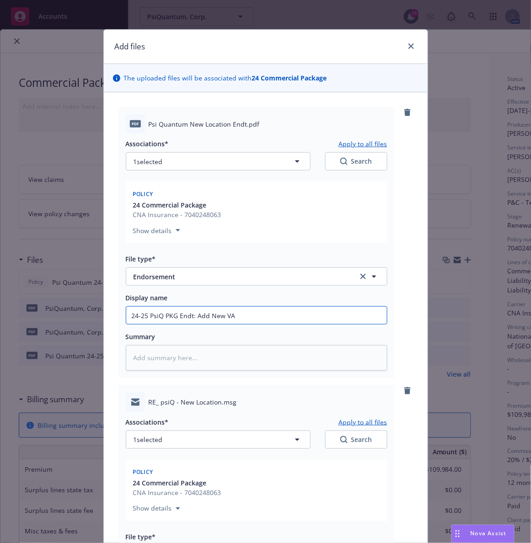
type textarea "x"
type input "24-25 PsiQ PKG Endt: Add New VA O"
type textarea "x"
type input "24-25 PsiQ PKG Endt: Add New VA Off"
type textarea "x"
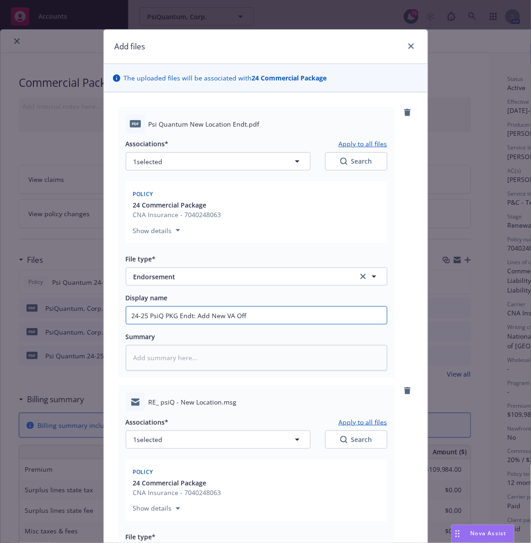
type input "24-25 PsiQ PKG Endt: Add New VA Offi"
type textarea "x"
type input "24-25 PsiQ PKG Endt: Add New VA Offic"
type textarea "x"
type input "24-25 PsiQ PKG Endt: Add New VA Office"
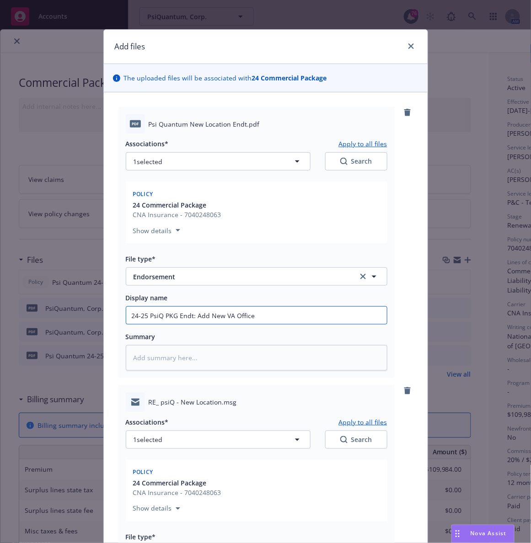
type textarea "x"
type input "24-25 PsiQ PKG Endt: Add New VA Office"
type textarea "x"
type input "24-25 PsiQ PKG Endt: Add New VA Office L"
type textarea "x"
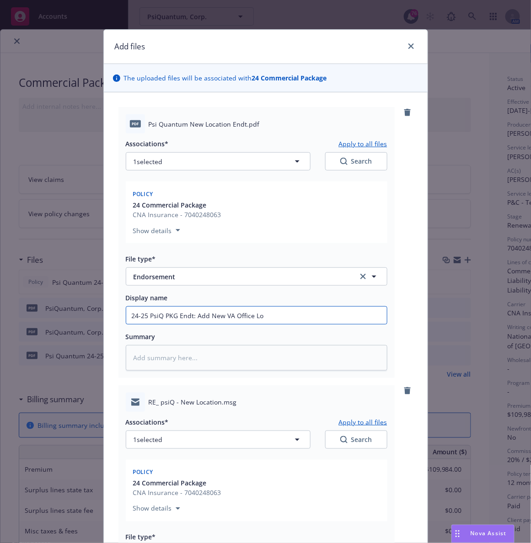
type input "24-25 PsiQ PKG Endt: Add New VA Office Loc"
type textarea "x"
type input "24-25 PsiQ PKG Endt: Add New VA Office Loca"
type textarea "x"
type input "24-25 PsiQ PKG Endt: Add New VA Office Locat"
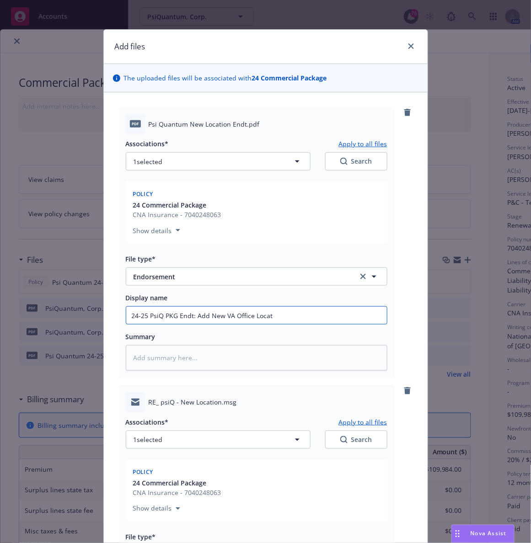
type textarea "x"
type input "24-25 PsiQ PKG Endt: Add New VA Office Locati"
type textarea "x"
type input "24-25 PsiQ PKG Endt: Add New VA Office Locatio"
type textarea "x"
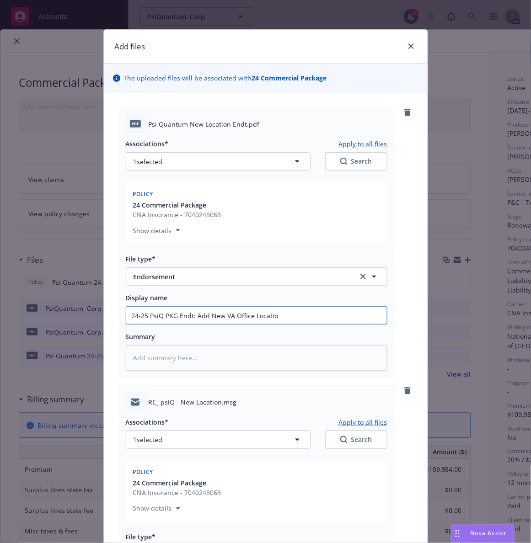
type input "24-25 PsiQ PKG Endt: Add New VA Office Location"
type textarea "x"
type input "24-25 PsiQ PKG Endt: Add New VA Office Location"
type textarea "x"
type input "24-25 PsiQ PKG Endt: Add New VA Office Location -"
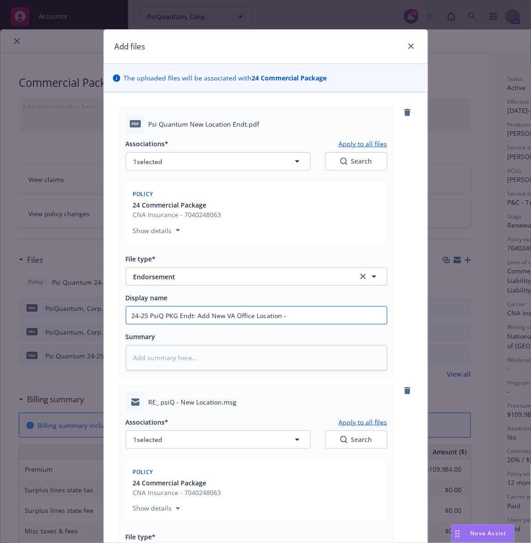
type textarea "x"
type input "24-25 PsiQ PKG Endt: Add New VA Office Location - s"
type textarea "x"
type input "24-25 PsiQ PKG Endt: Add New VA Office Location -"
type textarea "x"
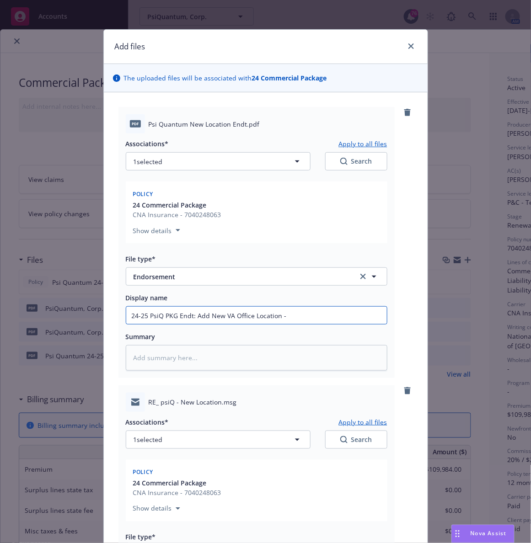
type input "24-25 PsiQ PKG Endt: Add New VA Office Location - n"
type textarea "x"
type input "24-25 PsiQ PKG Endt: Add New VA Office Location - no"
type textarea "x"
type input "24-25 PsiQ PKG Endt: Add New VA Office Location - no"
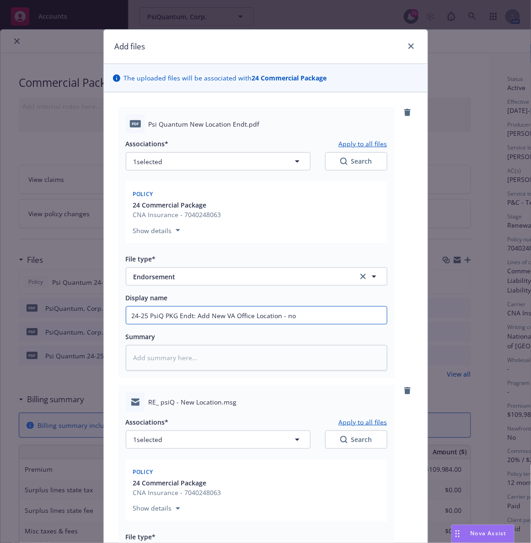
type textarea "x"
type input "24-25 PsiQ PKG Endt: Add New VA Office Location - no a"
type textarea "x"
type input "24-25 PsiQ PKG Endt: Add New VA Office Location - no a/"
type textarea "x"
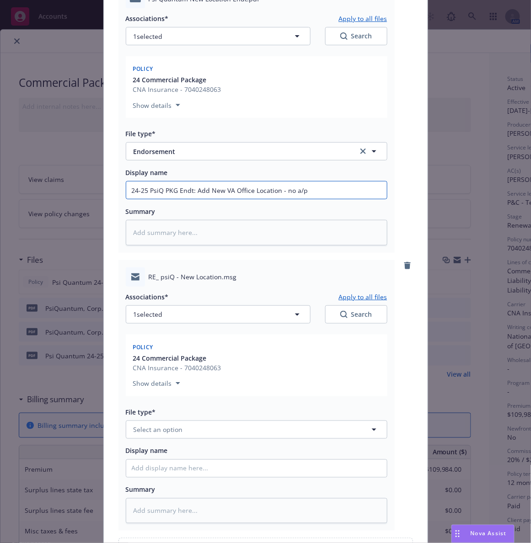
scroll to position [209, 0]
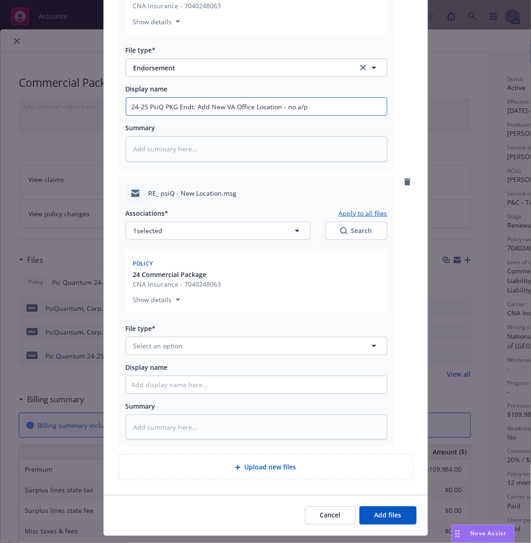
type input "24-25 PsiQ PKG Endt: Add New VA Office Location - no a/p"
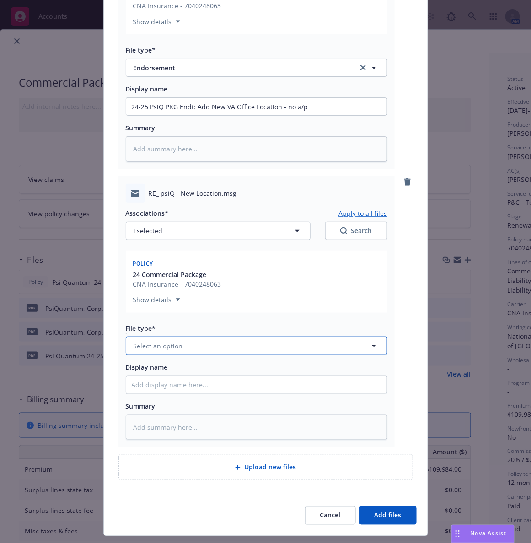
click at [184, 347] on button "Select an option" at bounding box center [257, 346] width 262 height 18
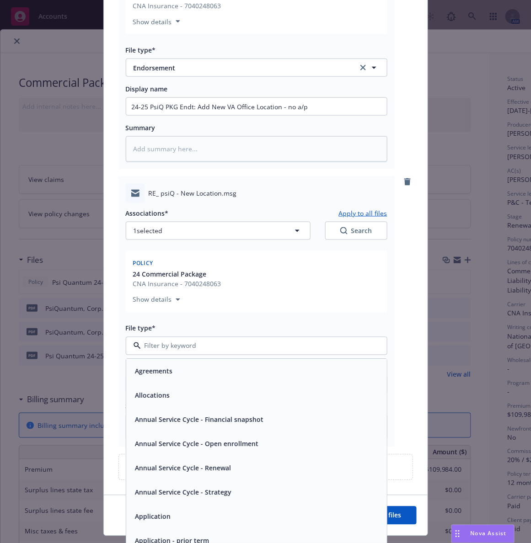
click at [184, 347] on input at bounding box center [255, 346] width 228 height 10
type input "e"
click at [184, 347] on input "e" at bounding box center [255, 346] width 228 height 10
type input "n"
type input "end"
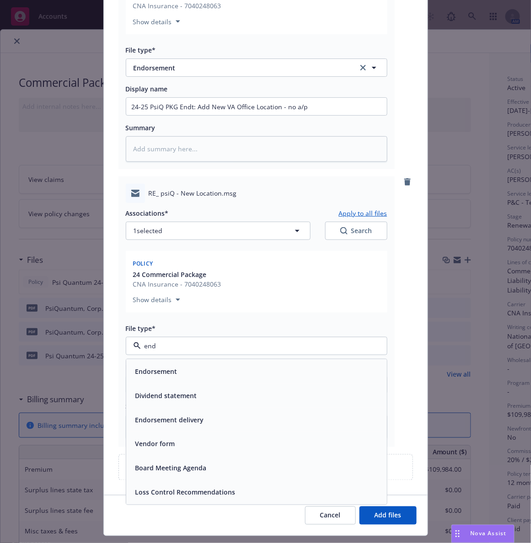
click at [171, 421] on span "Endorsement delivery" at bounding box center [169, 420] width 69 height 10
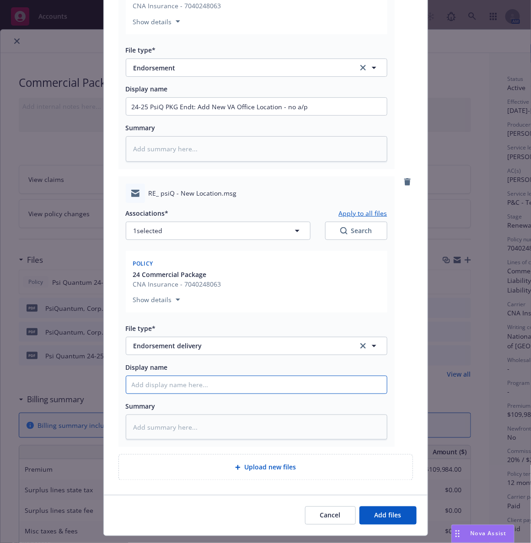
click at [139, 115] on input "Display name" at bounding box center [256, 106] width 261 height 17
type textarea "x"
type input "EM"
type textarea "x"
type input "EM"
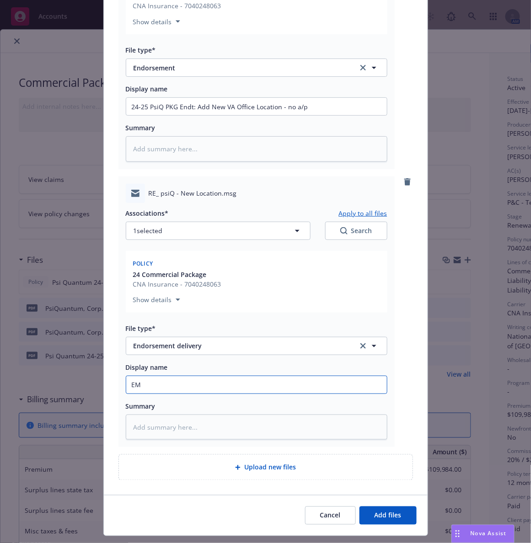
type textarea "x"
type input "EM f"
type textarea "x"
type input "EM fr"
type textarea "x"
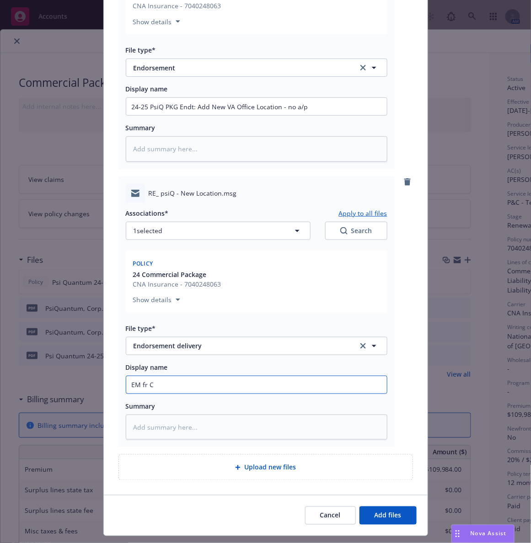
type input "EM fr CN"
type textarea "x"
type input "EM fr CNA"
type textarea "x"
type input "EM fr CNA:"
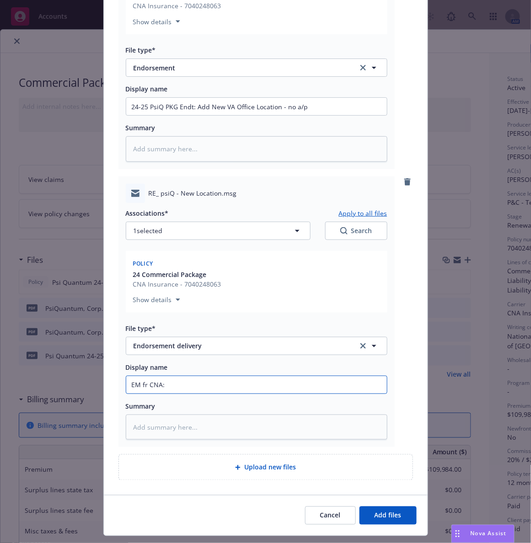
type textarea "x"
type input "EM fr CNA:"
type textarea "x"
type input "EM fr CNA: E"
type textarea "x"
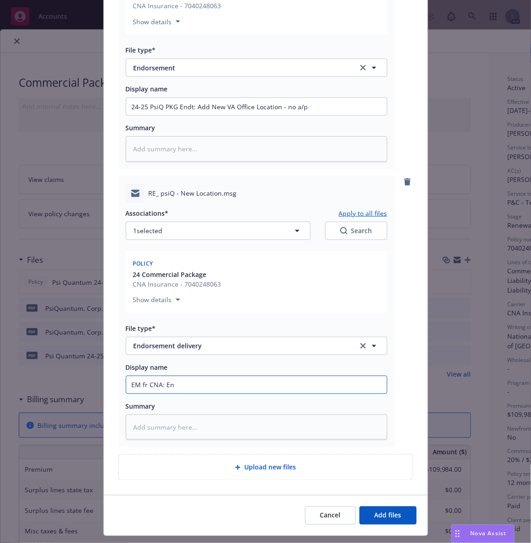
type input "EM fr CNA: End"
type textarea "x"
type input "EM fr CNA: Endt"
type textarea "x"
type input "EM fr CNA: Endt a"
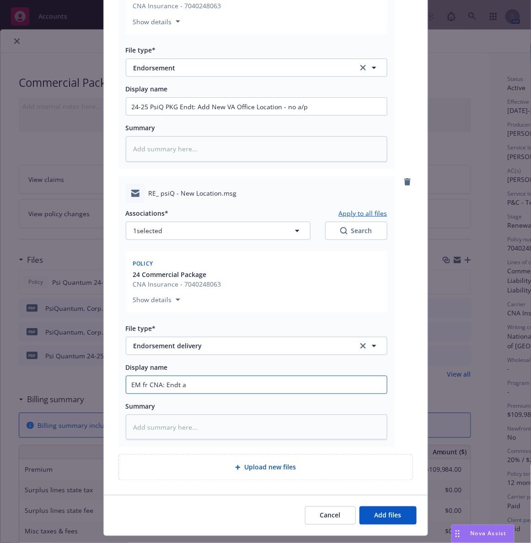
type textarea "x"
type input "EM fr CNA: Endt ad"
type textarea "x"
type input "EM fr CNA: Endt add"
type textarea "x"
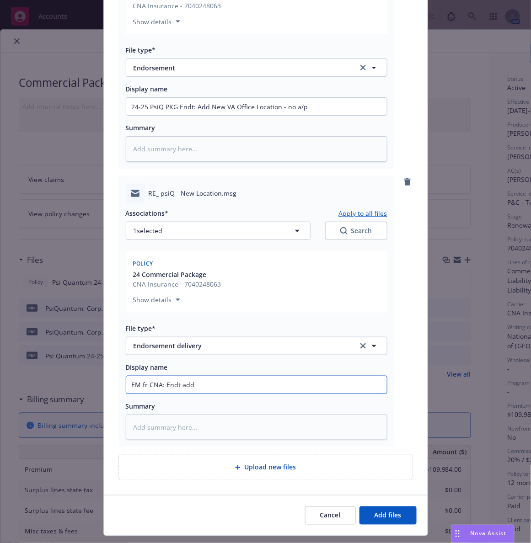
type input "EM fr CNA: Endt addi"
type textarea "x"
type input "EM fr CNA: Endt addin"
type textarea "x"
type input "EM fr CNA: Endt adding"
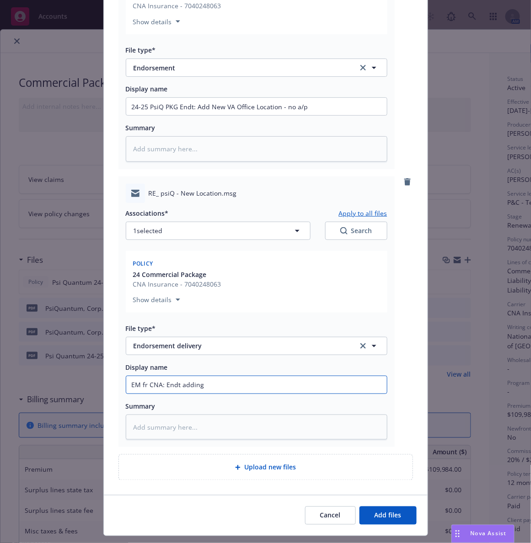
type textarea "x"
type input "EM fr CNA: Endt adding"
type textarea "x"
type input "EM fr CNA: Endt adding VA"
type textarea "x"
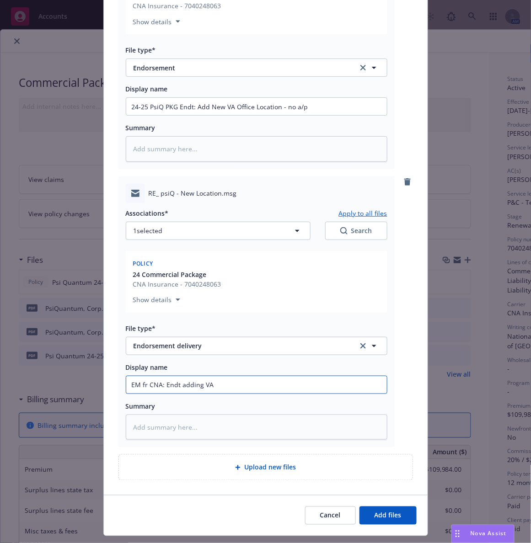
type input "EM fr CNA: Endt adding VA"
type textarea "x"
type input "EM fr CNA: Endt adding VA of"
type textarea "x"
type input "EM fr CNA: Endt adding VA off"
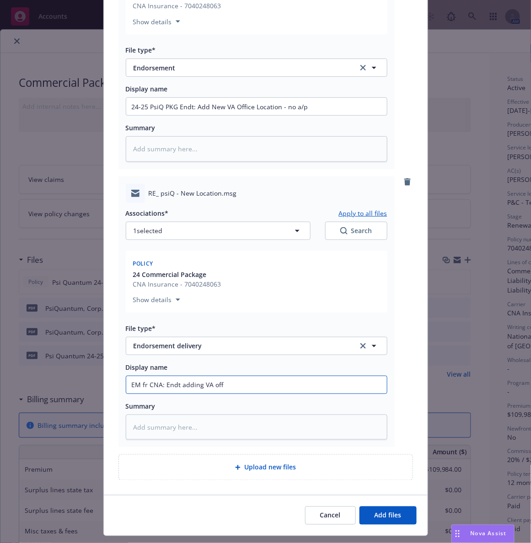
type textarea "x"
type input "EM fr CNA: Endt adding VA offi"
type textarea "x"
type input "EM fr CNA: Endt adding VA offic"
type textarea "x"
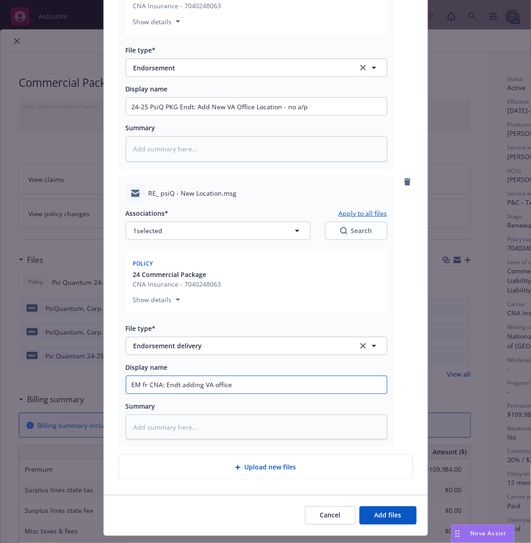
type input "EM fr CNA: Endt adding VA office"
type textarea "x"
type input "EM fr CNA: Endt adding VA office l"
type textarea "x"
type input "EM fr CNA: Endt adding VA office lo"
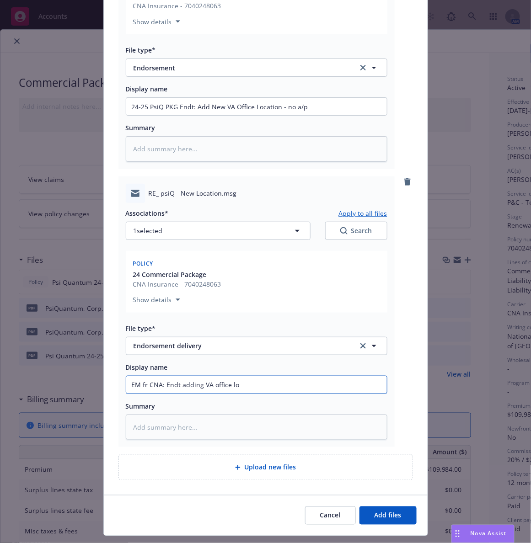
type textarea "x"
type input "EM fr CNA: Endt adding VA office loc"
type textarea "x"
type input "EM fr CNA: Endt adding VA office loca"
type textarea "x"
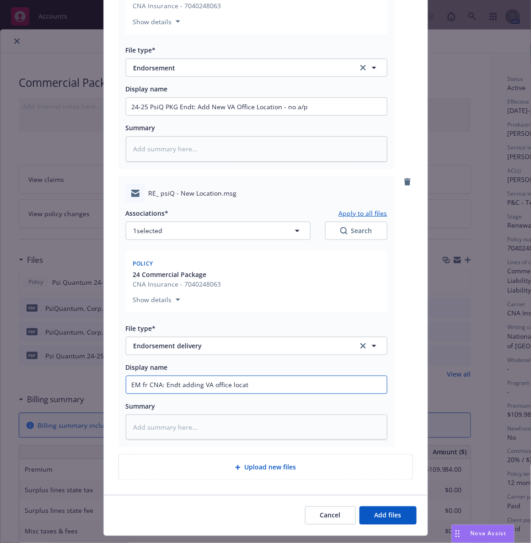
type input "EM fr CNA: Endt adding VA office locati"
type textarea "x"
type input "EM fr CNA: Endt adding VA office location"
type textarea "x"
type input "EM fr CNA: Endt adding VA office location"
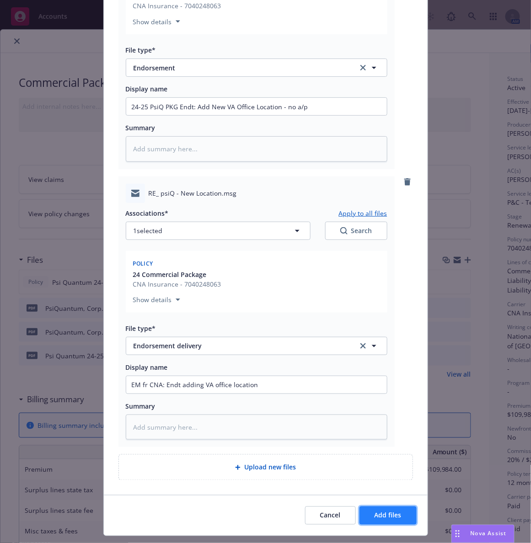
click at [375, 512] on span "Add files" at bounding box center [387, 515] width 27 height 9
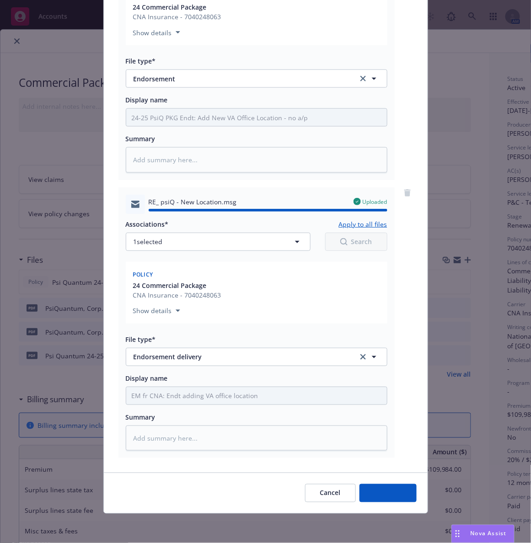
type textarea "x"
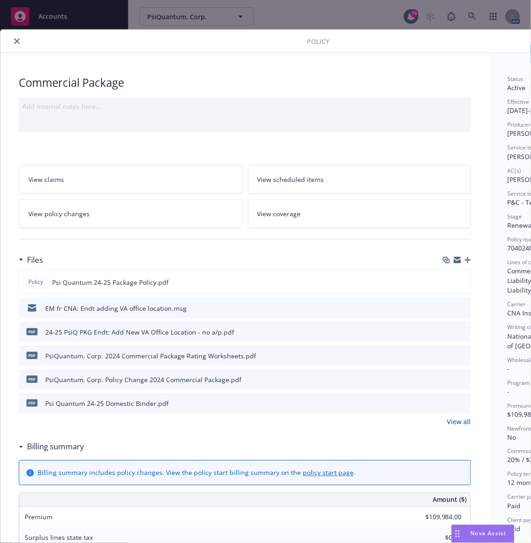
click at [213, 31] on div "Policy" at bounding box center [314, 41] width 628 height 23
click at [20, 45] on button "close" at bounding box center [16, 41] width 11 height 11
